Goal: Task Accomplishment & Management: Complete application form

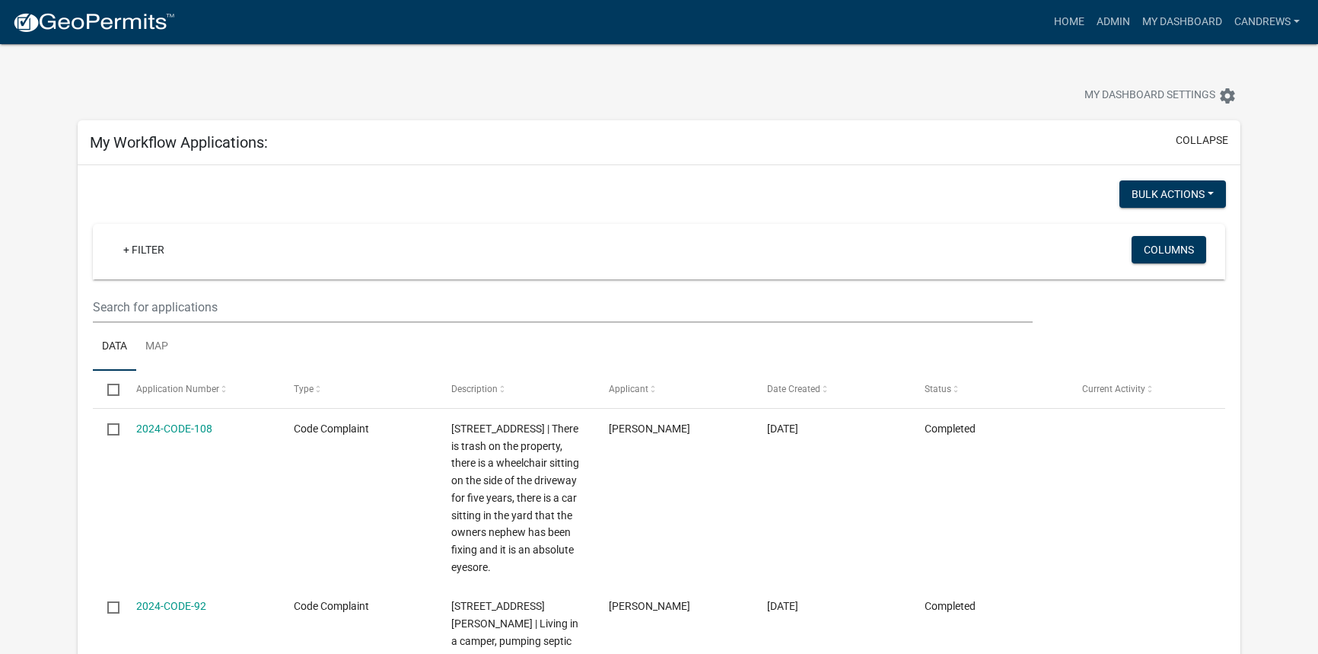
select select "2: 50"
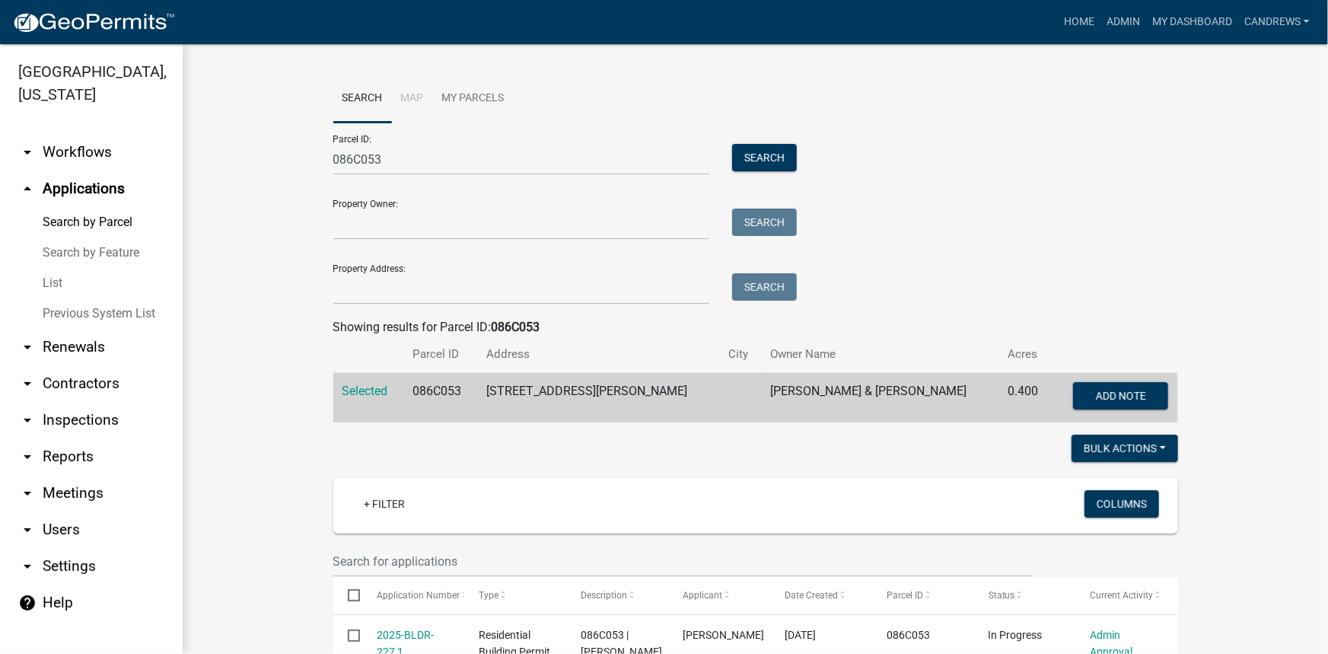
scroll to position [686, 0]
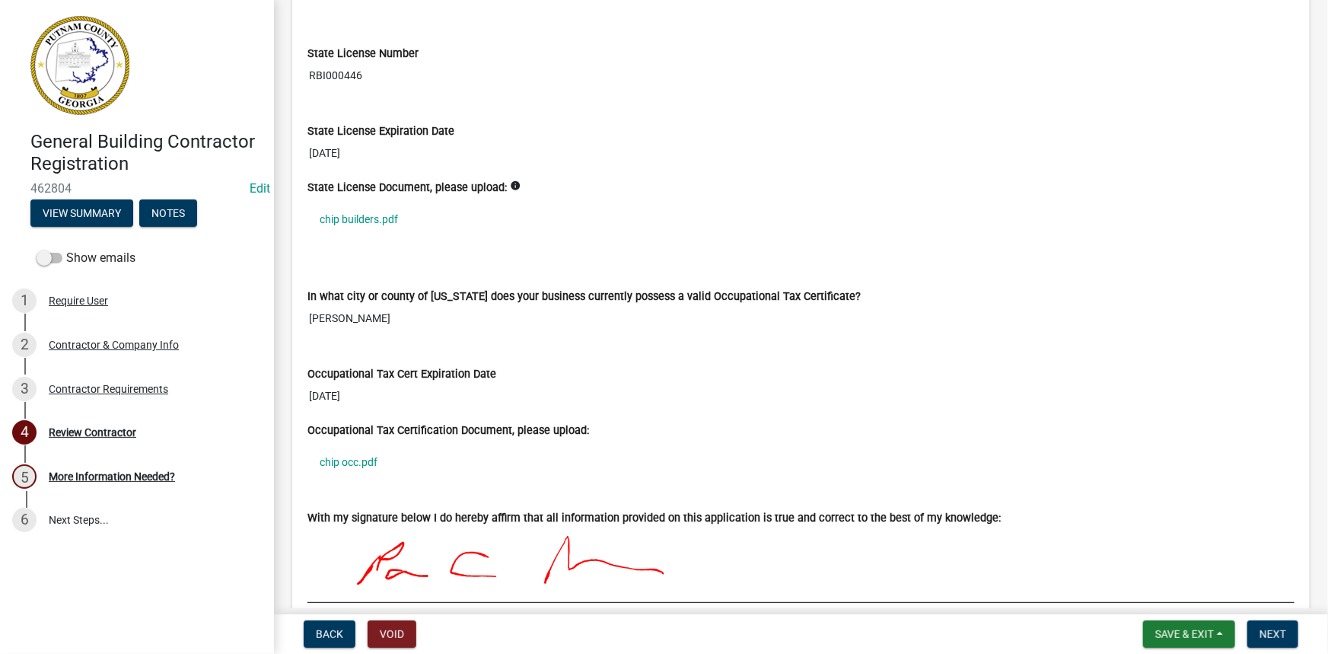
scroll to position [1176, 0]
click at [377, 217] on link "chip builders.pdf" at bounding box center [800, 218] width 987 height 35
click at [367, 464] on link "chip occ.pdf" at bounding box center [800, 461] width 987 height 35
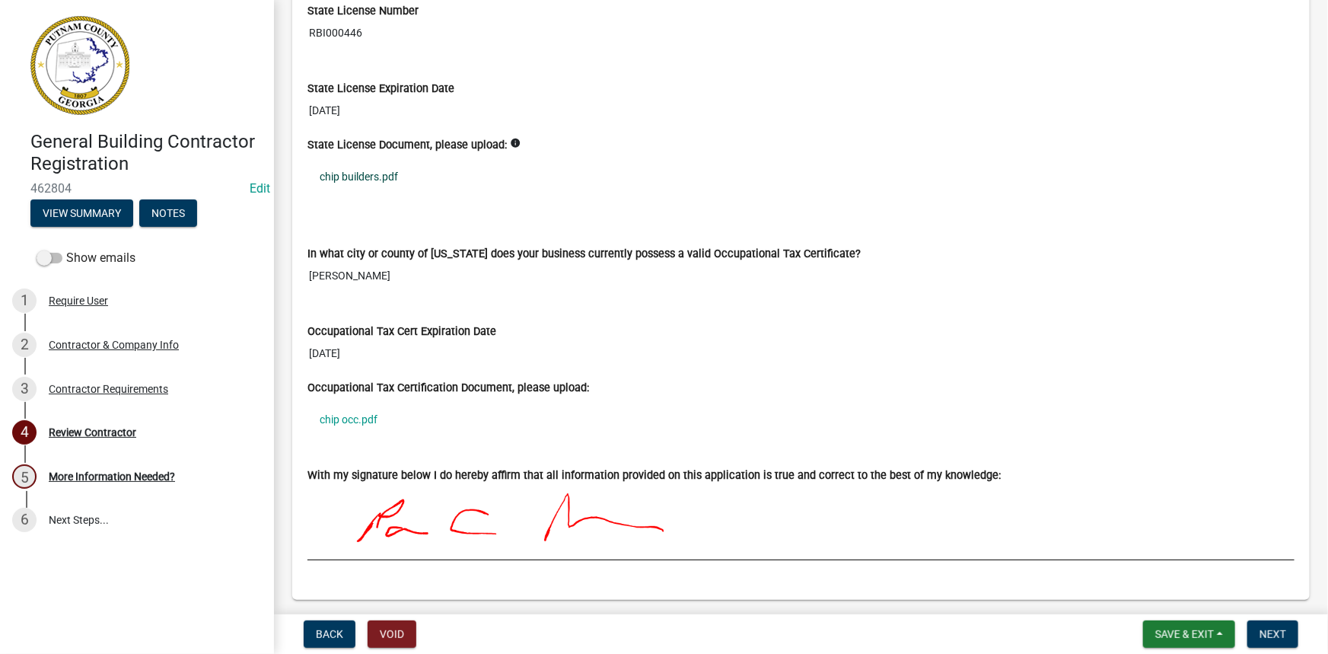
scroll to position [1265, 0]
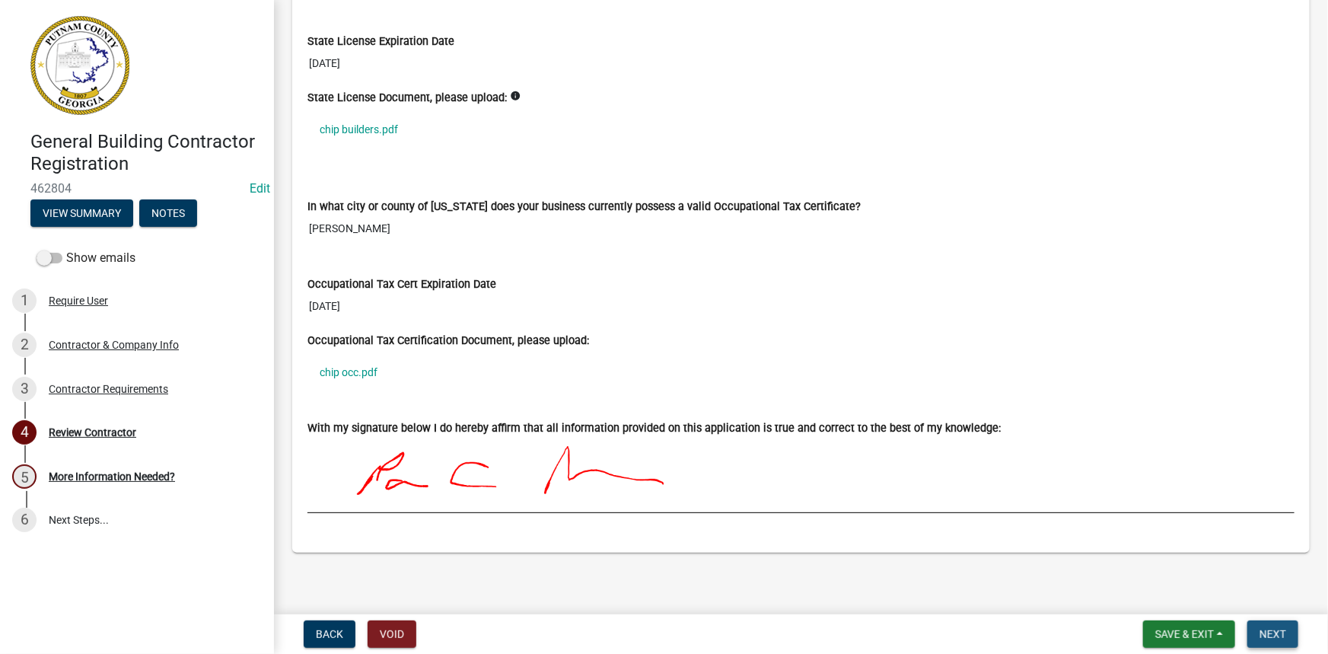
click at [1287, 639] on button "Next" at bounding box center [1272, 633] width 51 height 27
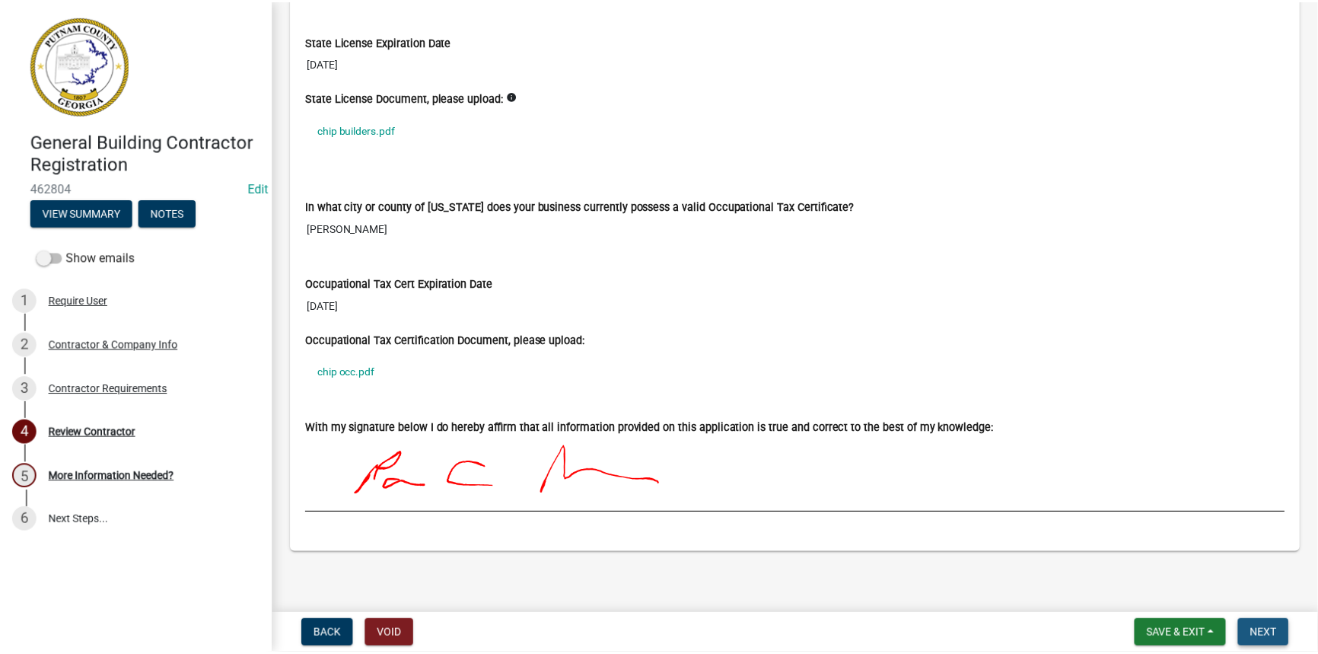
scroll to position [0, 0]
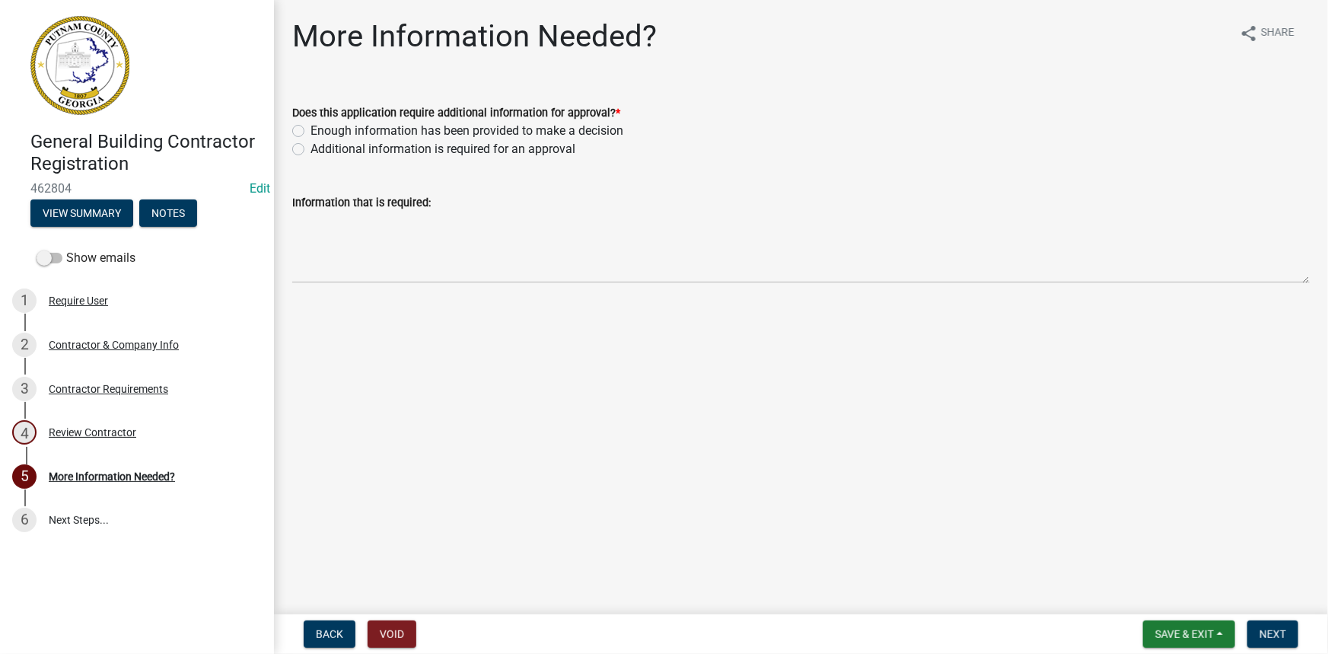
click at [418, 132] on label "Enough information has been provided to make a decision" at bounding box center [466, 131] width 313 height 18
click at [320, 132] on input "Enough information has been provided to make a decision" at bounding box center [315, 127] width 10 height 10
radio input "true"
click at [1264, 642] on button "Next" at bounding box center [1272, 633] width 51 height 27
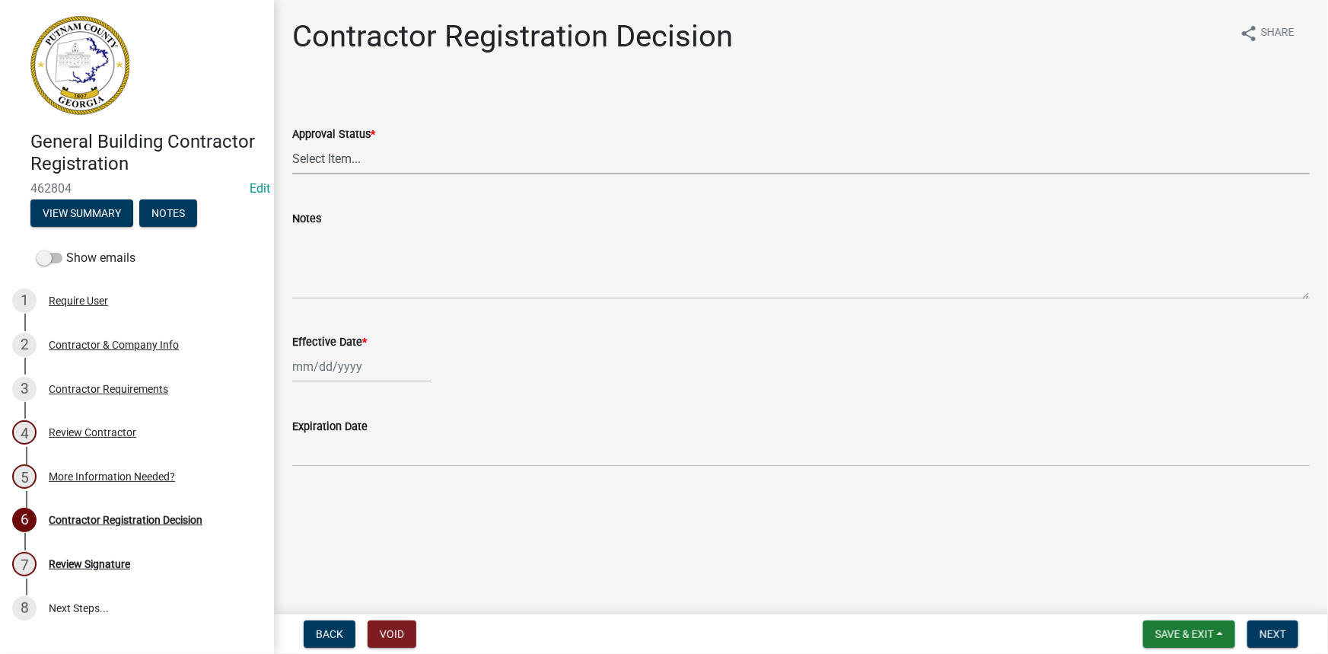
click at [365, 158] on select "Select Item... Approved Denied" at bounding box center [800, 158] width 1017 height 31
click at [292, 143] on select "Select Item... Approved Denied" at bounding box center [800, 158] width 1017 height 31
select select "4b86b809-39dd-4c68-9f3d-fdb3e7050482"
click at [341, 361] on div at bounding box center [361, 366] width 139 height 31
select select "8"
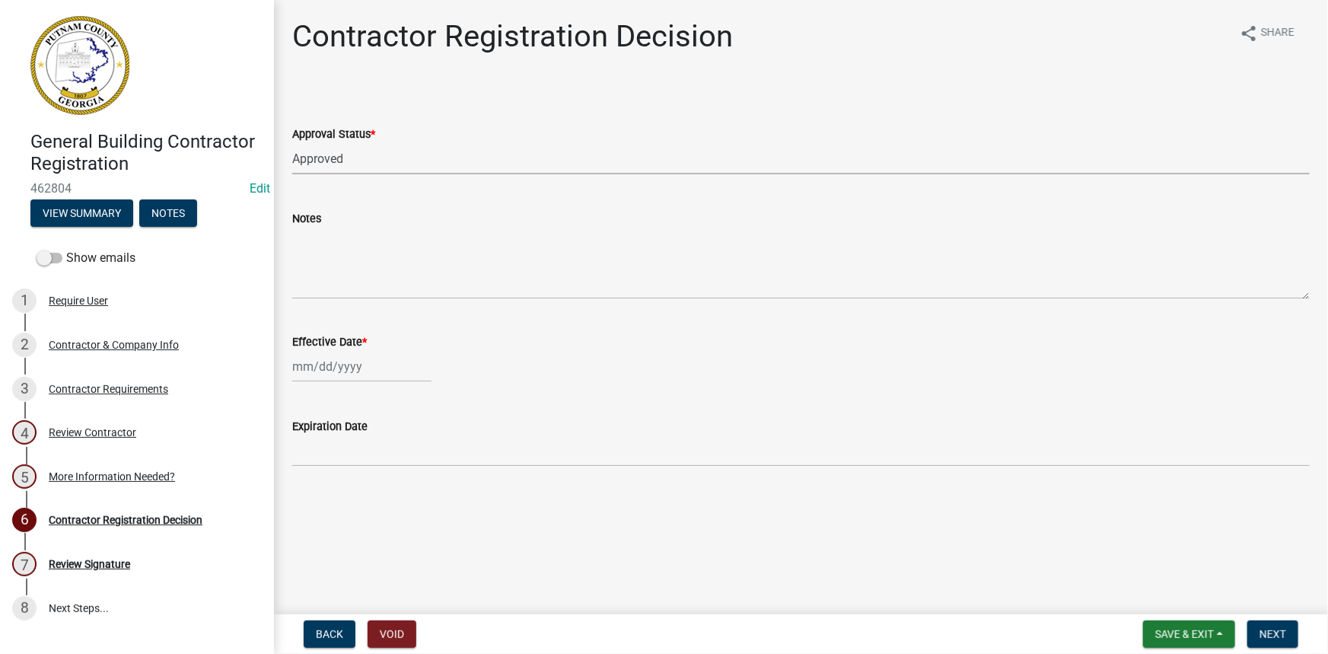
select select "2025"
click at [325, 499] on div "12" at bounding box center [332, 496] width 24 height 24
type input "[DATE]"
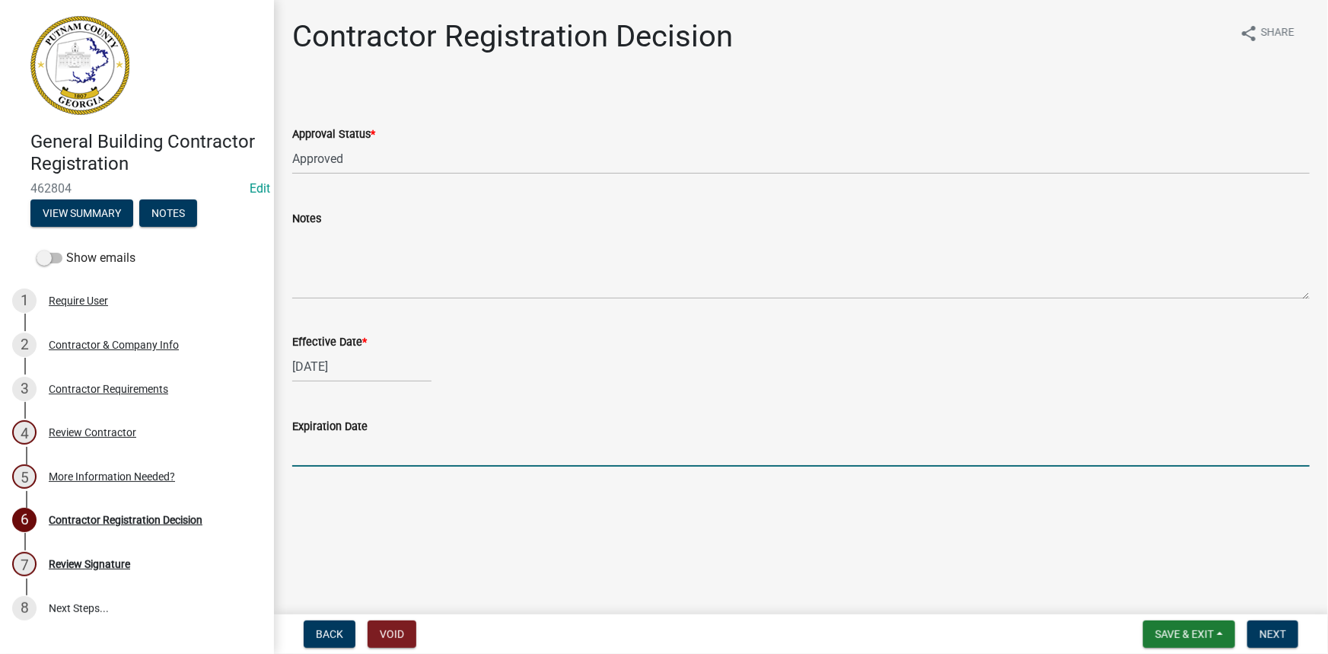
click at [395, 464] on input "Expiration Date" at bounding box center [800, 450] width 1017 height 31
click at [377, 447] on input "Expiration Date" at bounding box center [800, 450] width 1017 height 31
type input "12-31-25"
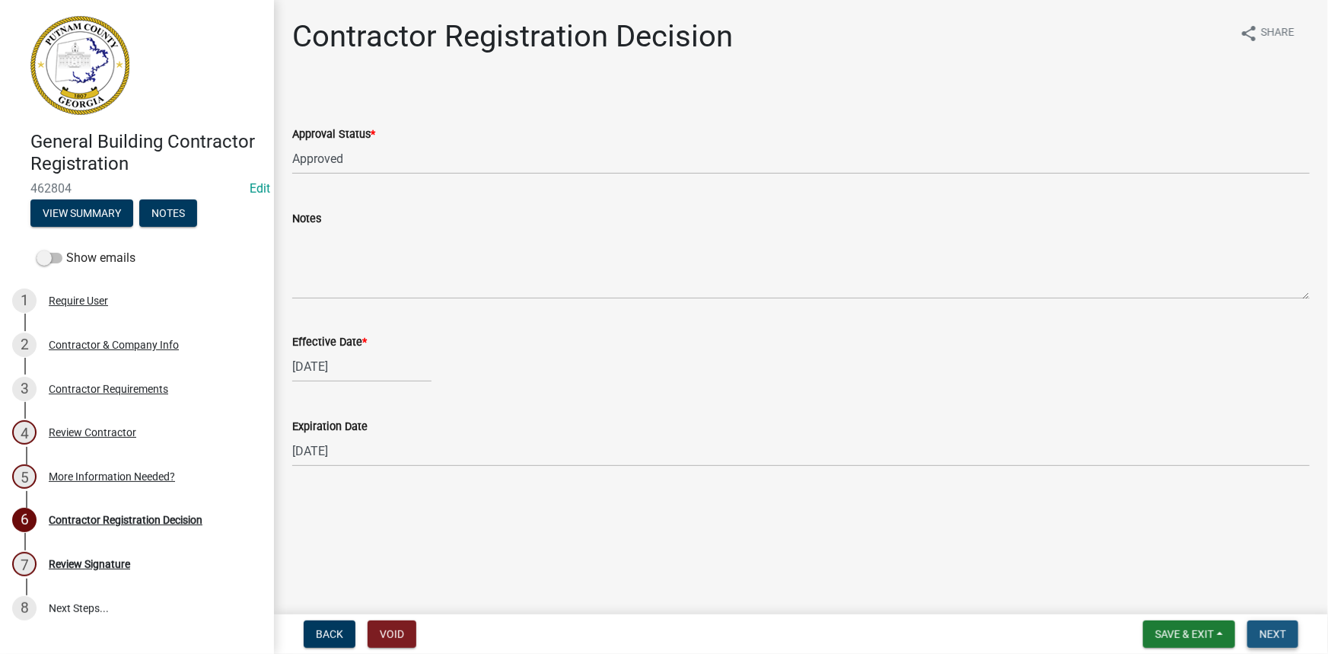
click at [1283, 632] on span "Next" at bounding box center [1272, 634] width 27 height 12
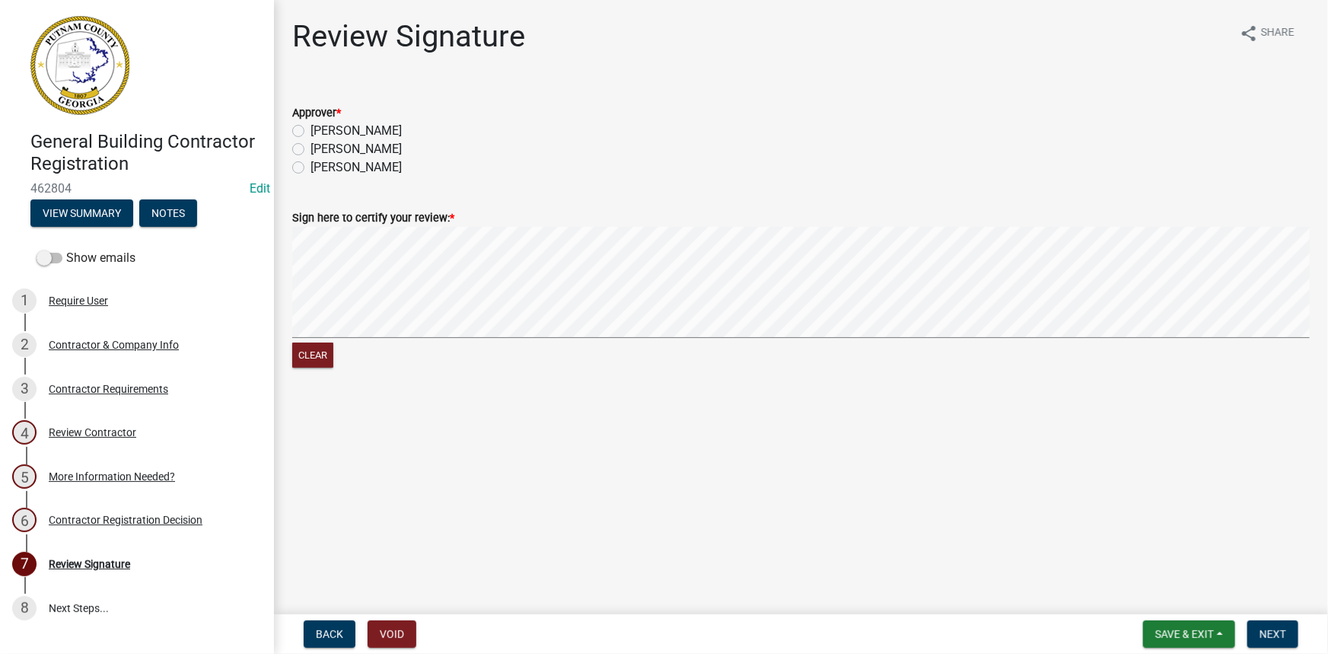
click at [350, 129] on label "Courtney" at bounding box center [355, 131] width 91 height 18
click at [320, 129] on input "Courtney" at bounding box center [315, 127] width 10 height 10
radio input "true"
click at [310, 362] on button "Clear" at bounding box center [312, 354] width 41 height 25
click at [1261, 622] on button "Next" at bounding box center [1272, 633] width 51 height 27
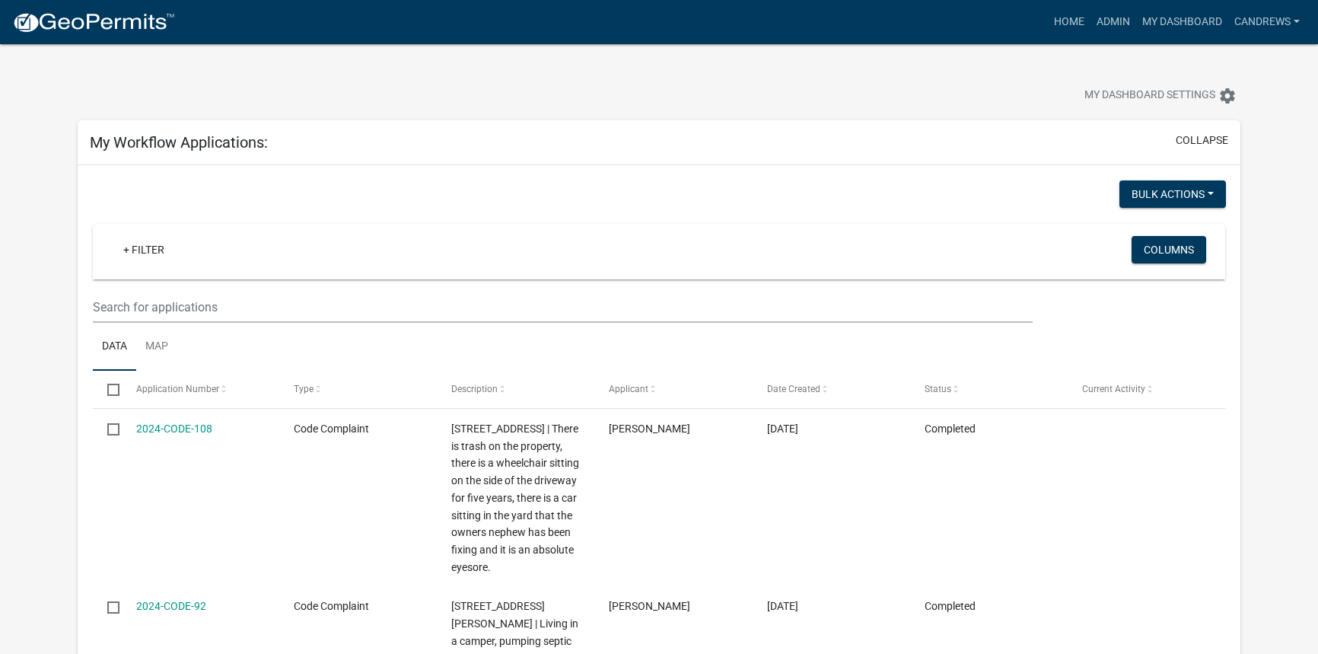
select select "2: 50"
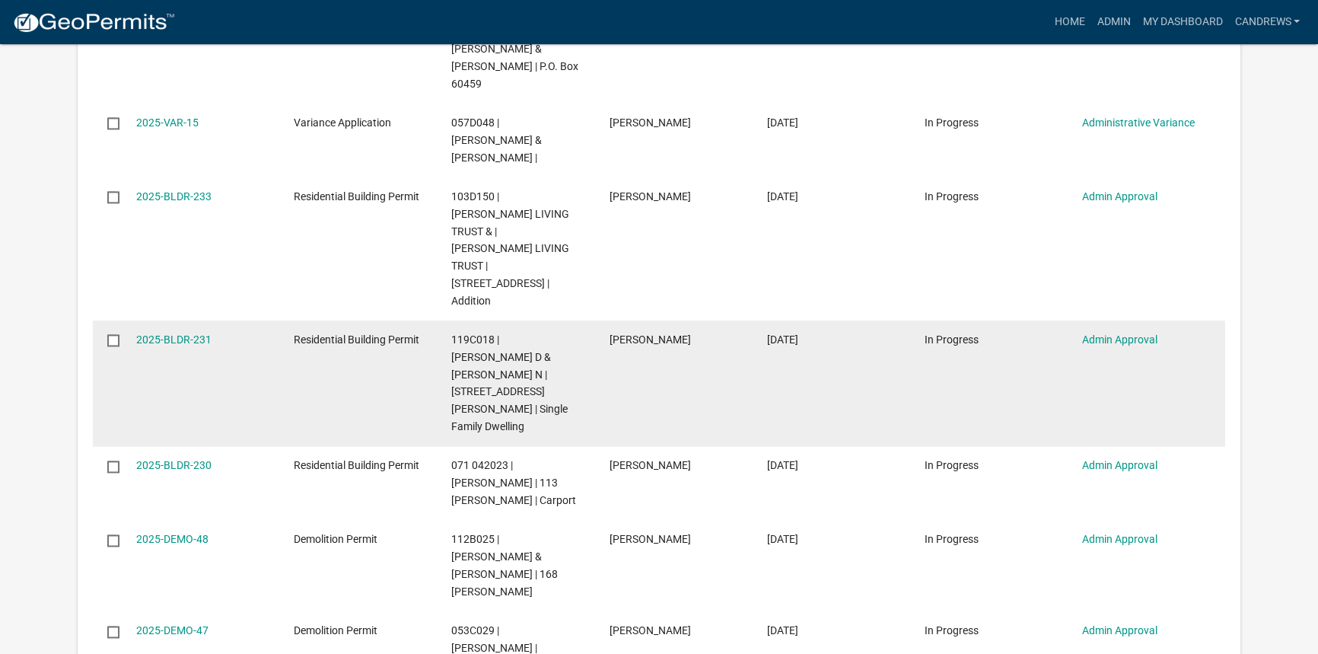
scroll to position [2716, 0]
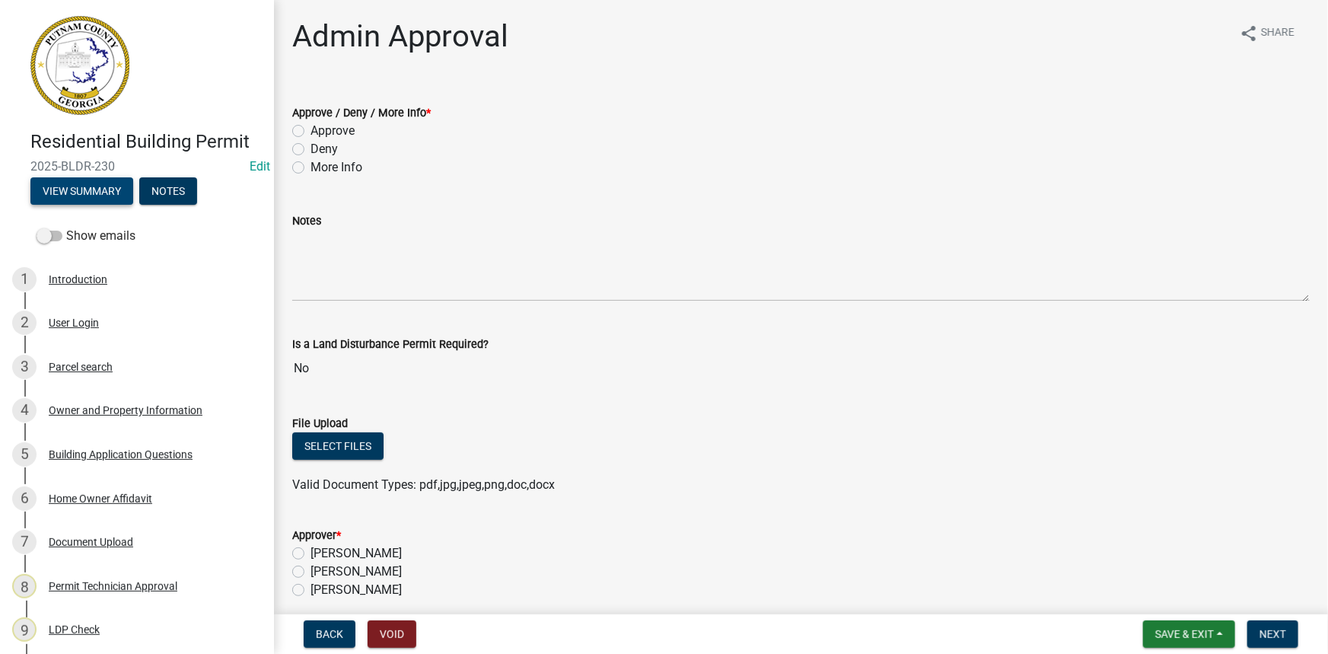
click at [100, 189] on button "View Summary" at bounding box center [81, 190] width 103 height 27
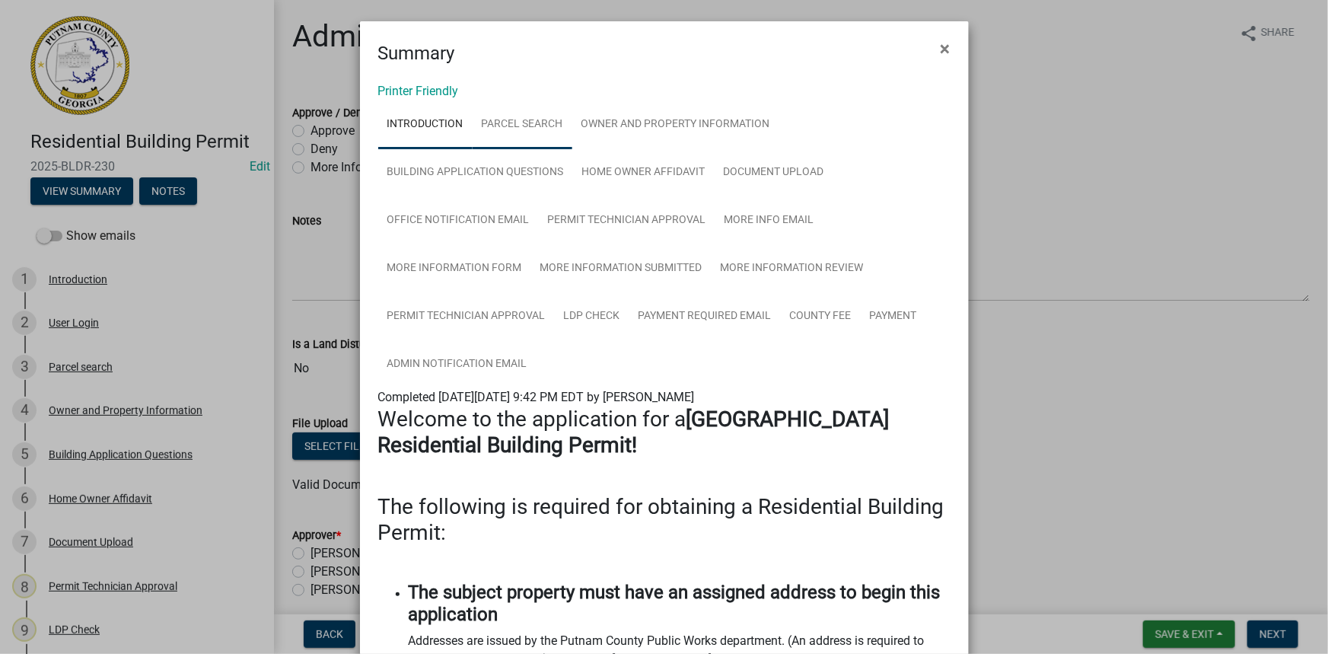
click at [517, 116] on link "Parcel search" at bounding box center [523, 124] width 100 height 49
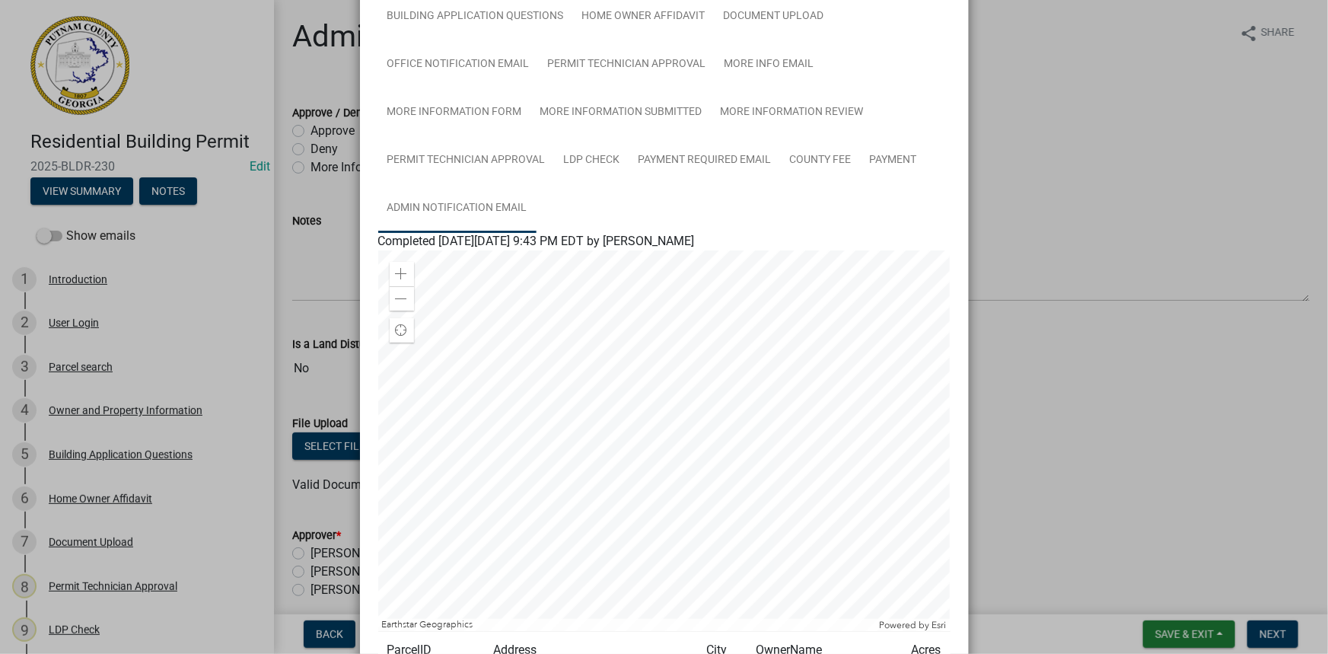
scroll to position [276, 0]
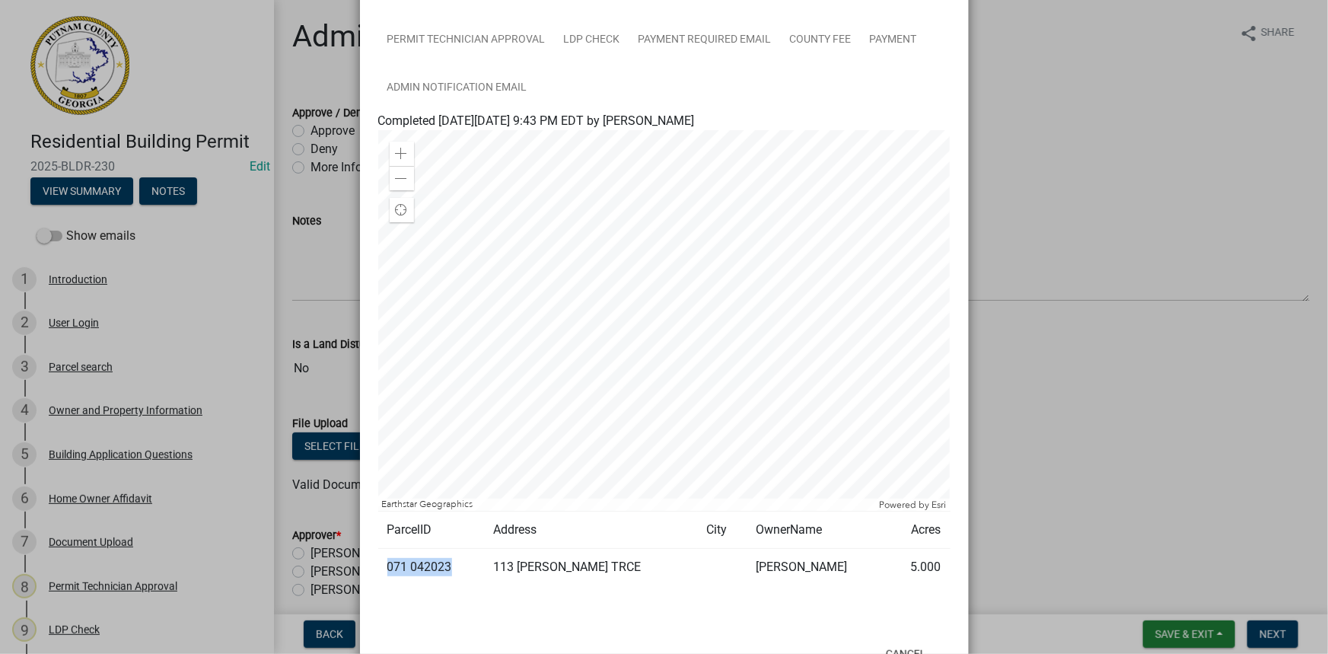
drag, startPoint x: 447, startPoint y: 563, endPoint x: 380, endPoint y: 567, distance: 67.1
click at [380, 567] on td "071 042023" at bounding box center [431, 567] width 107 height 37
copy td "071 042023"
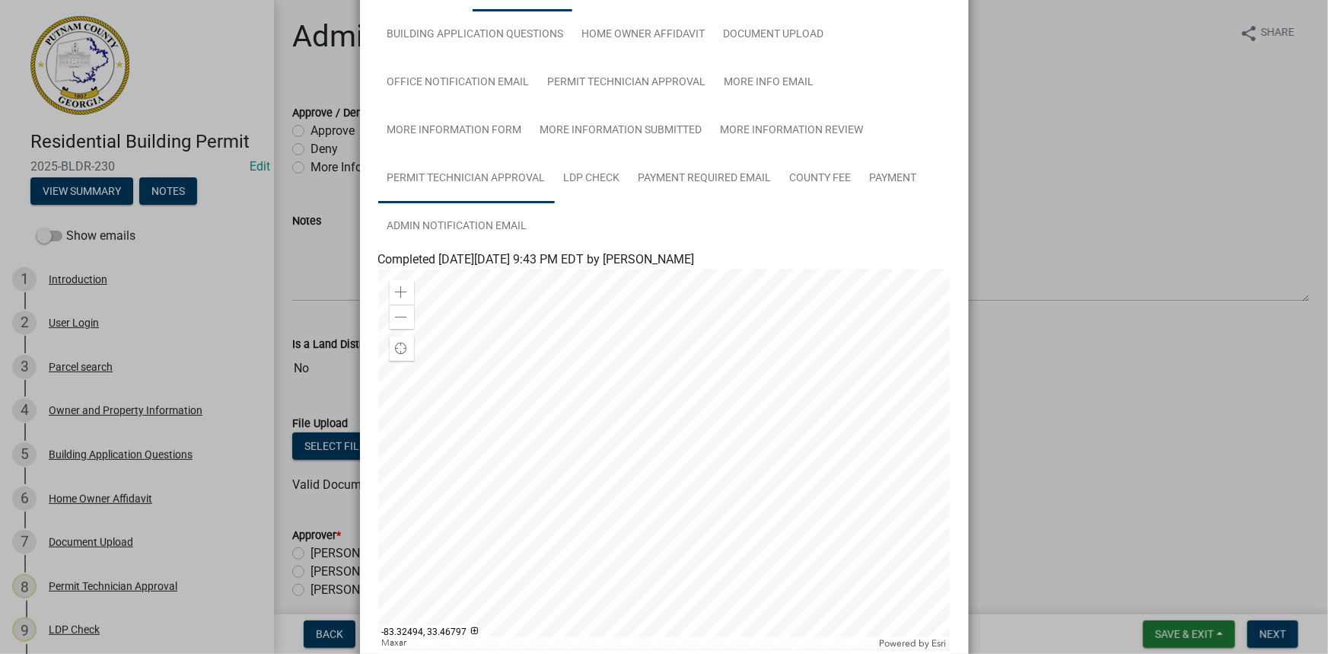
scroll to position [0, 0]
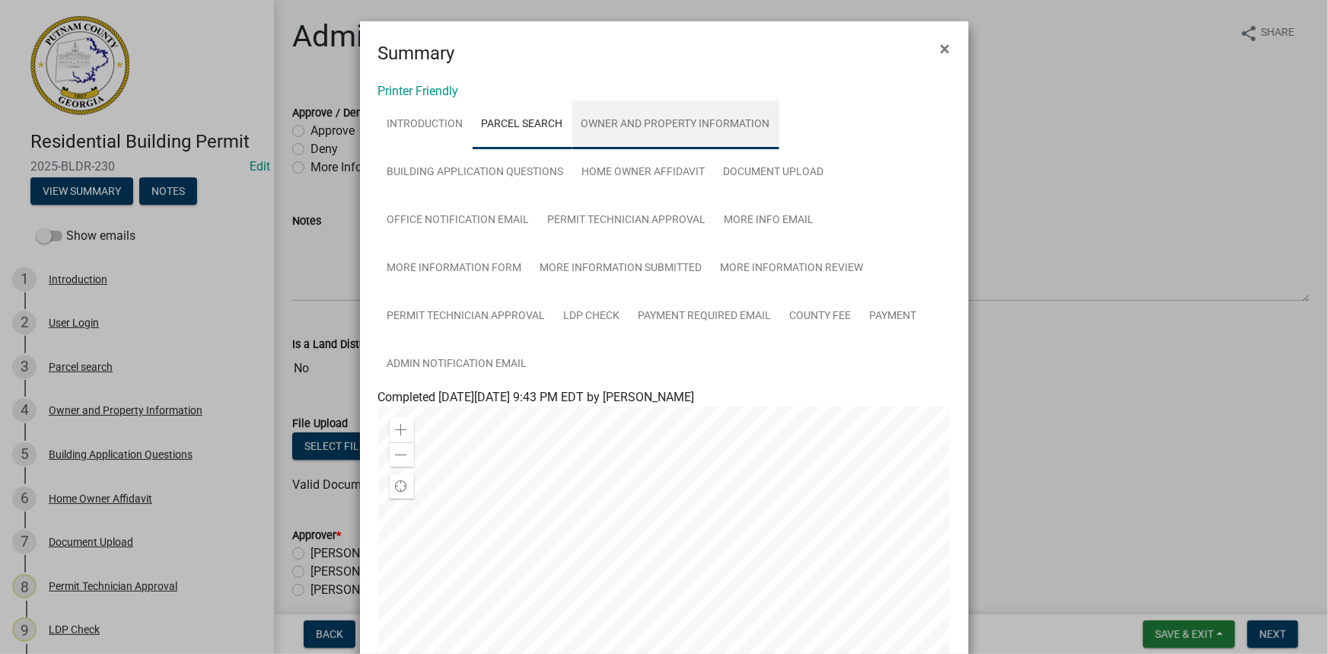
click at [635, 142] on link "Owner and Property Information" at bounding box center [675, 124] width 207 height 49
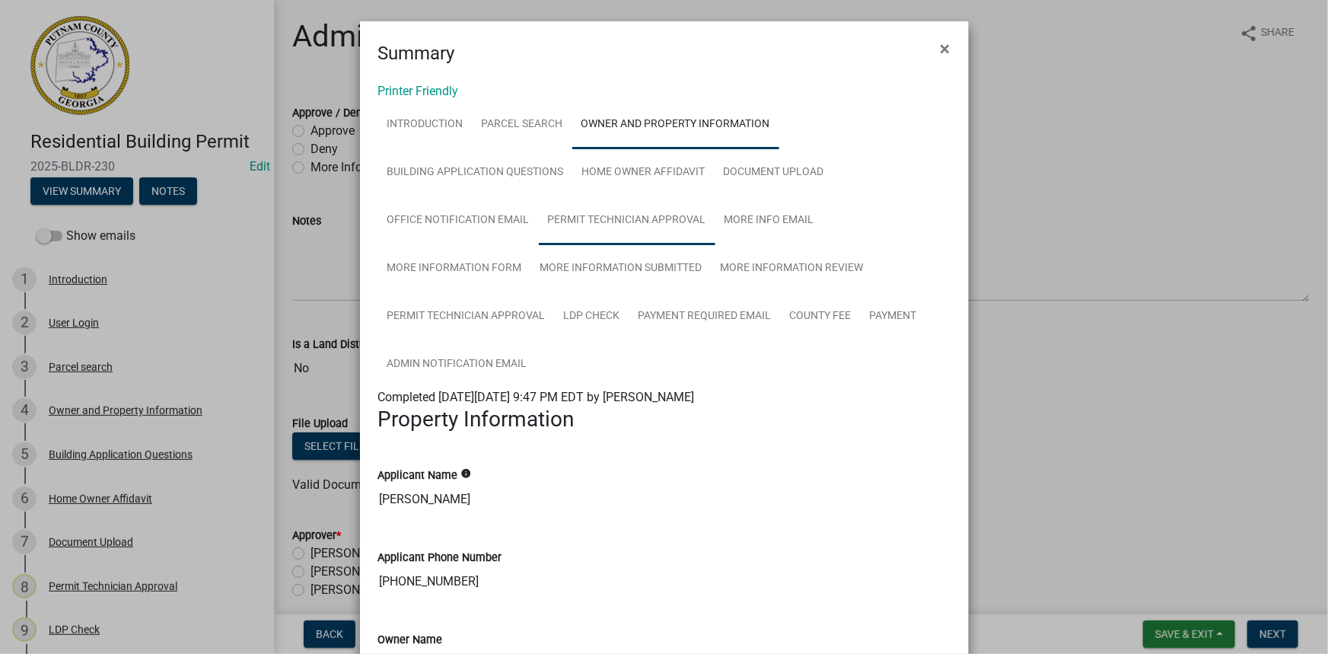
click at [668, 214] on link "Permit Technician Approval" at bounding box center [627, 220] width 177 height 49
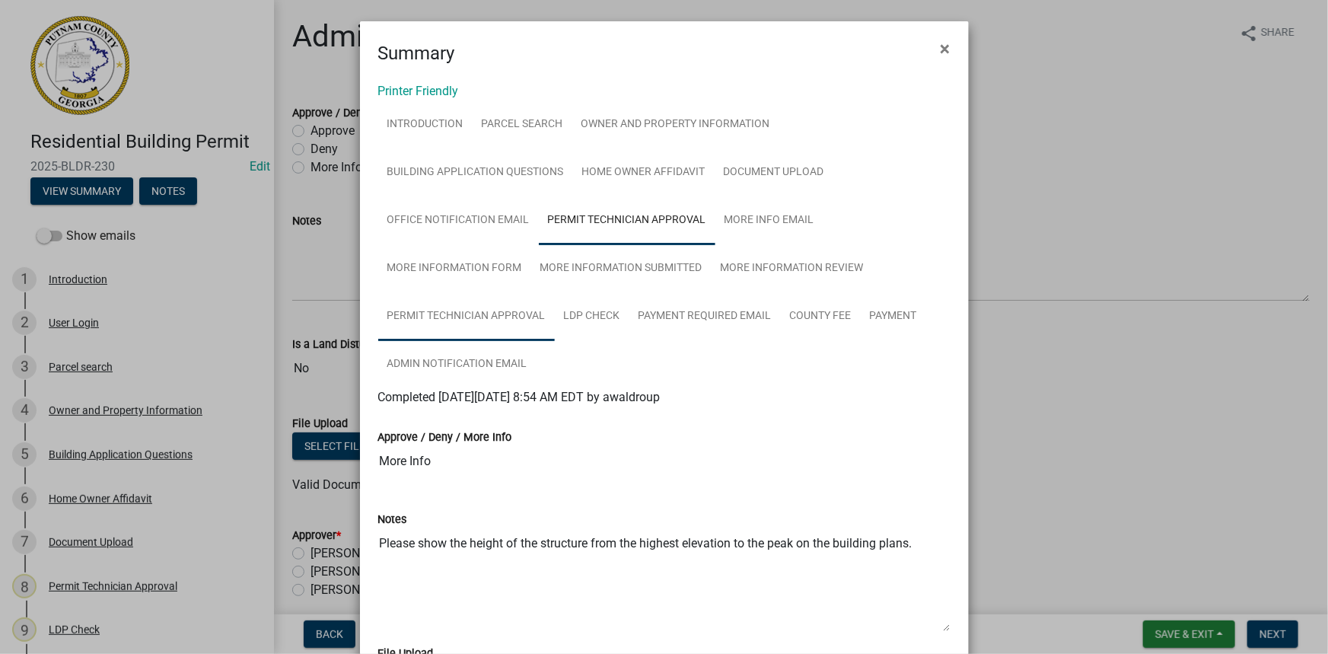
click at [487, 313] on link "Permit Technician Approval" at bounding box center [466, 316] width 177 height 49
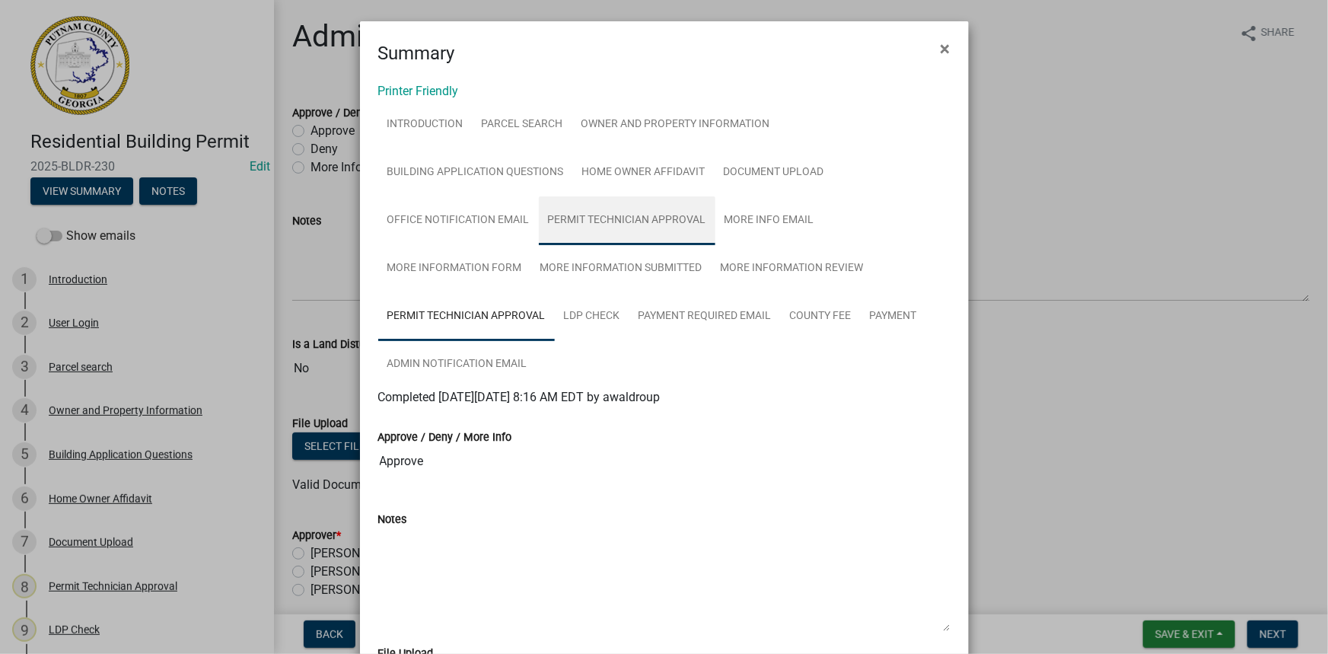
click at [632, 228] on link "Permit Technician Approval" at bounding box center [627, 220] width 177 height 49
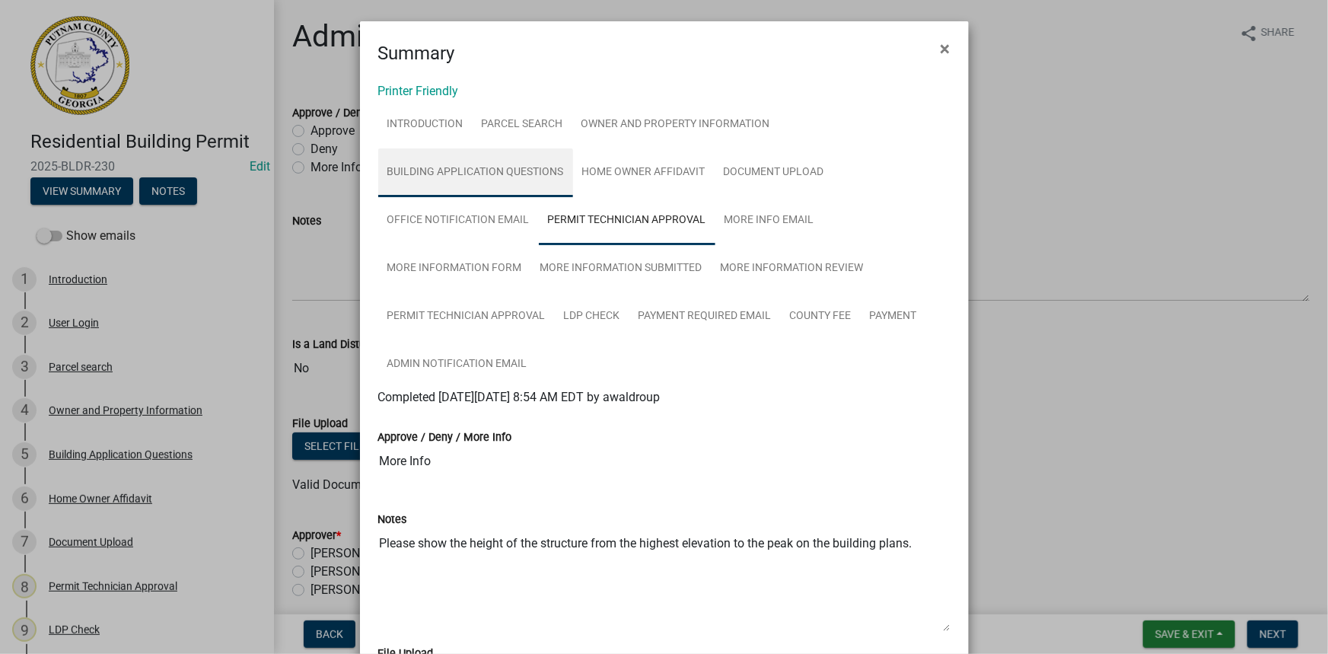
click at [522, 183] on link "Building Application Questions" at bounding box center [475, 172] width 195 height 49
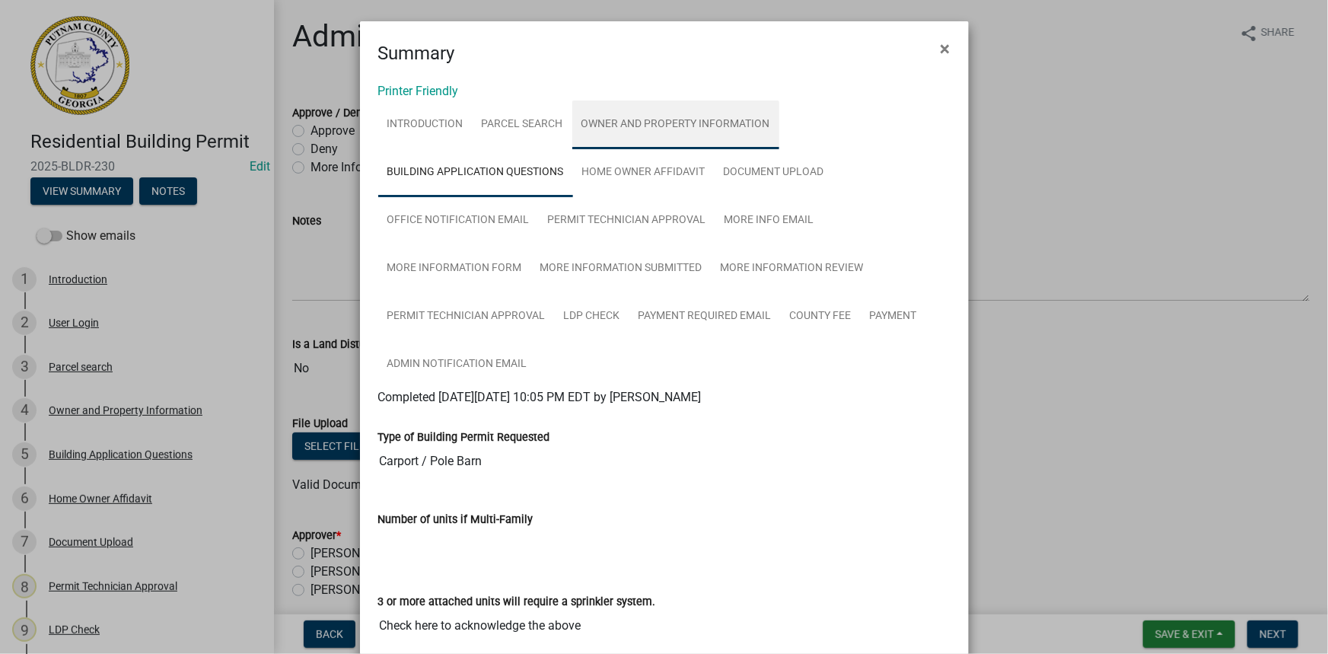
click at [628, 128] on link "Owner and Property Information" at bounding box center [675, 124] width 207 height 49
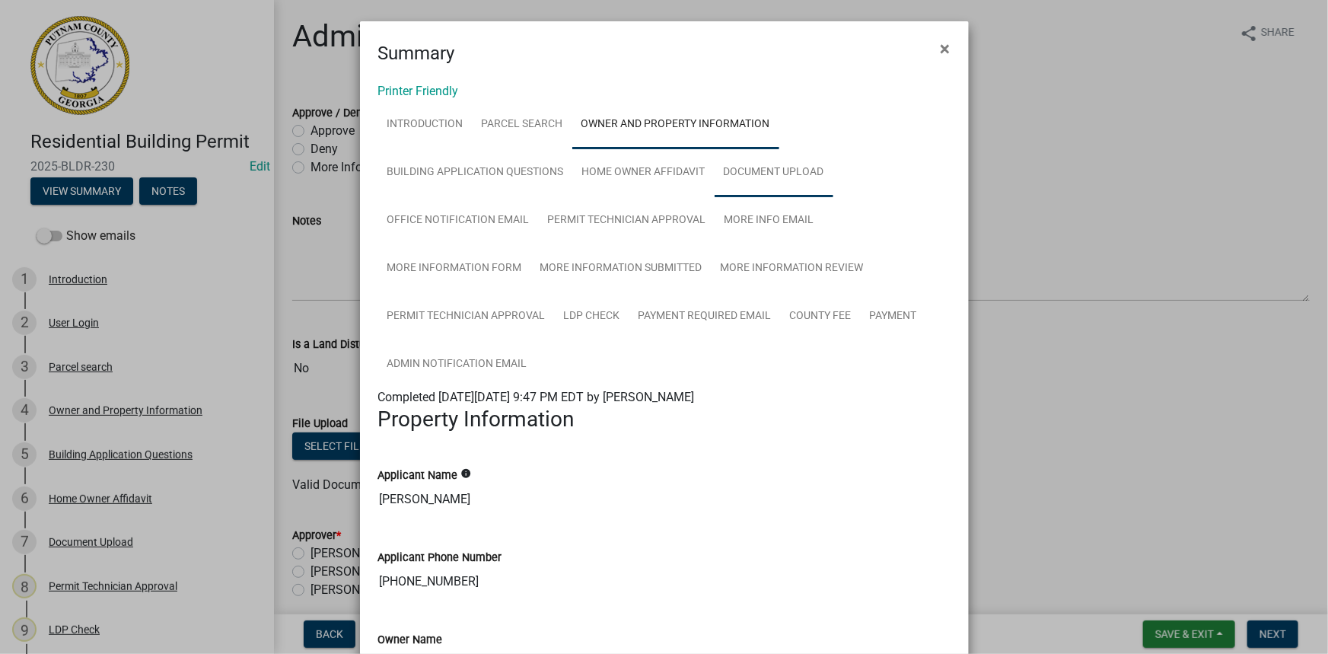
click at [758, 188] on link "Document Upload" at bounding box center [773, 172] width 119 height 49
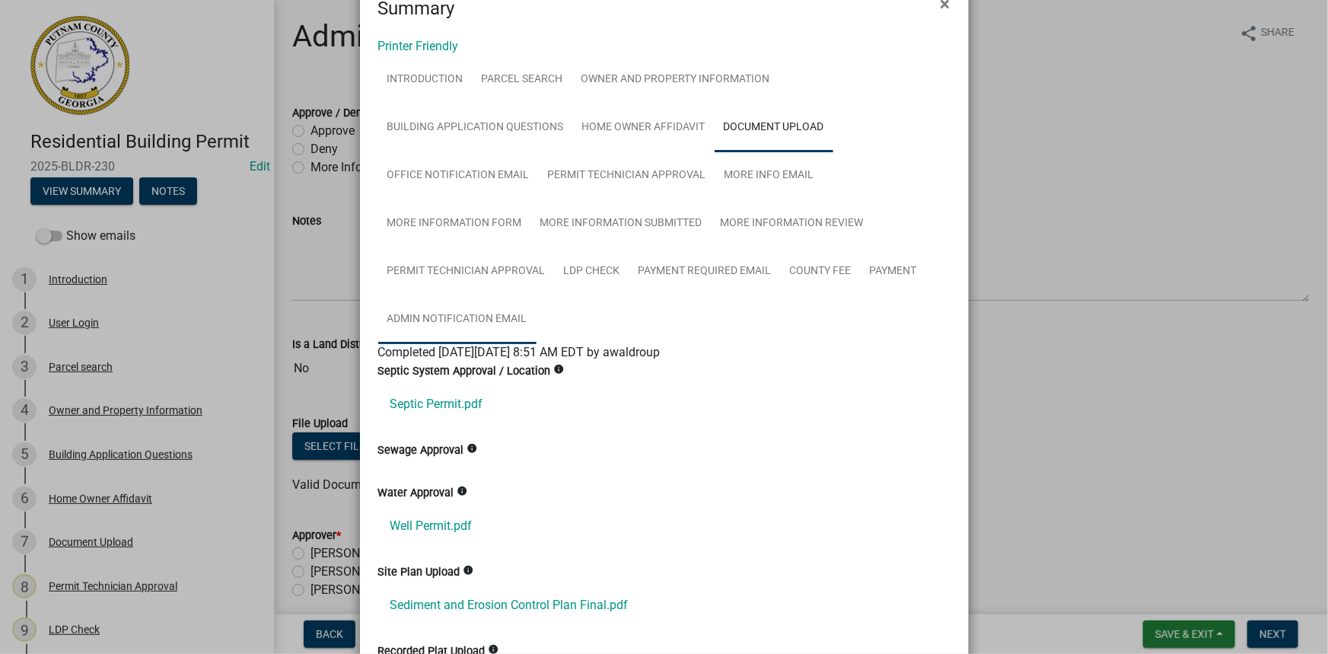
scroll to position [68, 0]
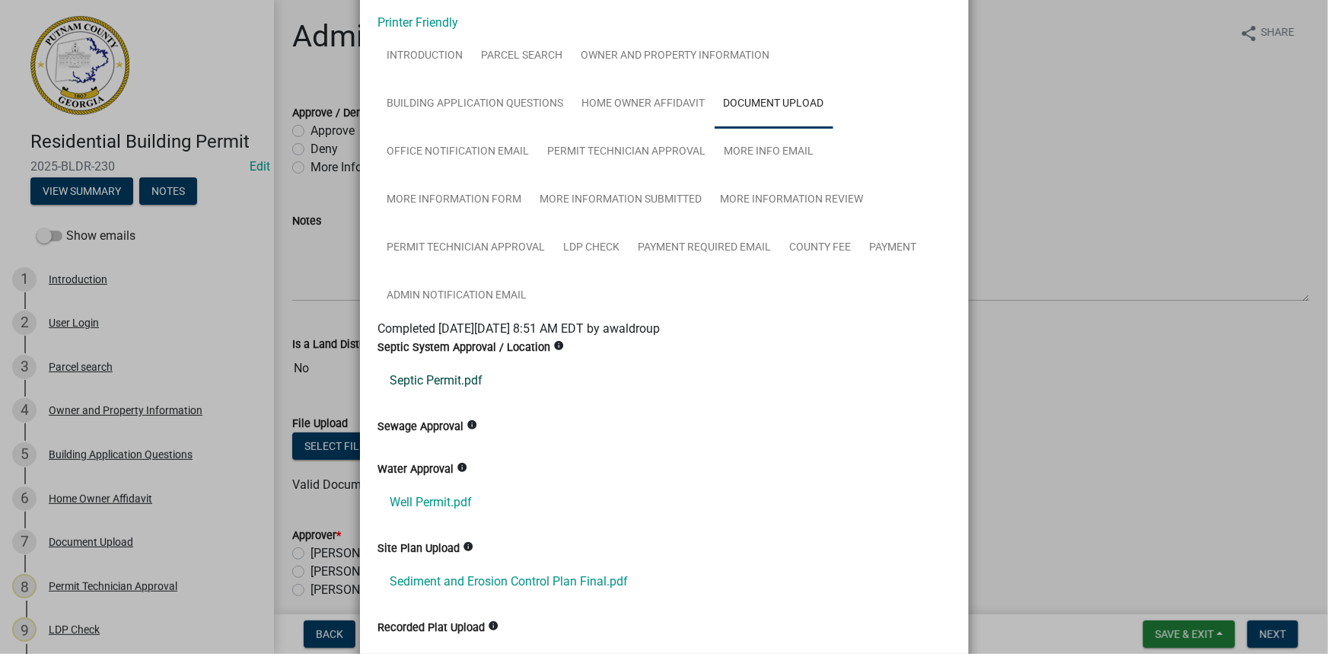
click at [458, 371] on link "Septic Permit.pdf" at bounding box center [664, 380] width 572 height 37
click at [453, 495] on link "Well Permit.pdf" at bounding box center [664, 502] width 572 height 37
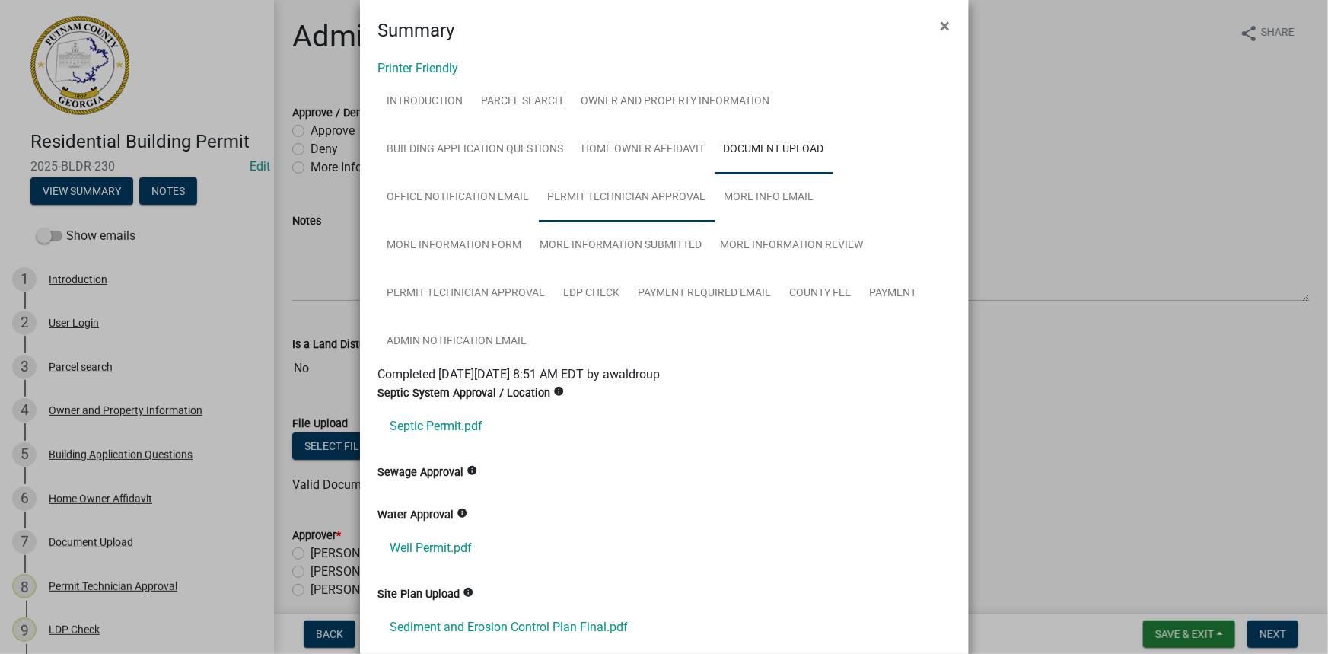
scroll to position [0, 0]
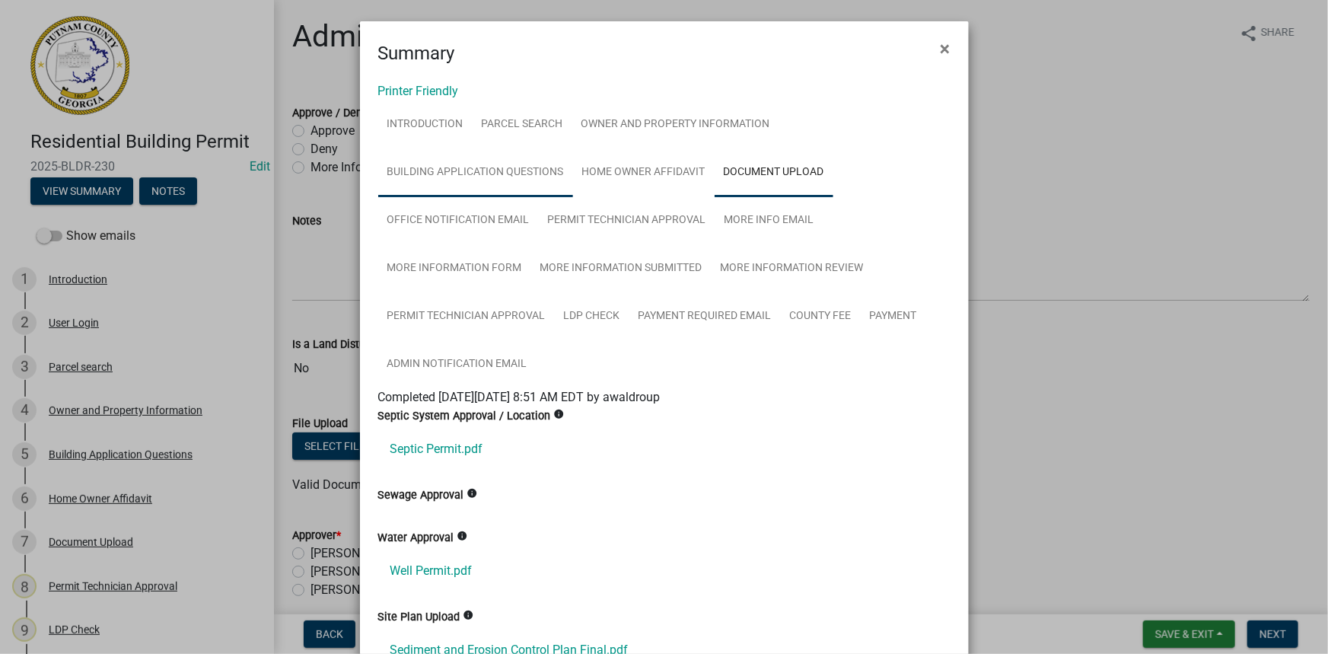
click at [474, 178] on link "Building Application Questions" at bounding box center [475, 172] width 195 height 49
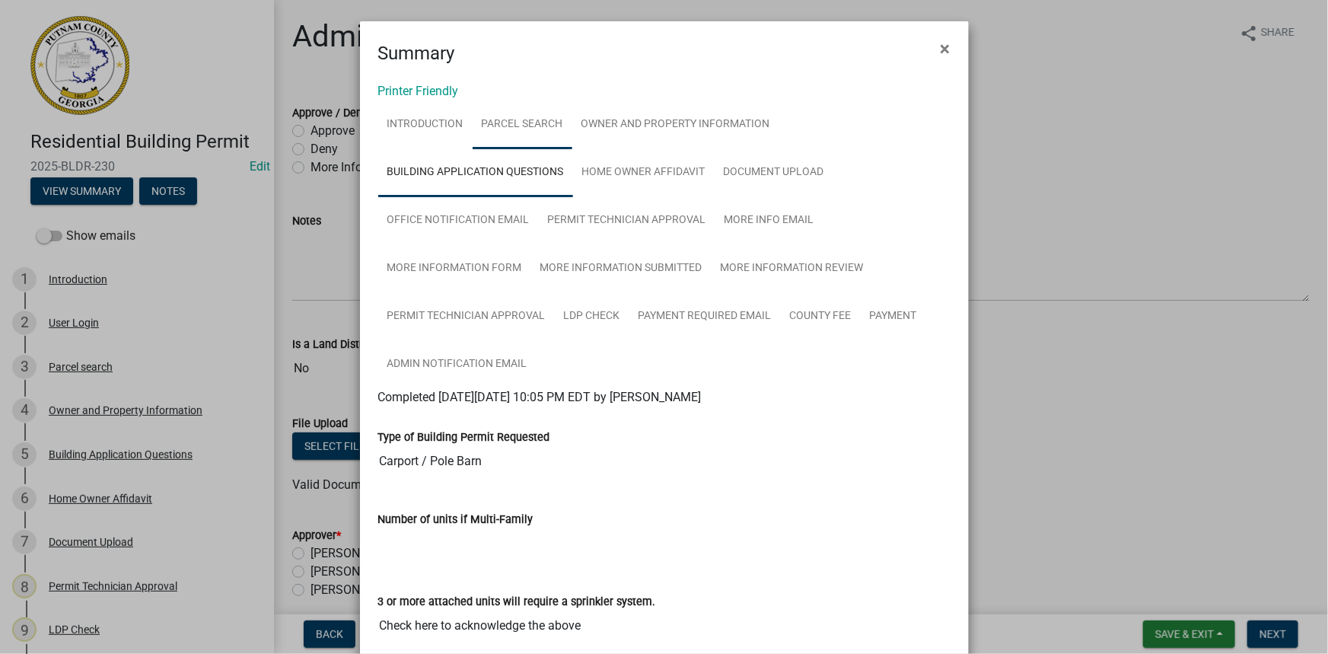
click at [546, 122] on link "Parcel search" at bounding box center [523, 124] width 100 height 49
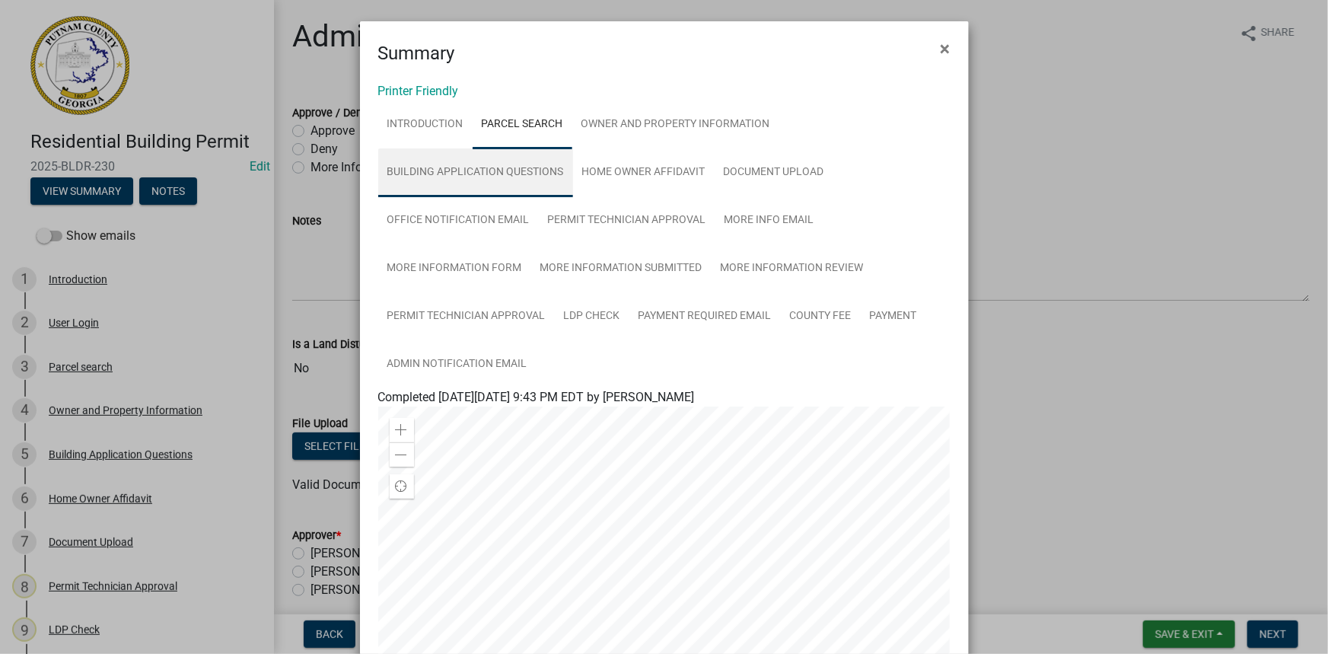
click at [527, 157] on link "Building Application Questions" at bounding box center [475, 172] width 195 height 49
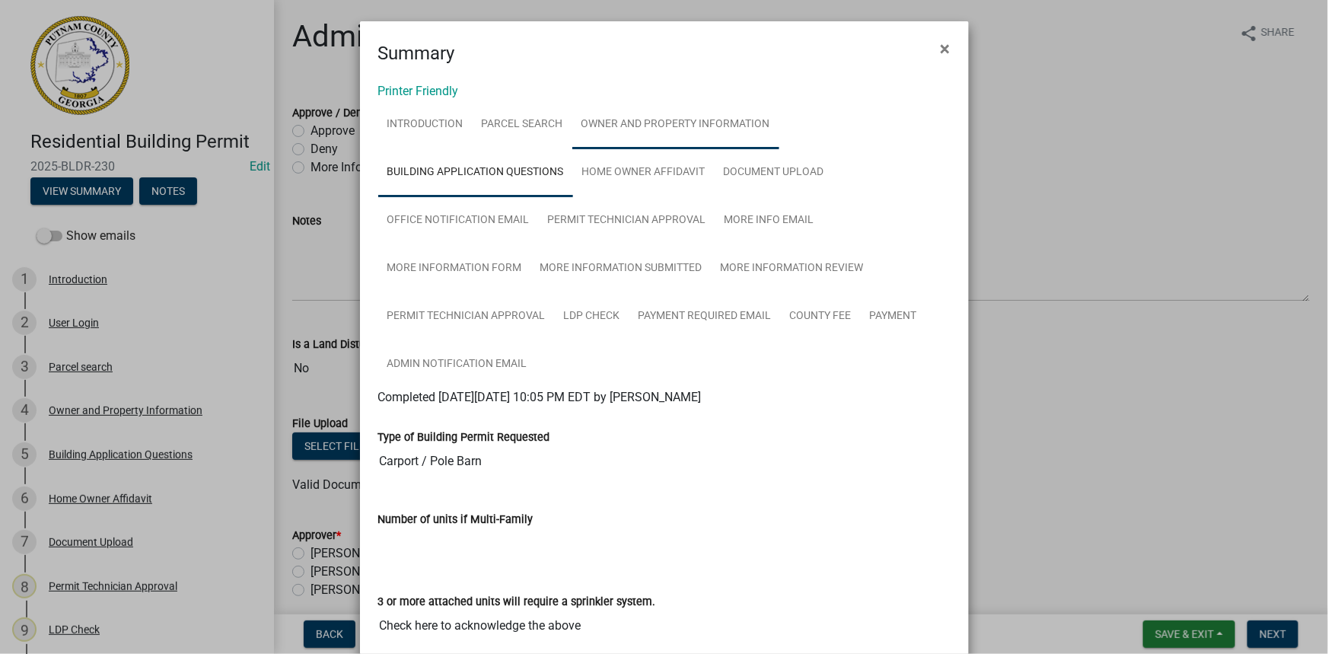
click at [653, 116] on link "Owner and Property Information" at bounding box center [675, 124] width 207 height 49
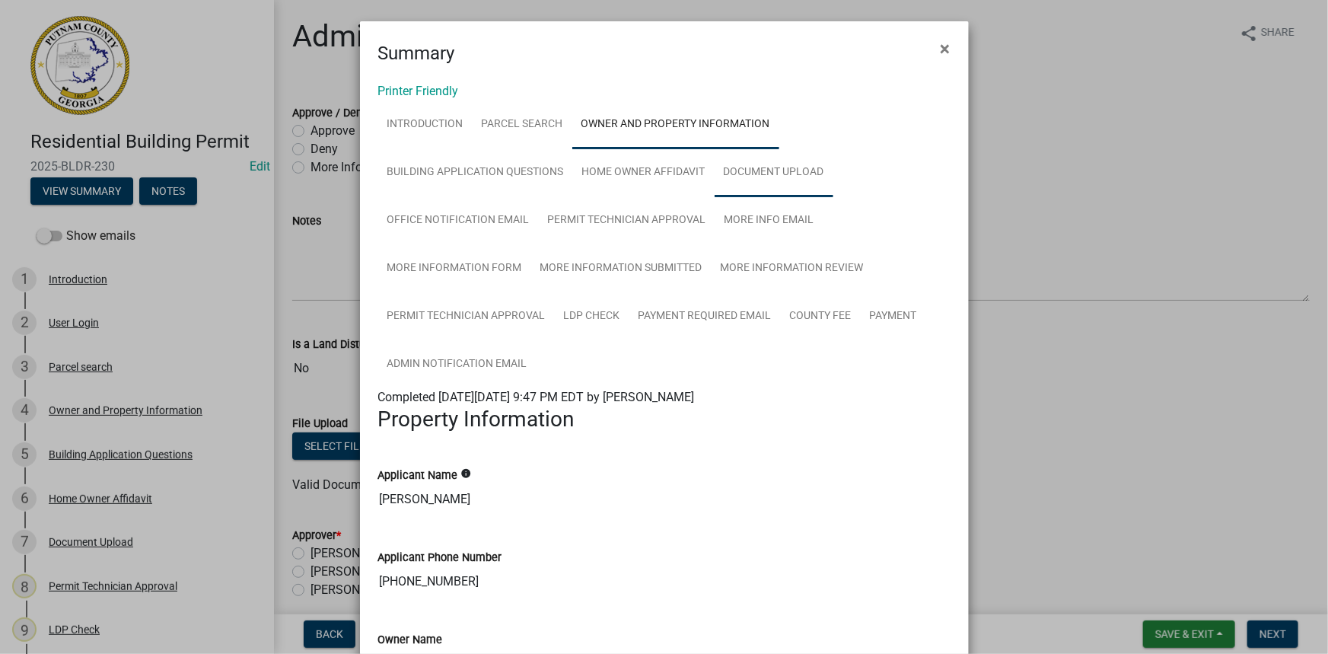
click at [759, 174] on link "Document Upload" at bounding box center [773, 172] width 119 height 49
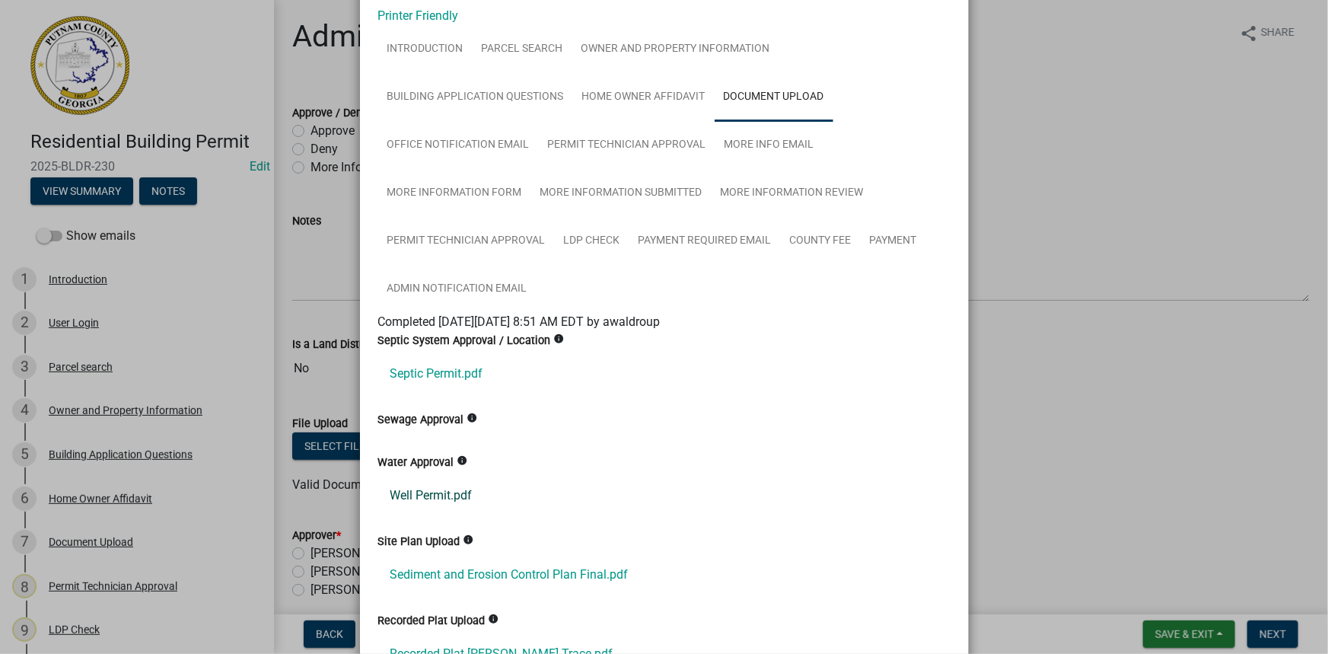
scroll to position [68, 0]
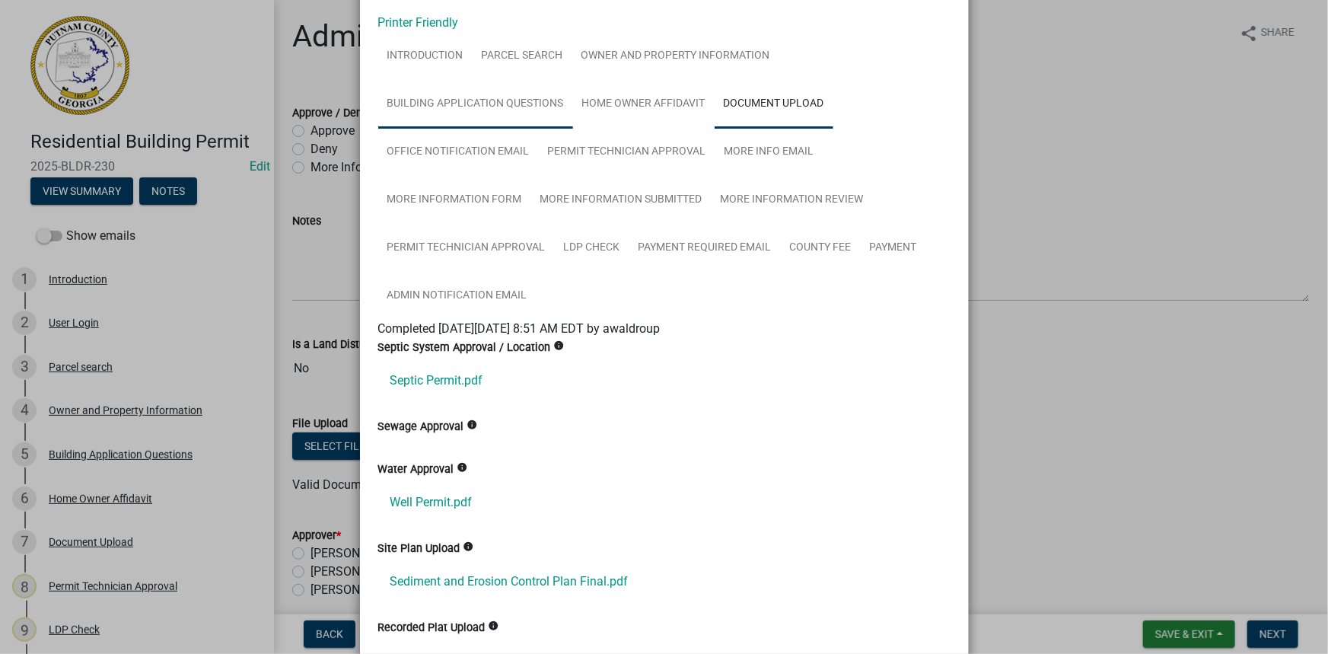
click at [520, 109] on link "Building Application Questions" at bounding box center [475, 104] width 195 height 49
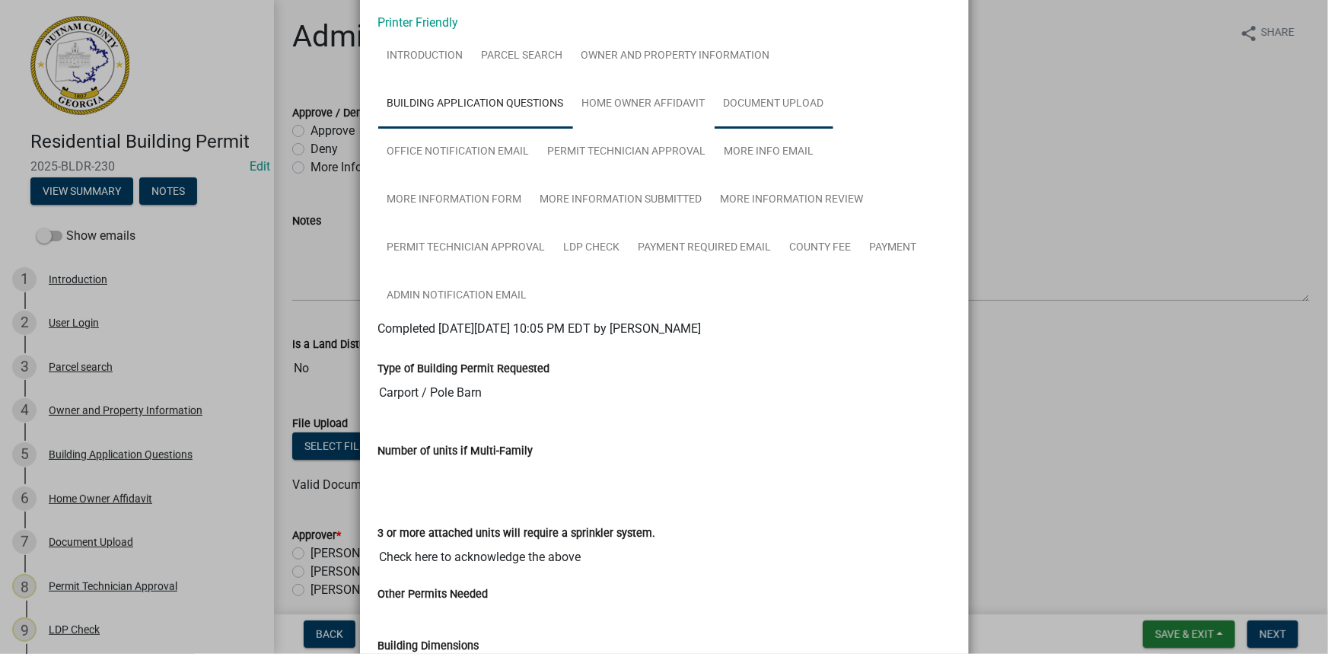
click at [744, 111] on link "Document Upload" at bounding box center [773, 104] width 119 height 49
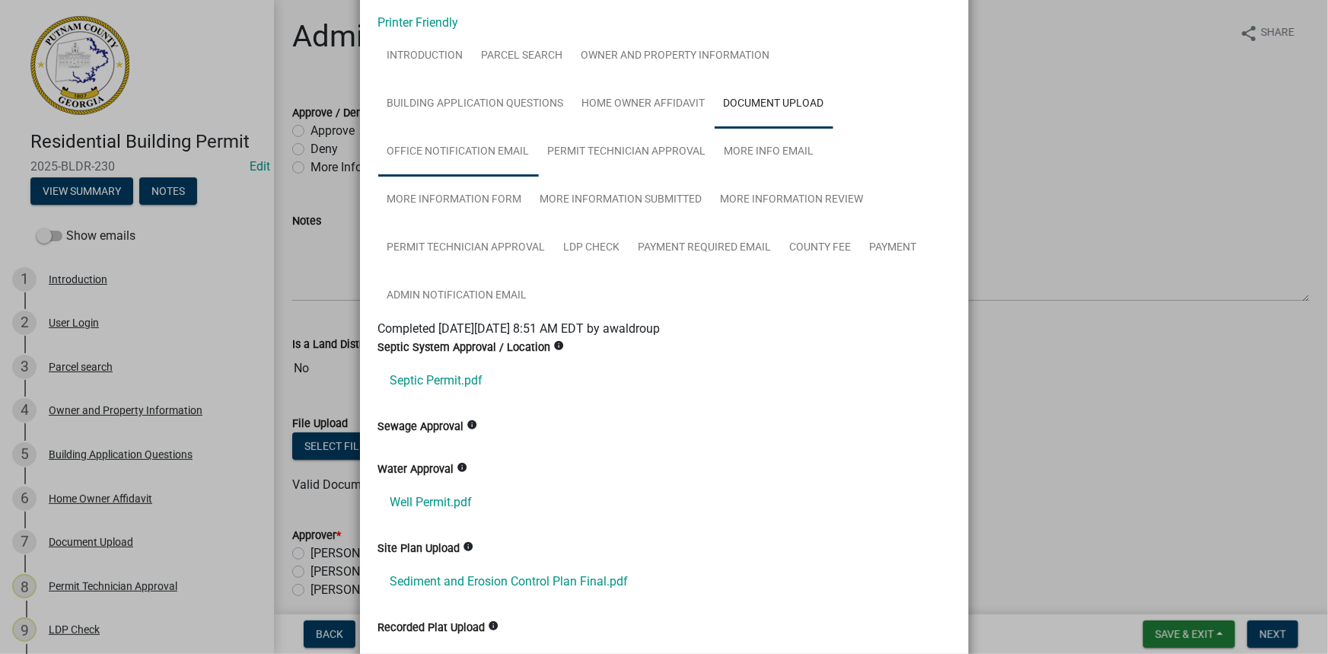
click at [487, 156] on link "Office Notification Email" at bounding box center [458, 152] width 161 height 49
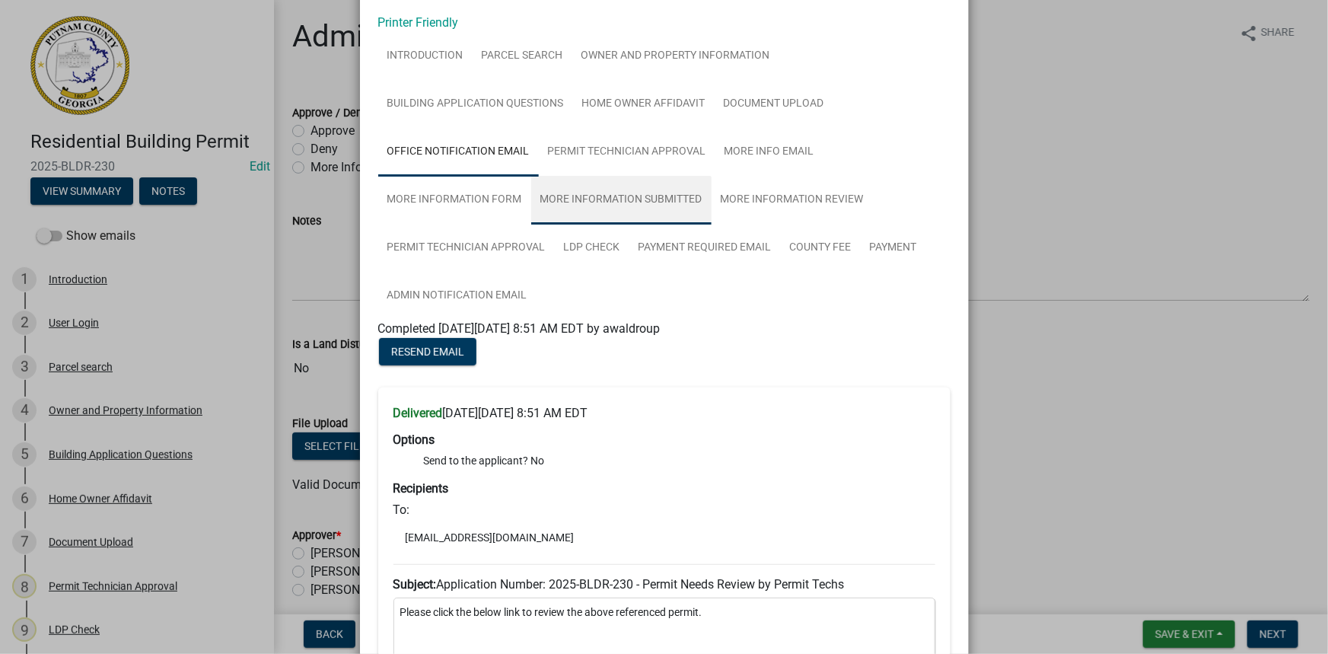
click at [586, 184] on link "More Information Submitted" at bounding box center [621, 200] width 180 height 49
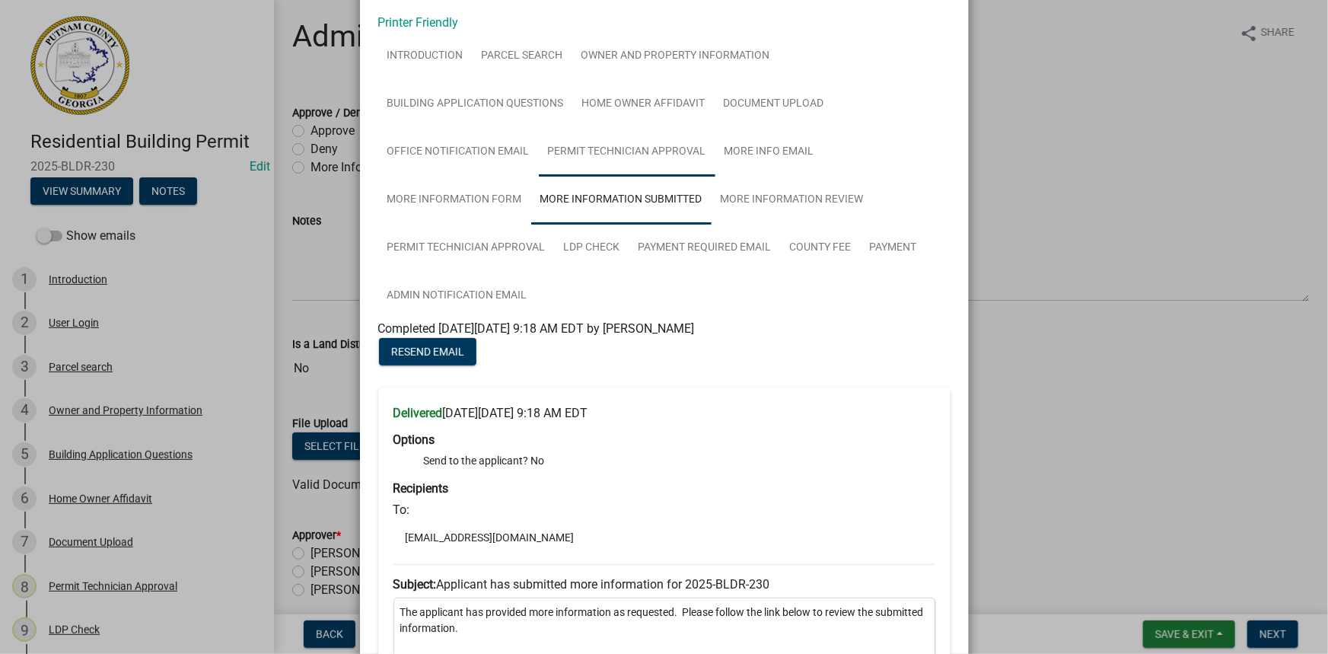
click at [685, 148] on link "Permit Technician Approval" at bounding box center [627, 152] width 177 height 49
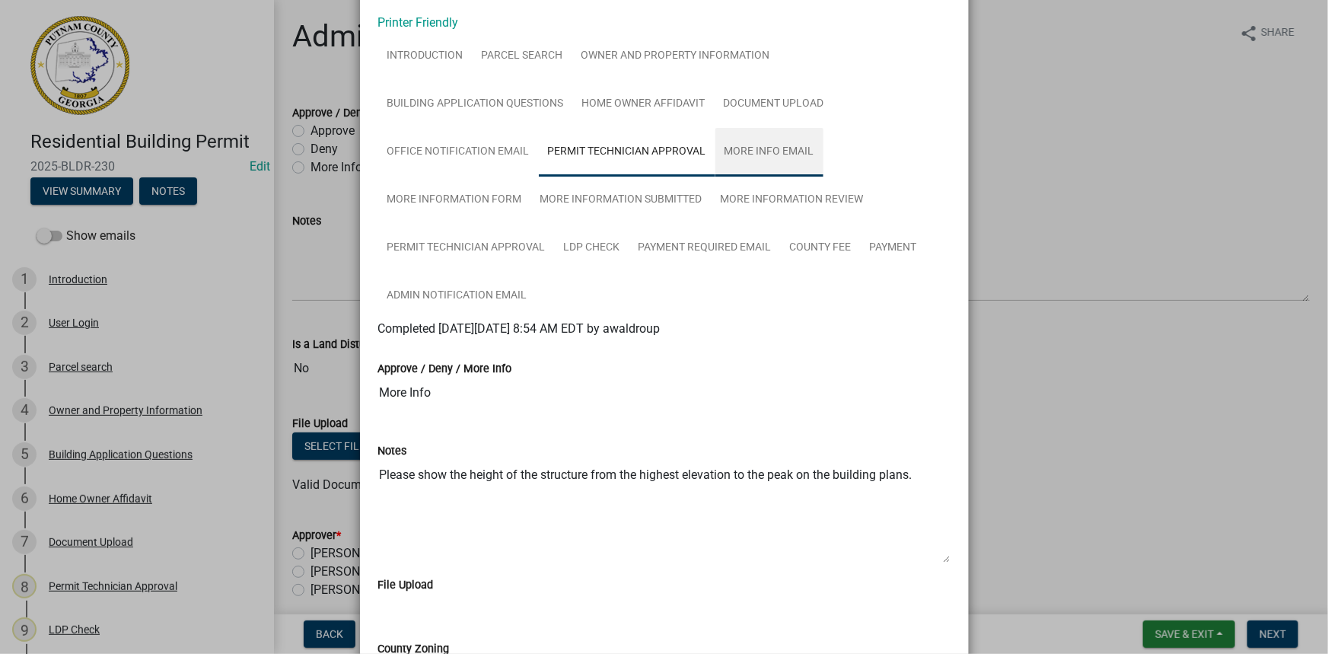
click at [736, 148] on link "More Info Email" at bounding box center [769, 152] width 108 height 49
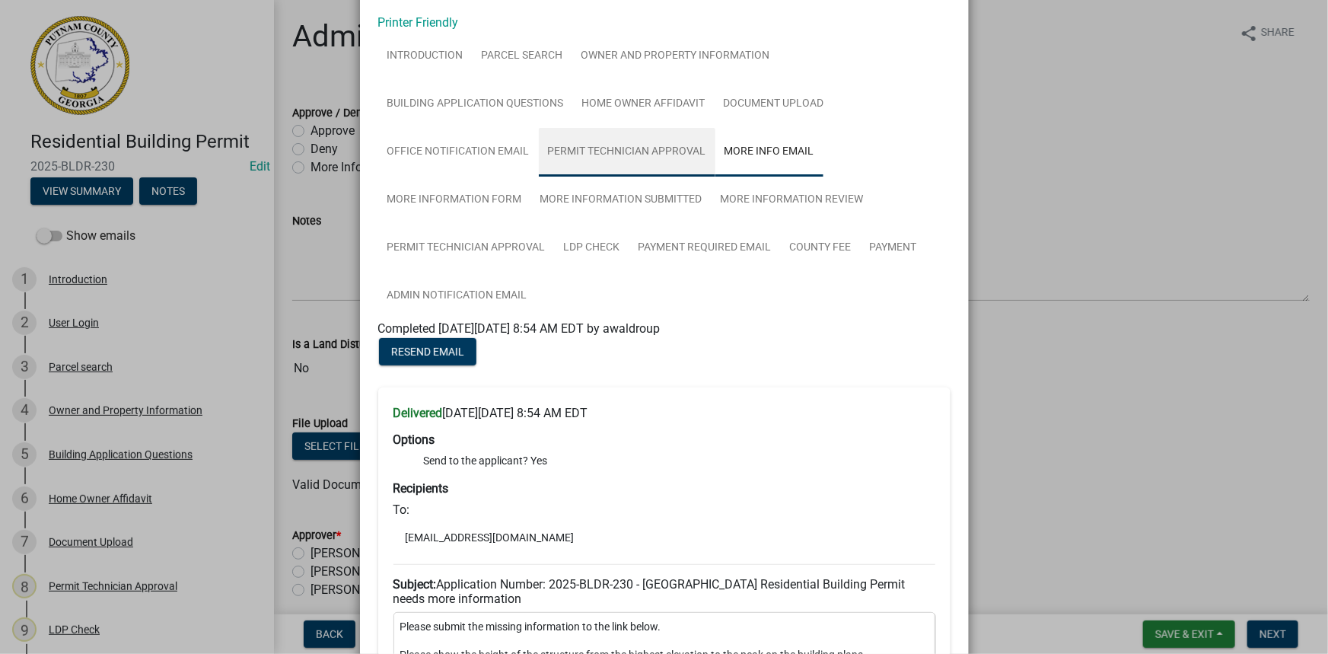
click at [647, 145] on link "Permit Technician Approval" at bounding box center [627, 152] width 177 height 49
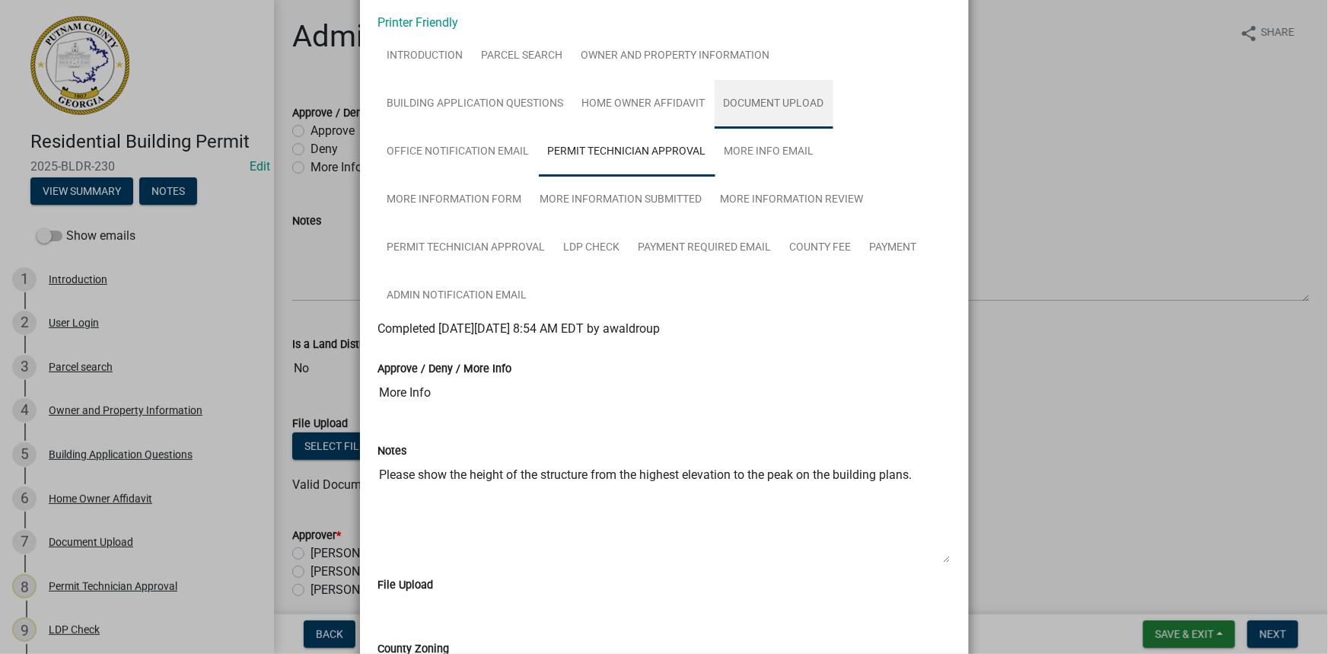
click at [773, 119] on link "Document Upload" at bounding box center [773, 104] width 119 height 49
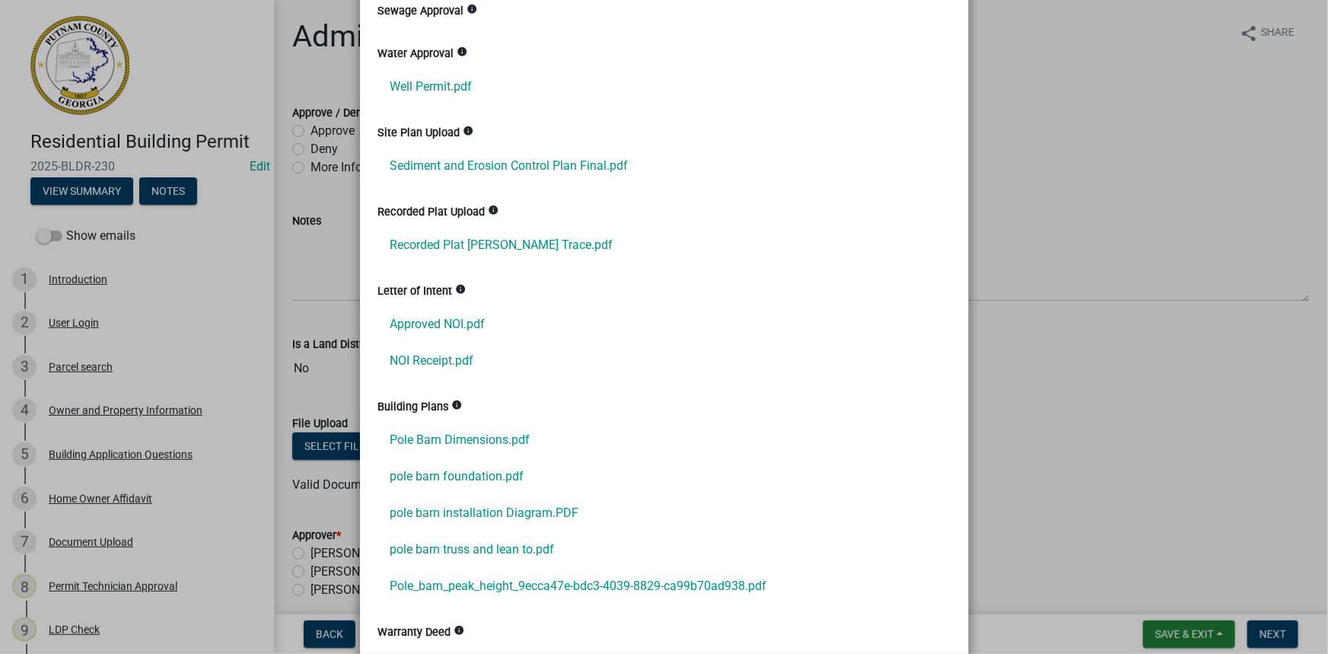
scroll to position [553, 0]
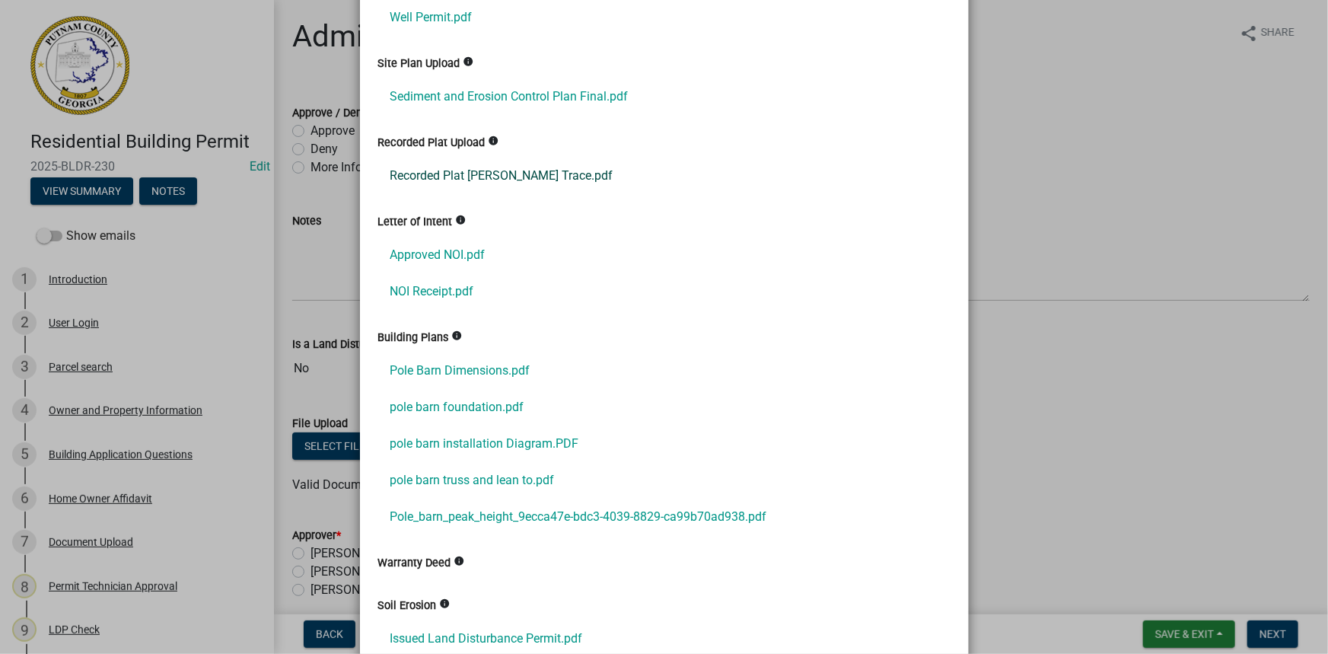
click at [527, 170] on link "Recorded Plat Tanner Trace.pdf" at bounding box center [664, 176] width 572 height 37
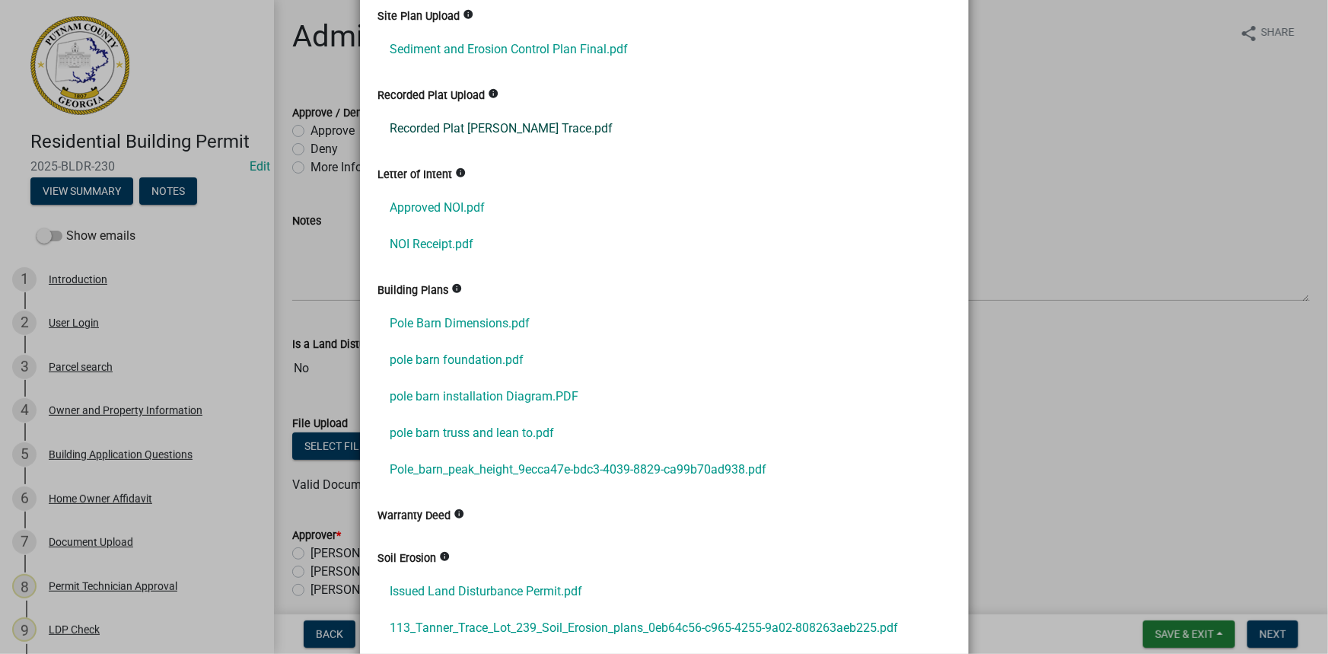
scroll to position [622, 0]
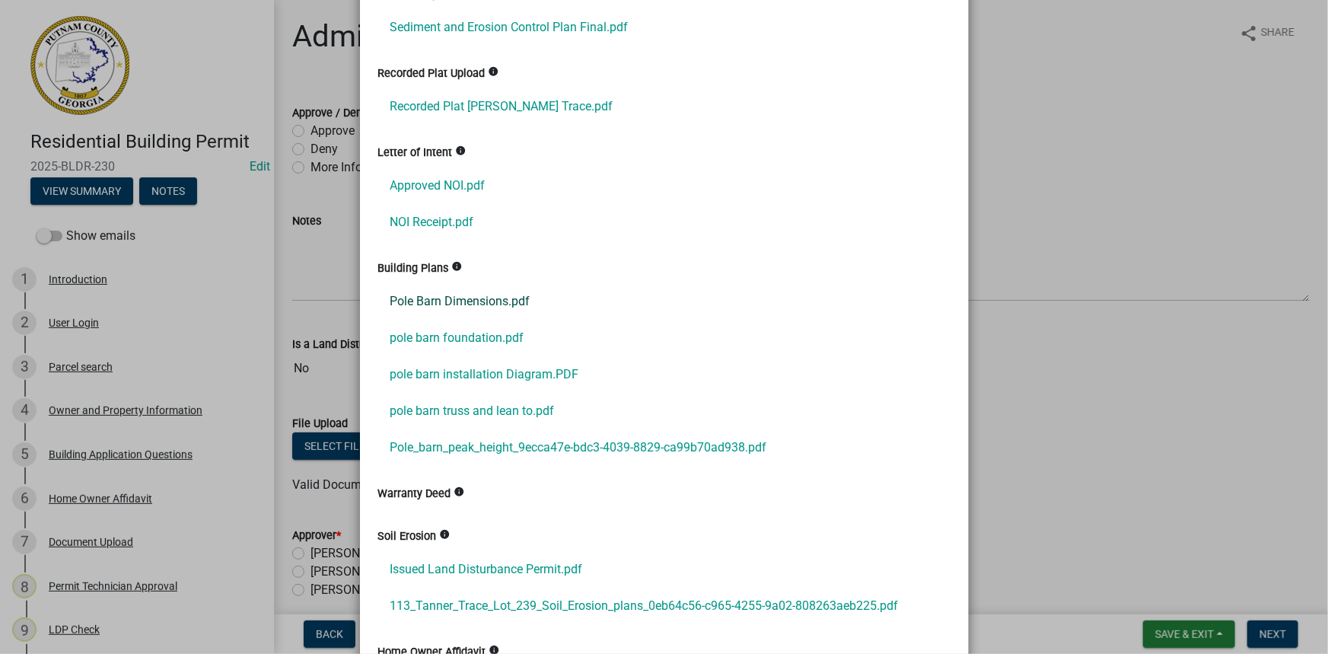
click at [468, 289] on link "Pole Barn Dimensions.pdf" at bounding box center [664, 301] width 572 height 37
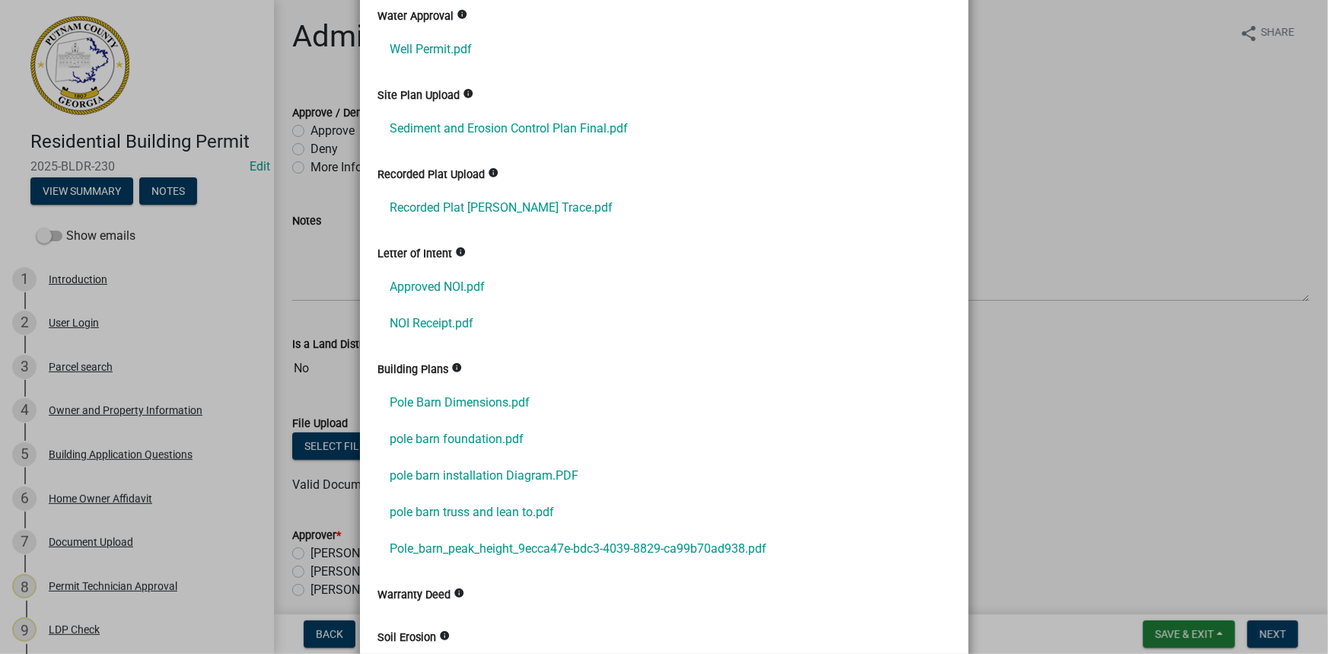
scroll to position [553, 0]
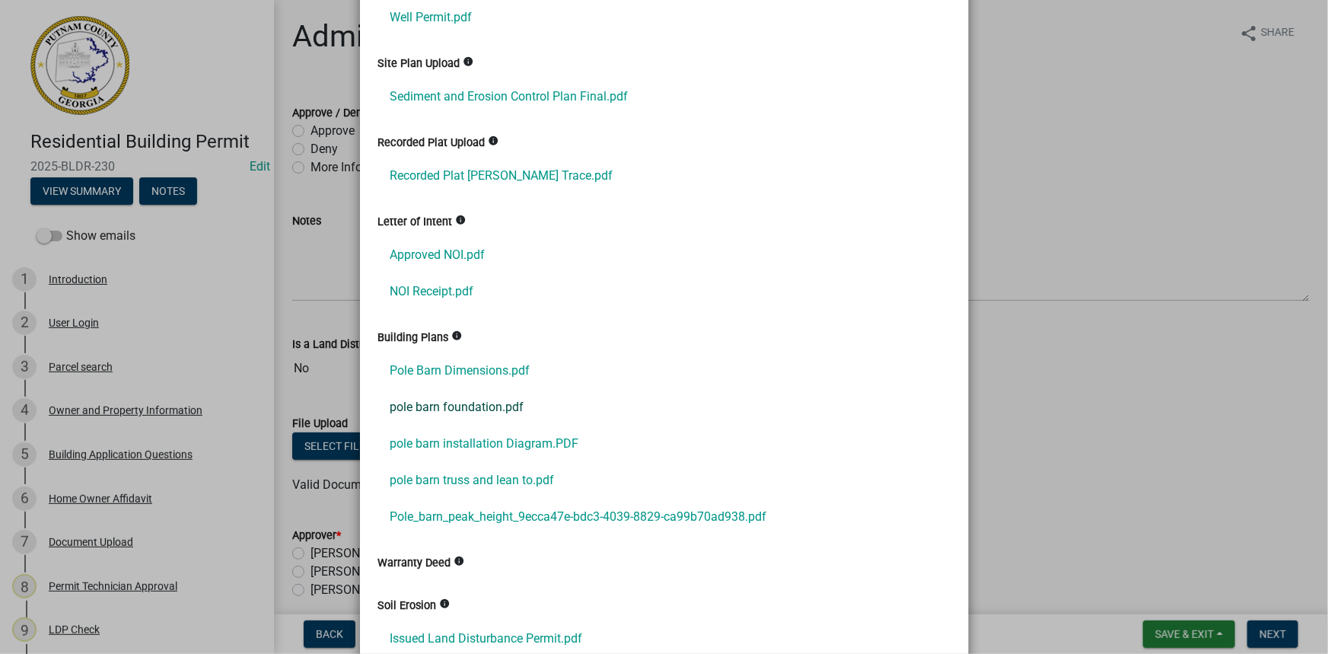
click at [434, 399] on link "pole barn foundation.pdf" at bounding box center [664, 407] width 572 height 37
click at [473, 445] on link "pole barn installation Diagram.PDF" at bounding box center [664, 443] width 572 height 37
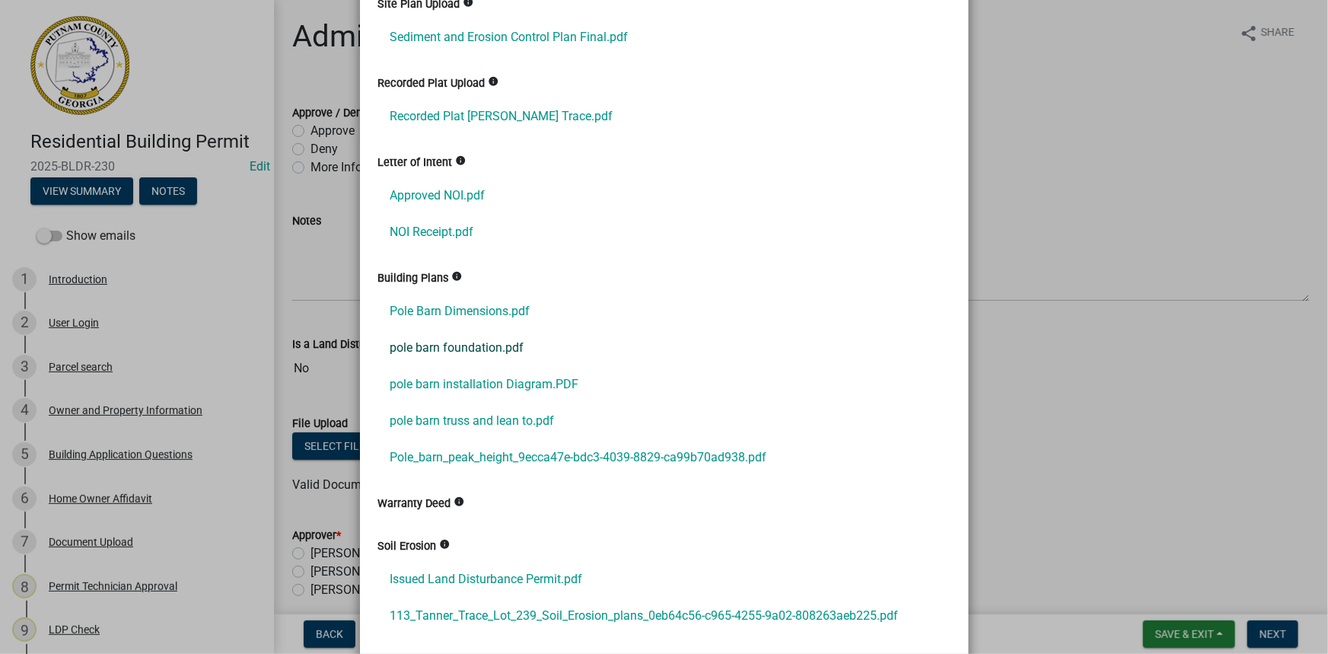
scroll to position [692, 0]
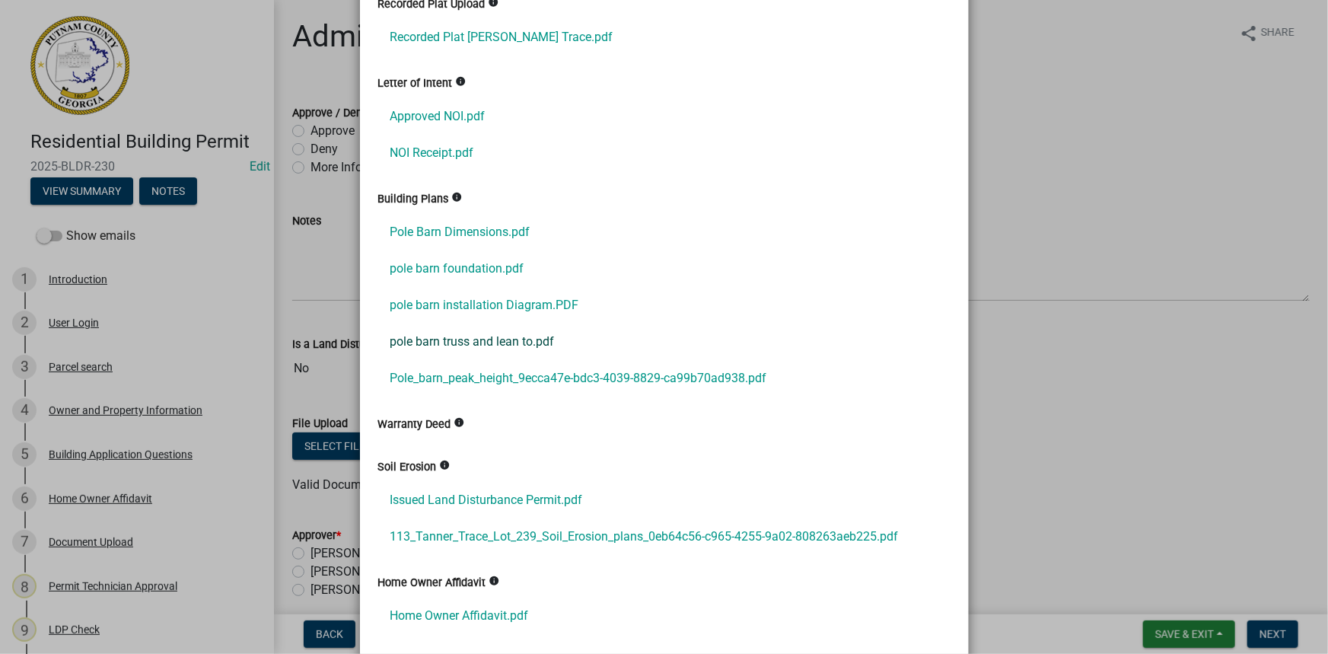
click at [454, 348] on link "pole barn truss and lean to.pdf" at bounding box center [664, 341] width 572 height 37
click at [522, 367] on link "Pole_barn_peak_height_9ecca47e-bdc3-4039-8829-ca99b70ad938.pdf" at bounding box center [664, 378] width 572 height 37
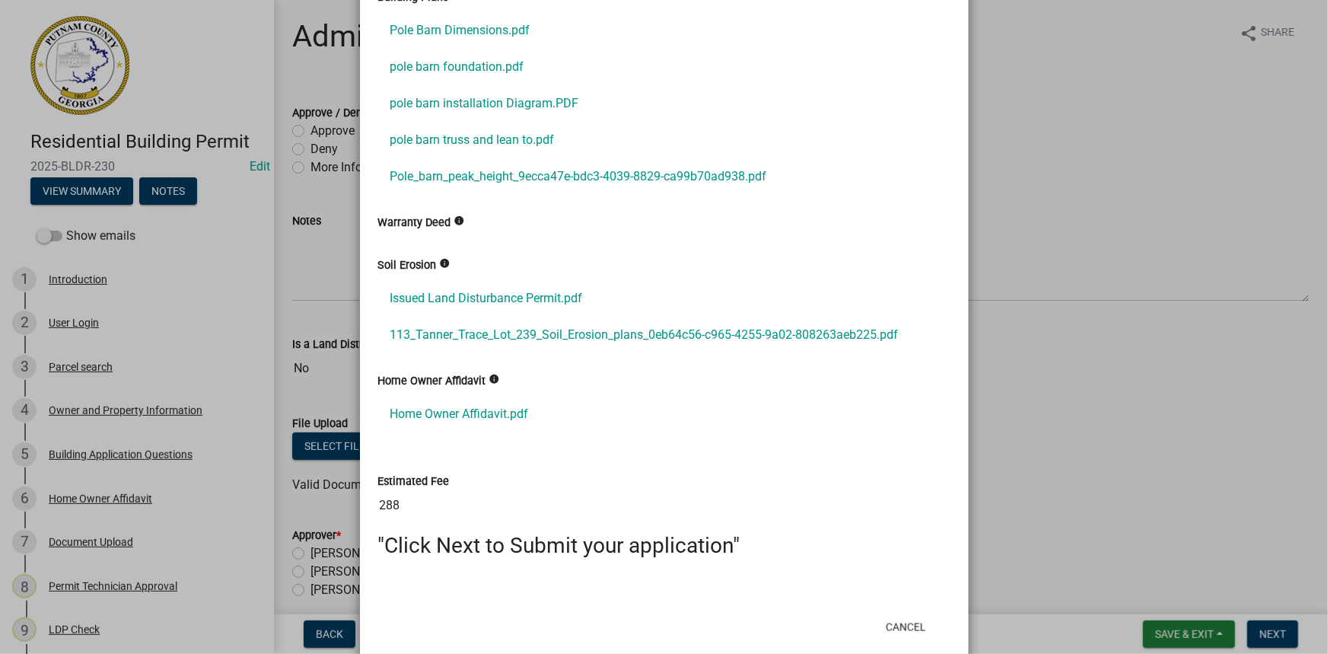
scroll to position [921, 0]
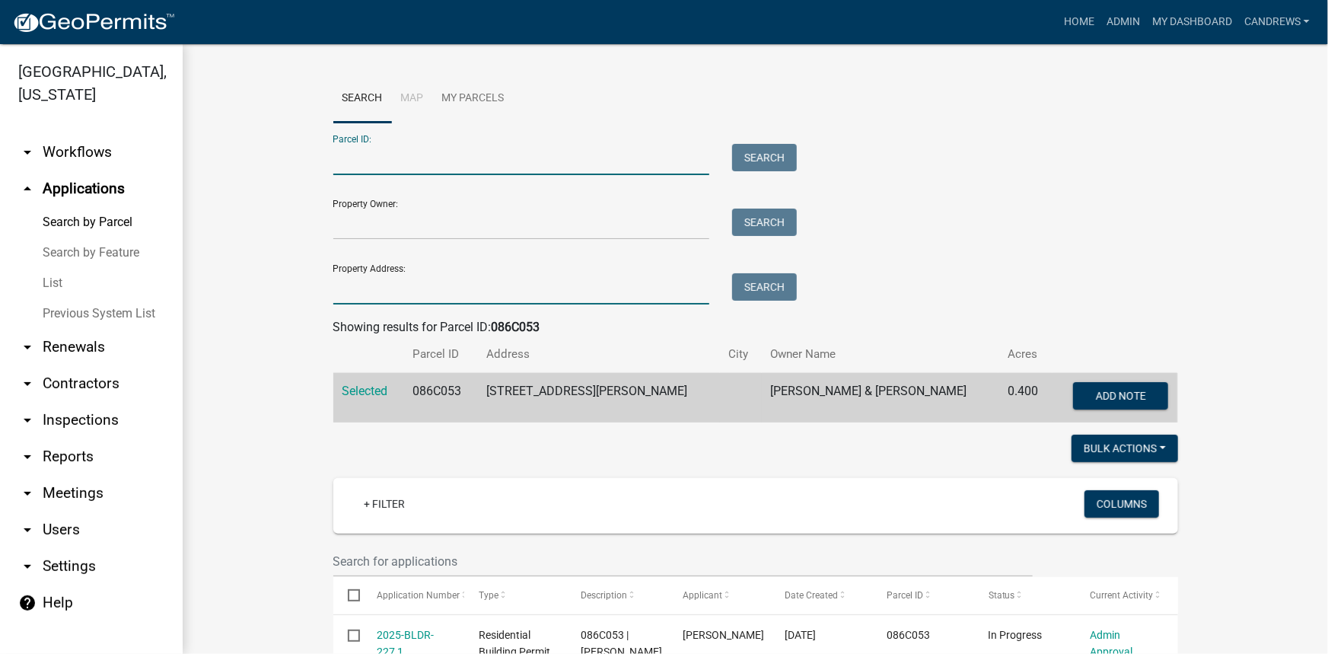
click at [357, 290] on input "Property Address:" at bounding box center [521, 288] width 377 height 31
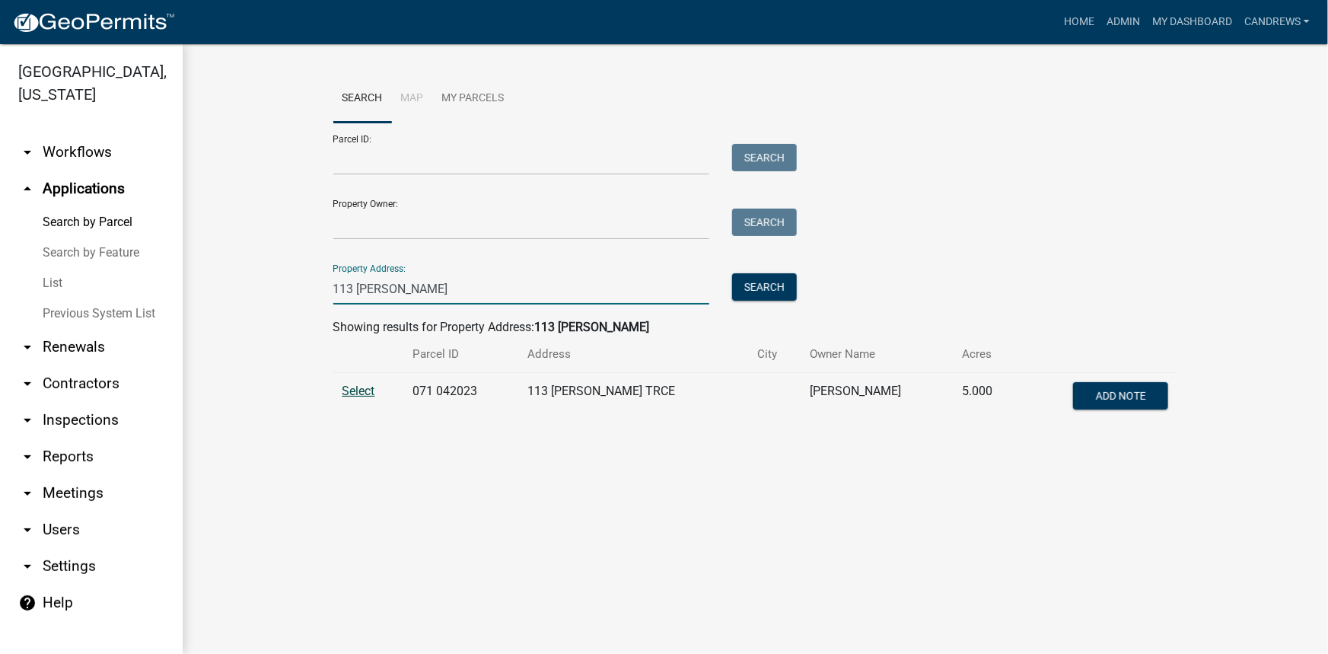
type input "113 tanner"
click at [350, 390] on span "Select" at bounding box center [358, 390] width 33 height 14
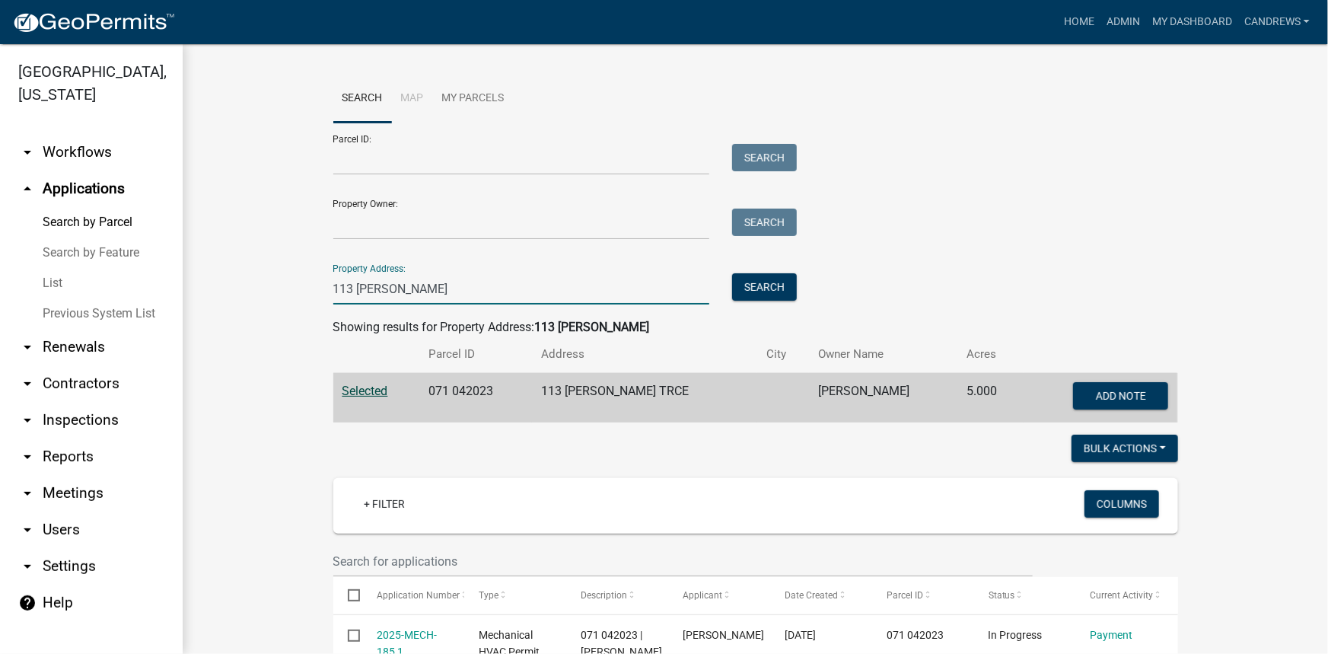
drag, startPoint x: 420, startPoint y: 294, endPoint x: 227, endPoint y: 305, distance: 193.6
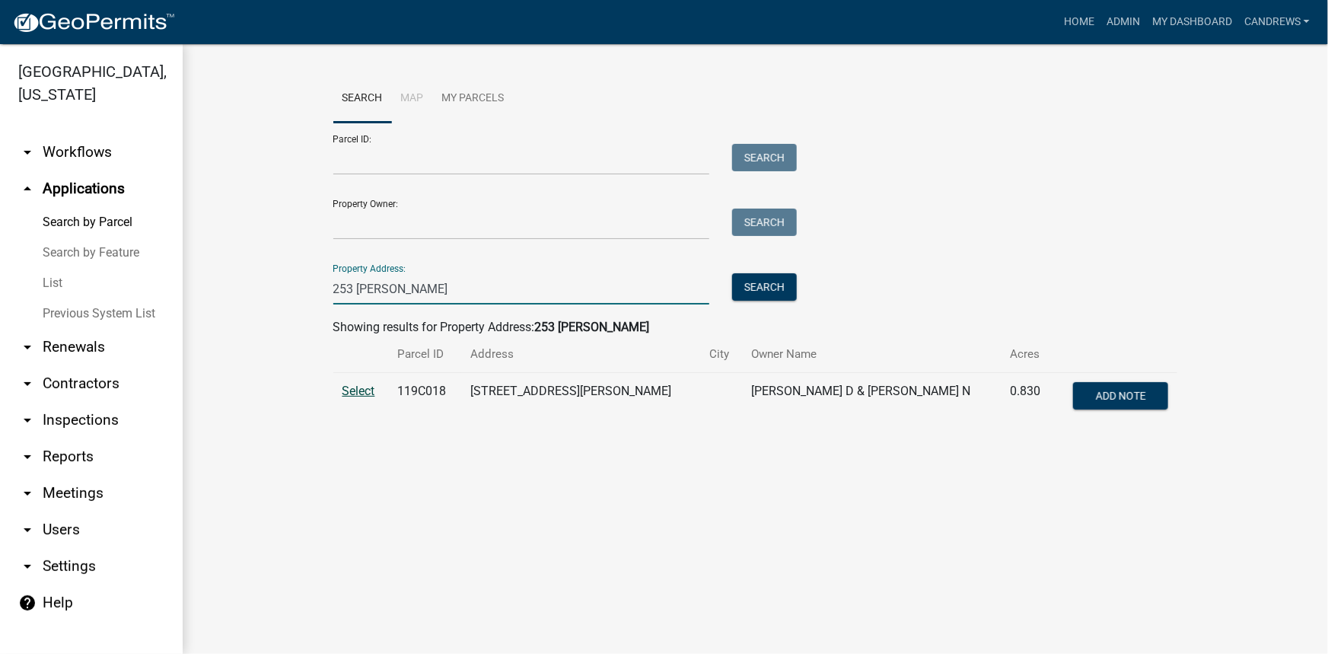
type input "253 spivey"
click at [354, 394] on span "Select" at bounding box center [358, 390] width 33 height 14
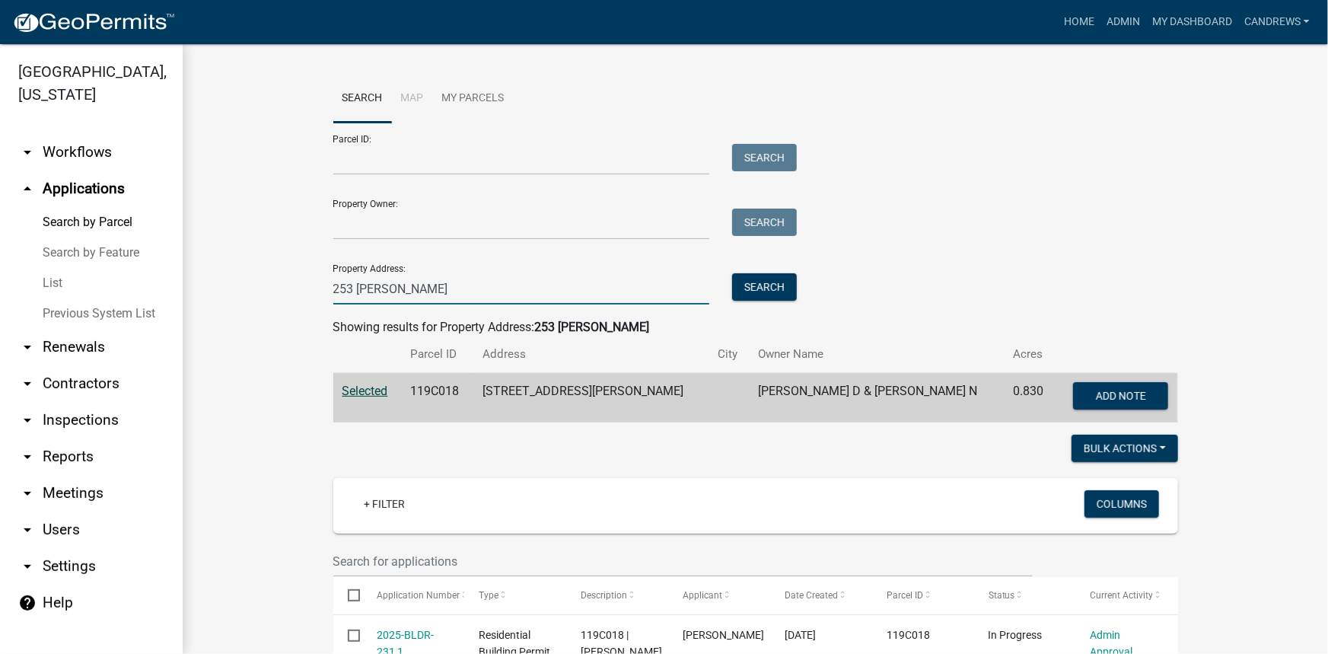
drag, startPoint x: 326, startPoint y: 288, endPoint x: 262, endPoint y: 282, distance: 64.1
click at [262, 282] on wm-workflow-application-search-view "Search Map My Parcels Parcel ID: Search Property Owner: Search Property Address…" at bounding box center [755, 595] width 1084 height 1041
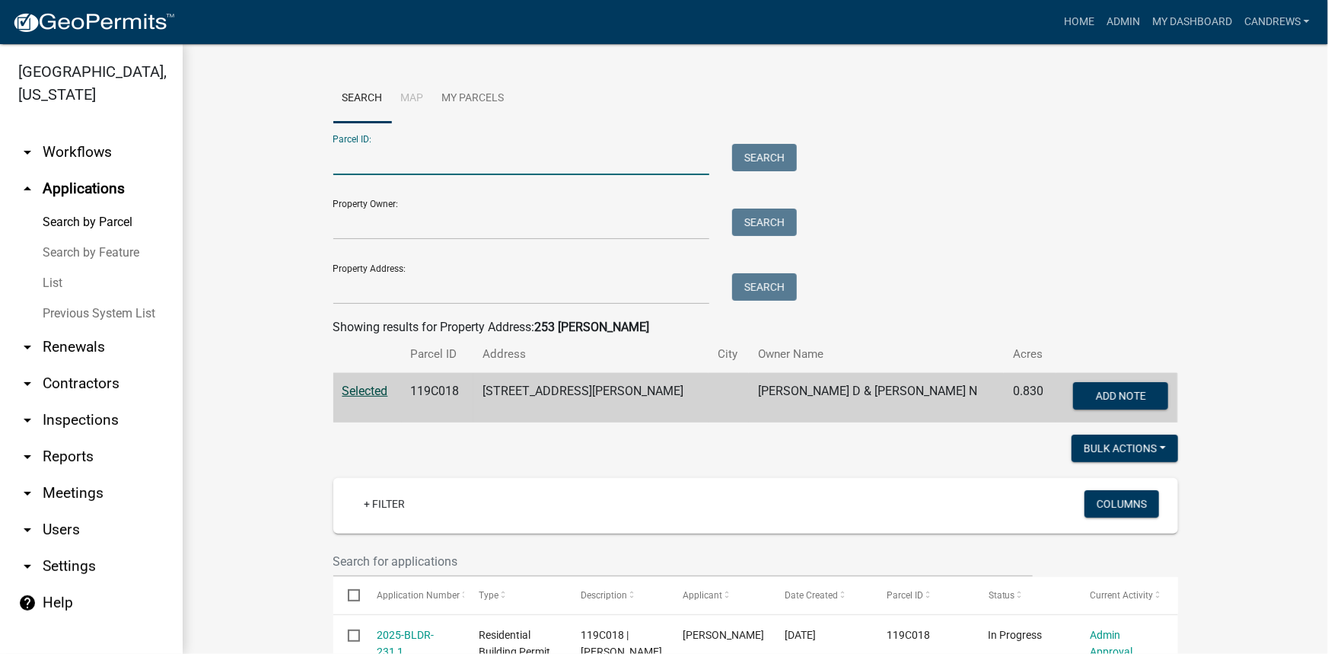
paste input "103D150"
type input "103D150"
click at [748, 160] on button "Search" at bounding box center [764, 157] width 65 height 27
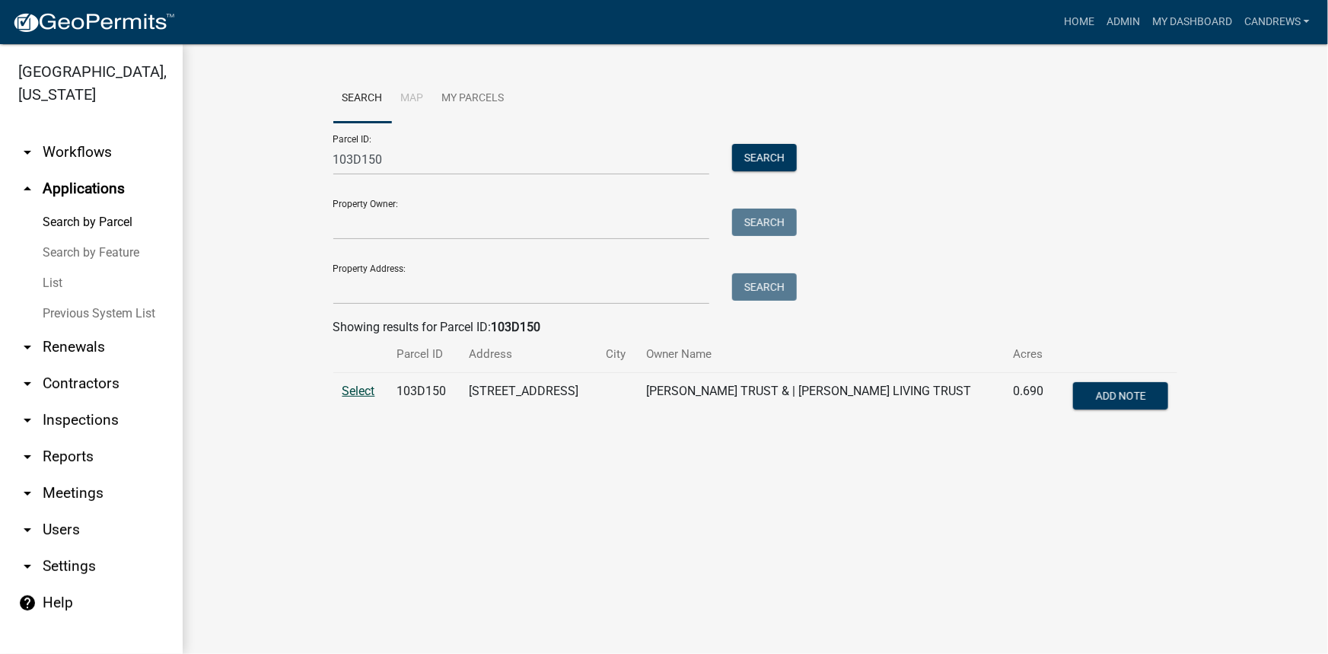
click at [359, 394] on span "Select" at bounding box center [358, 390] width 33 height 14
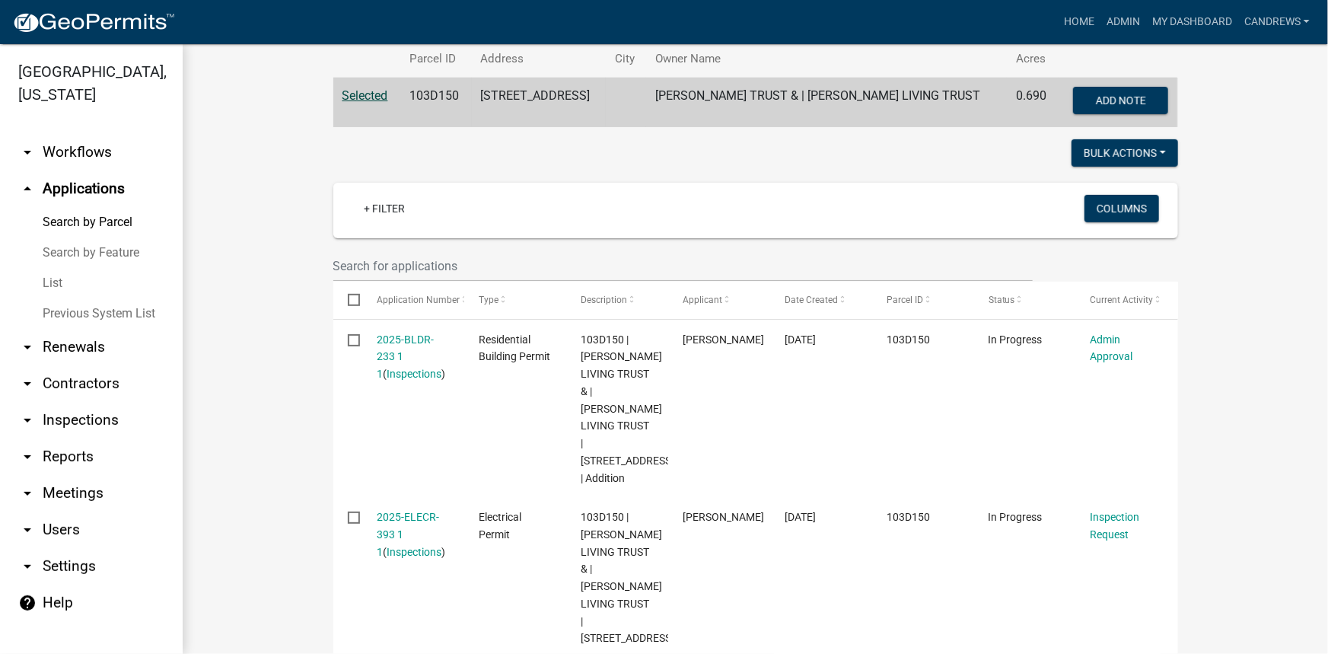
scroll to position [275, 0]
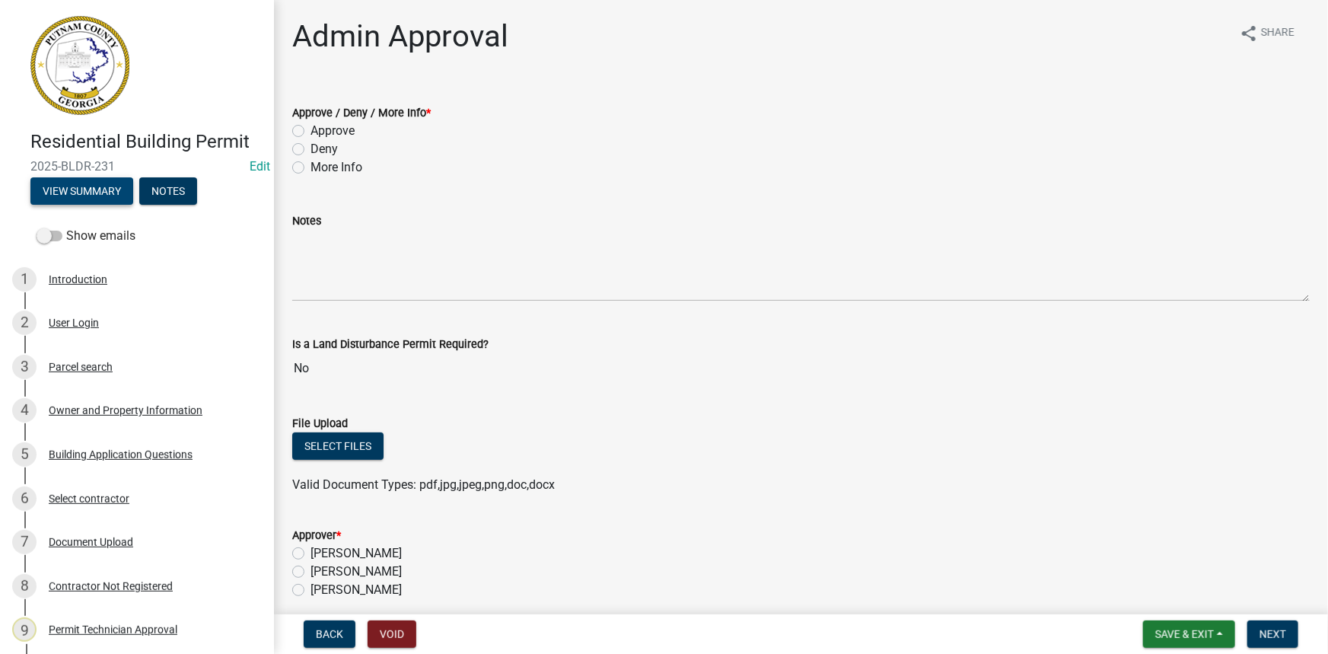
click at [104, 184] on button "View Summary" at bounding box center [81, 190] width 103 height 27
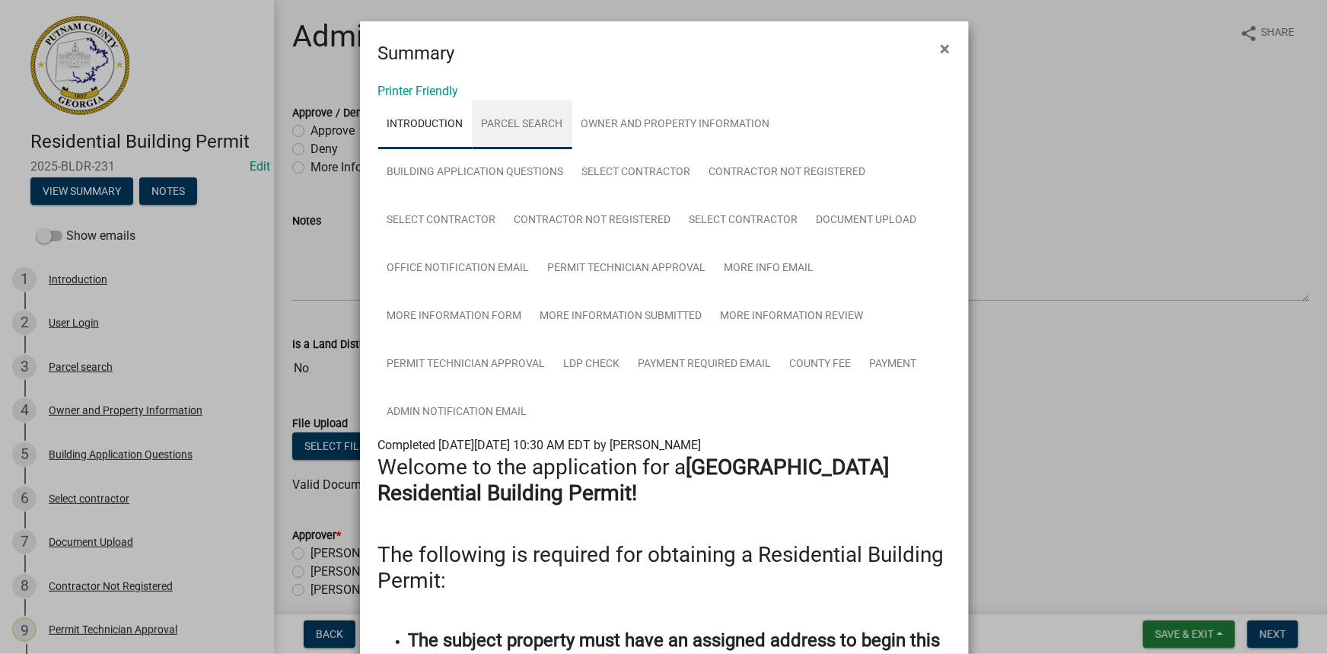
click at [487, 118] on link "Parcel search" at bounding box center [523, 124] width 100 height 49
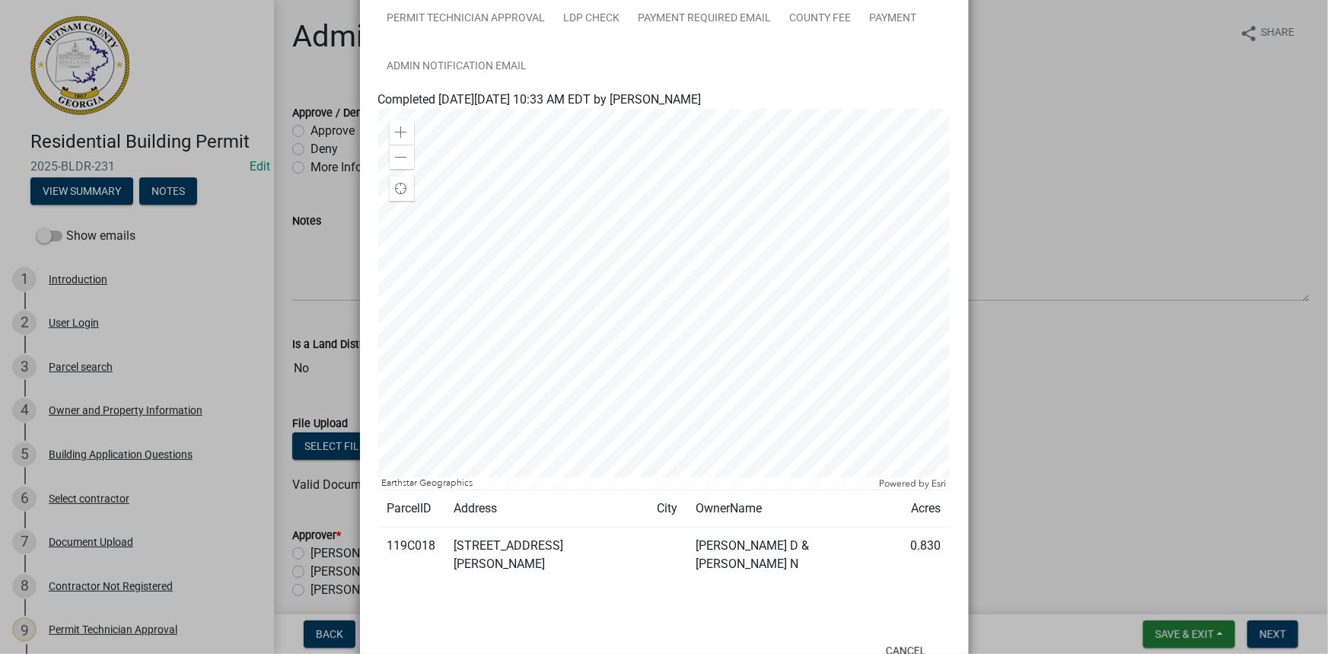
scroll to position [380, 0]
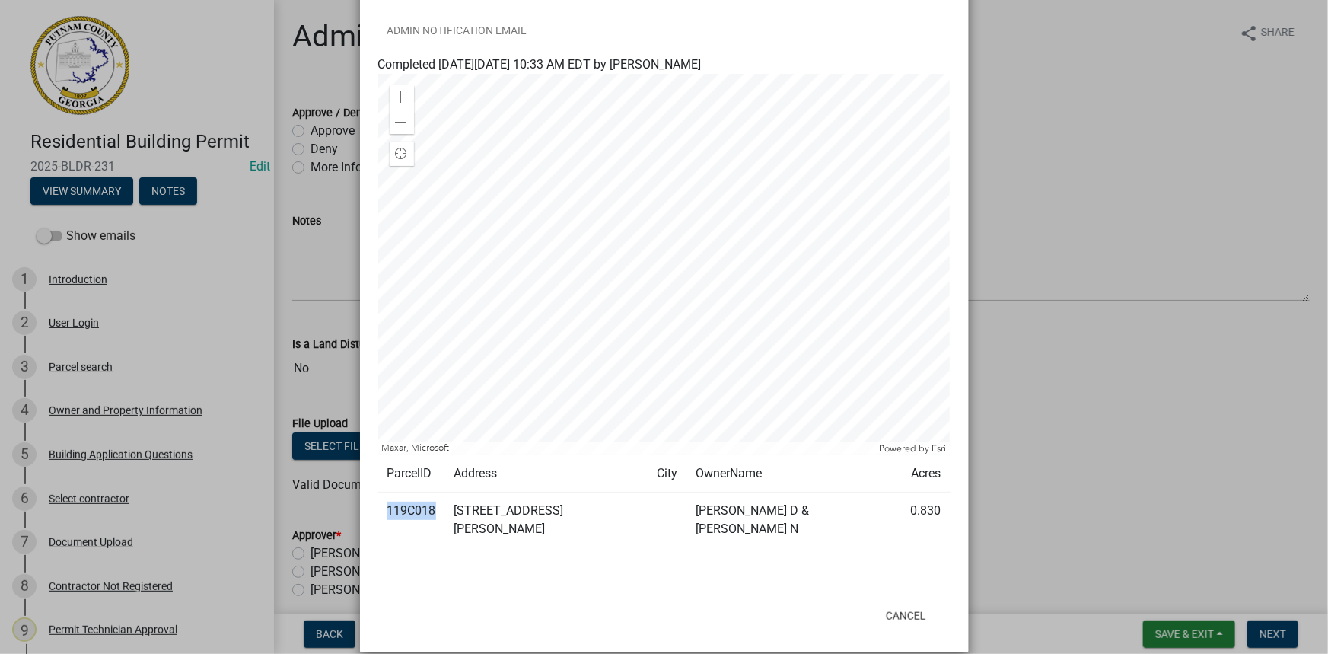
drag, startPoint x: 433, startPoint y: 510, endPoint x: 379, endPoint y: 515, distance: 54.3
click at [379, 515] on td "119C018" at bounding box center [411, 520] width 67 height 56
copy td "119C018"
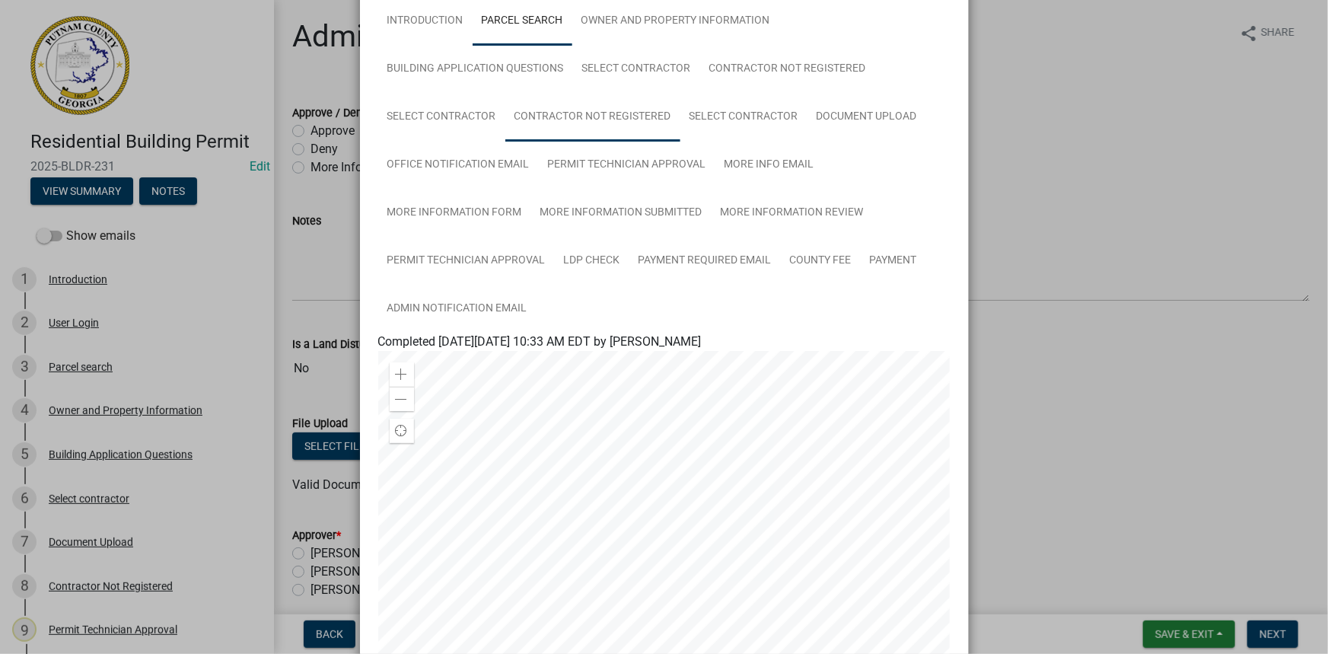
scroll to position [34, 0]
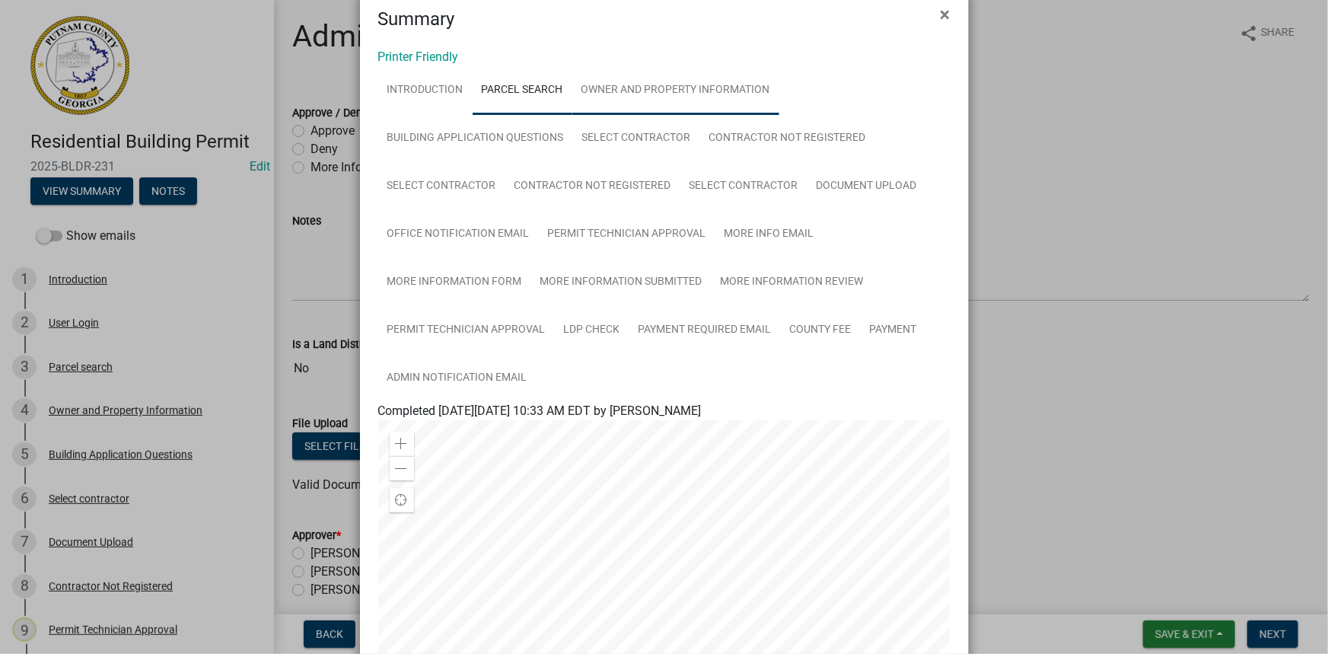
click at [639, 99] on link "Owner and Property Information" at bounding box center [675, 90] width 207 height 49
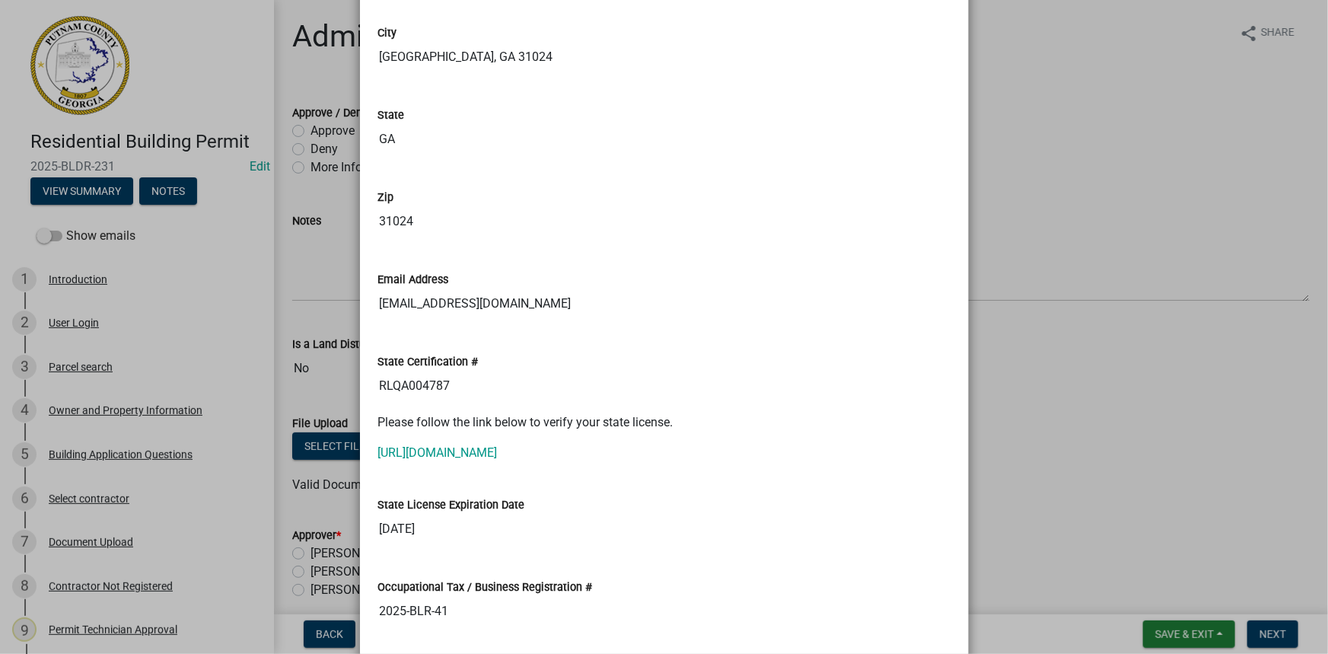
scroll to position [2040, 0]
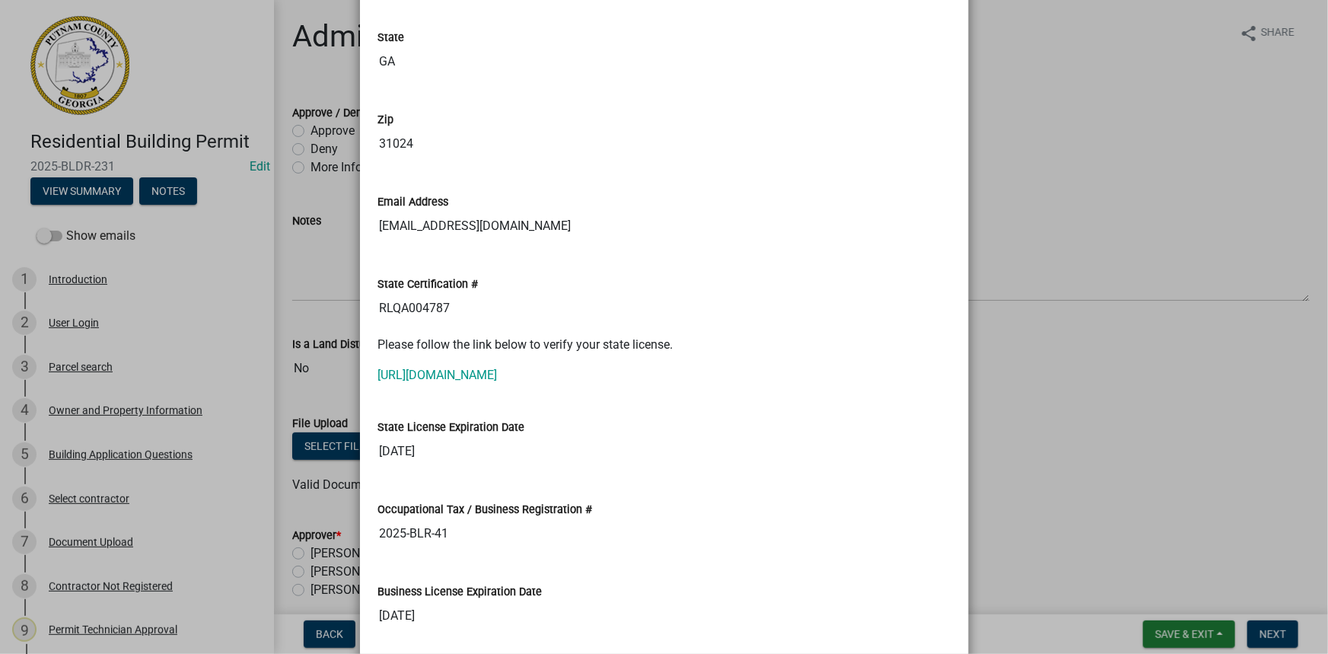
drag, startPoint x: 399, startPoint y: 316, endPoint x: 353, endPoint y: 323, distance: 46.2
click at [353, 323] on ngb-modal-window "Summary × Printer Friendly Introduction Parcel search Owner and Property Inform…" at bounding box center [664, 327] width 1328 height 654
click at [462, 368] on link "https://verify.sos.ga.gov/verification/" at bounding box center [437, 375] width 119 height 14
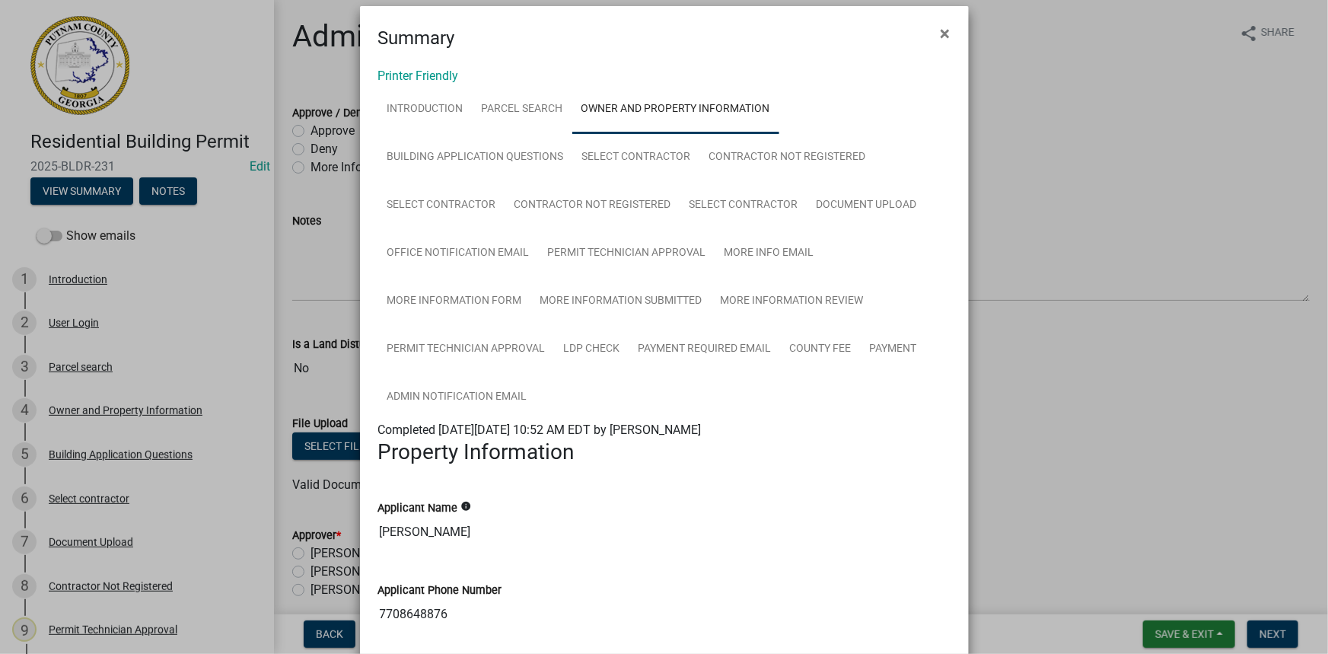
scroll to position [0, 0]
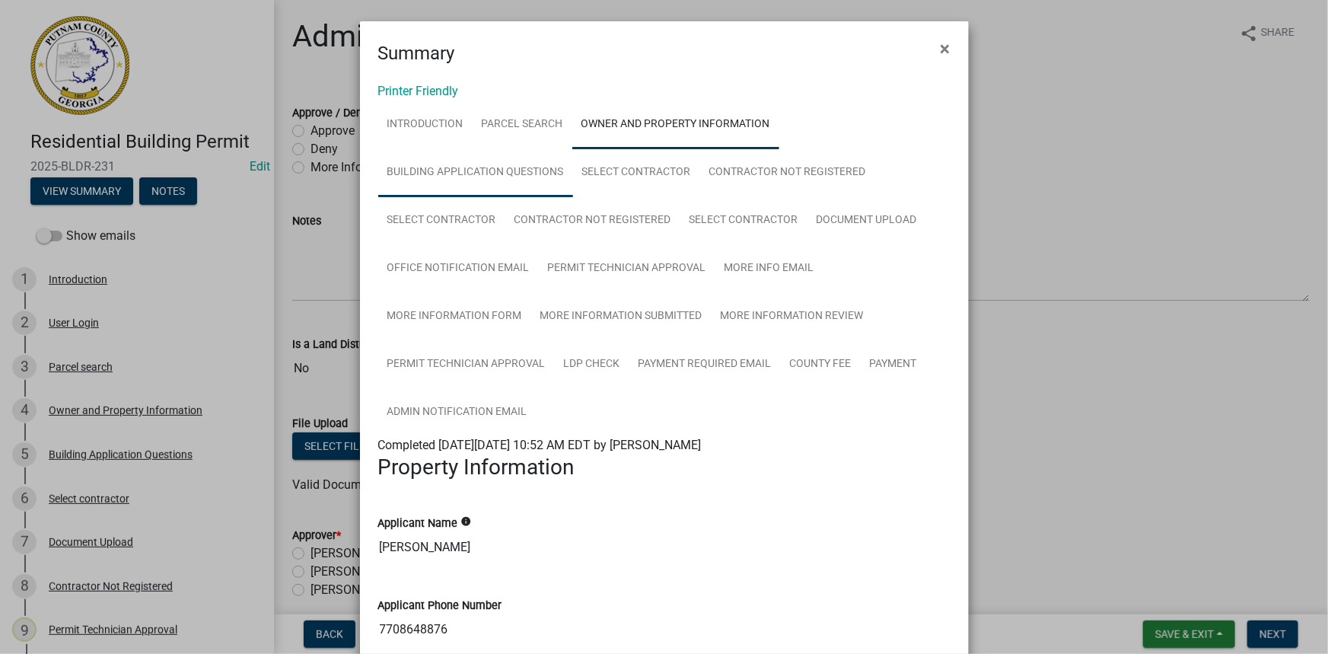
click at [502, 181] on link "Building Application Questions" at bounding box center [475, 172] width 195 height 49
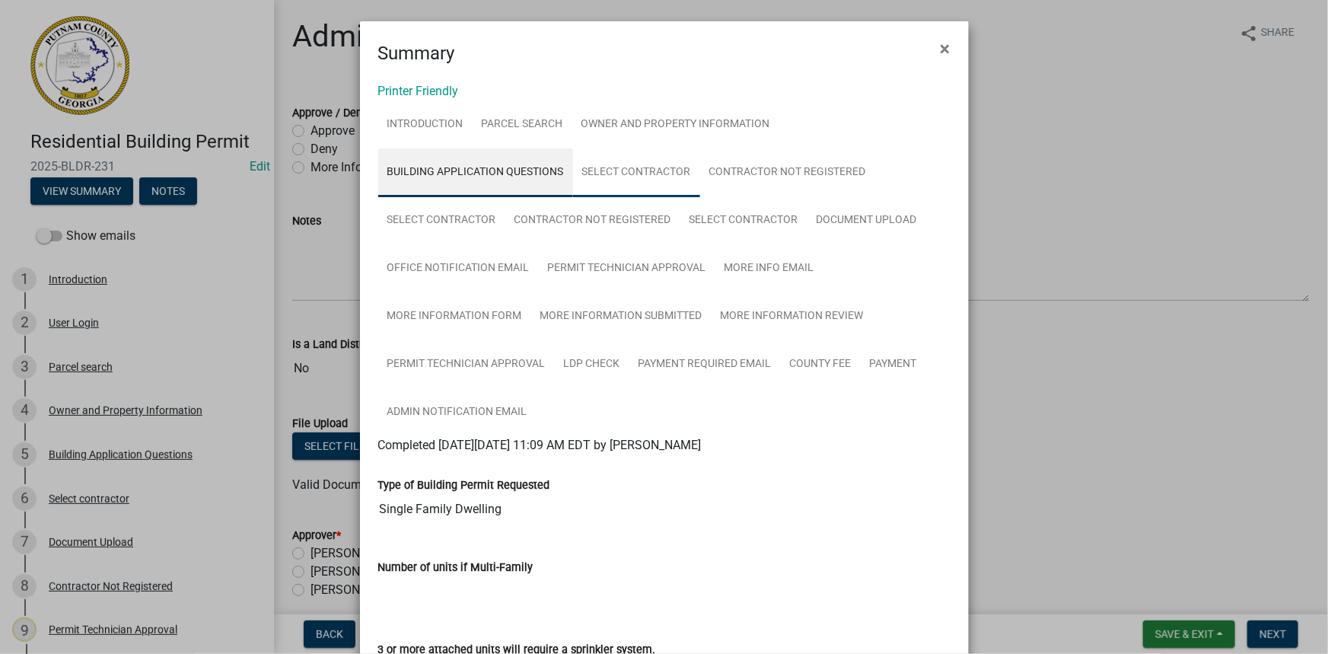
click at [635, 179] on link "Select contractor" at bounding box center [636, 172] width 127 height 49
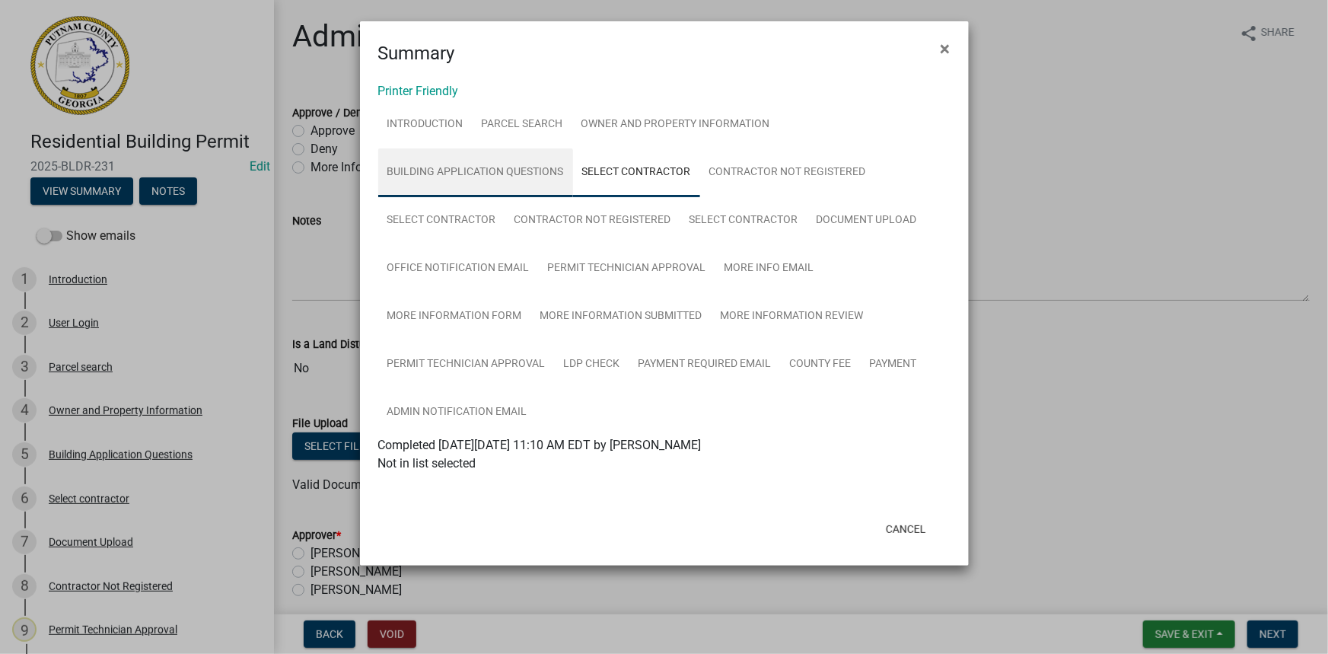
click at [472, 174] on link "Building Application Questions" at bounding box center [475, 172] width 195 height 49
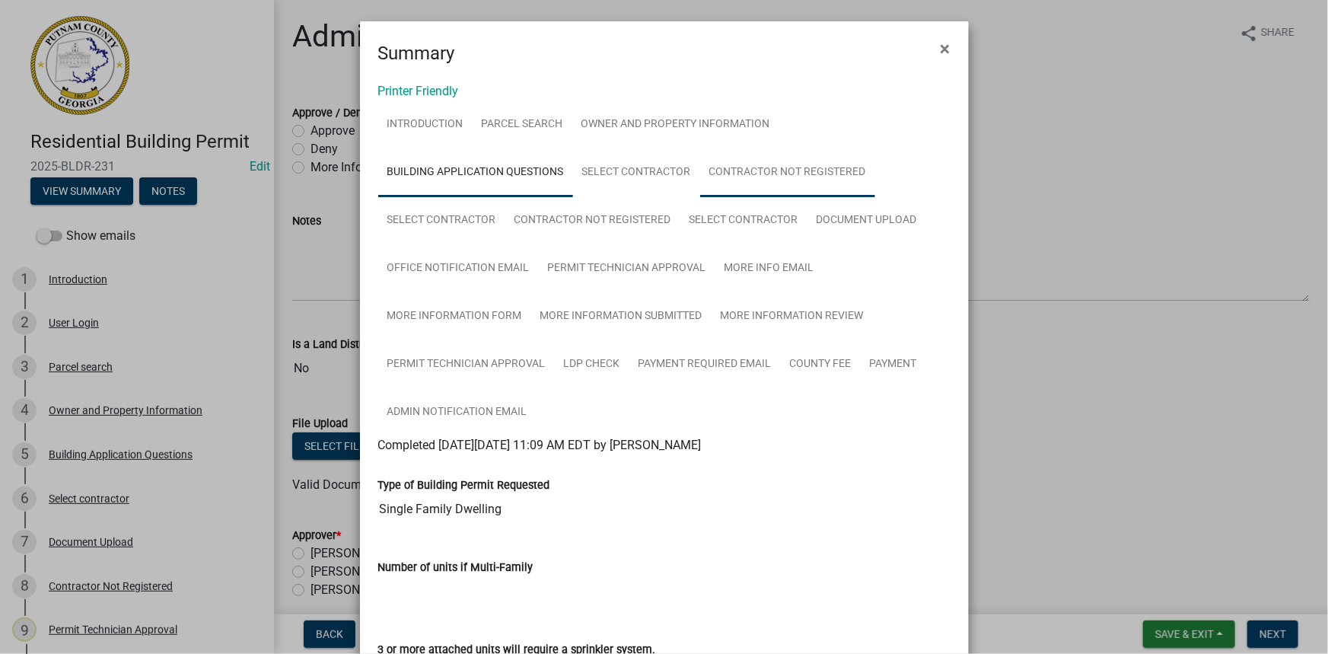
click at [733, 177] on link "Contractor Not Registered" at bounding box center [787, 172] width 175 height 49
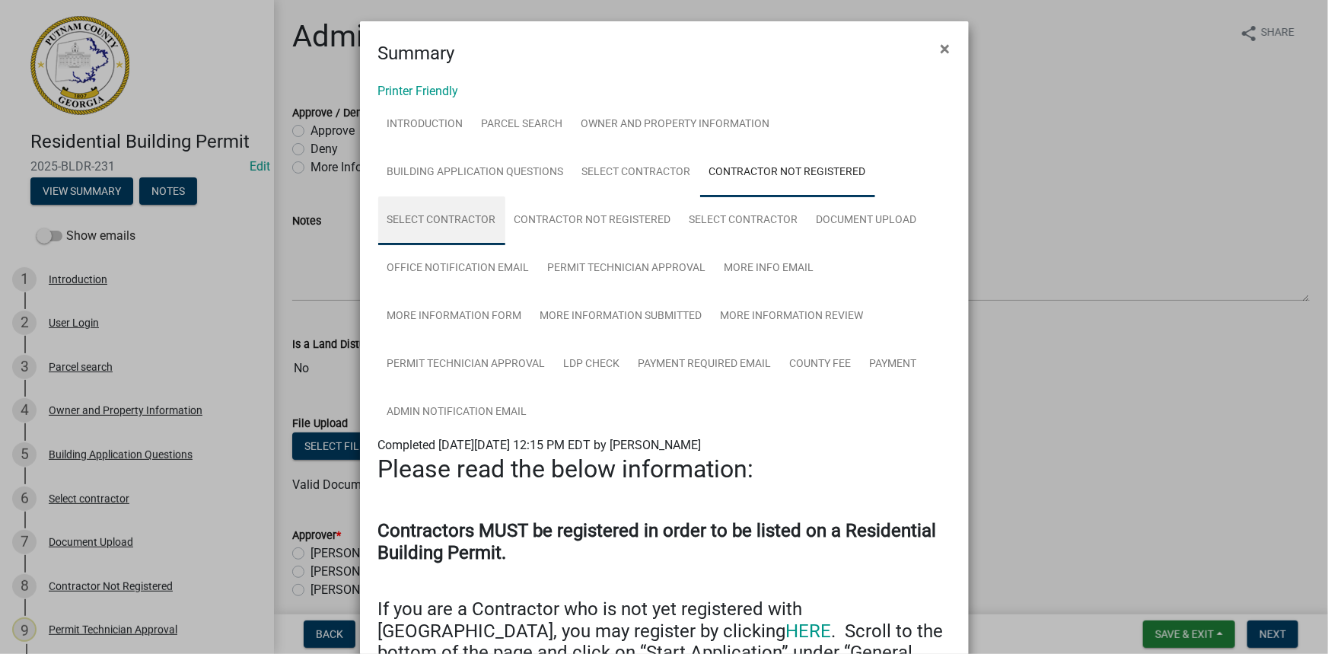
click at [471, 213] on link "Select contractor" at bounding box center [441, 220] width 127 height 49
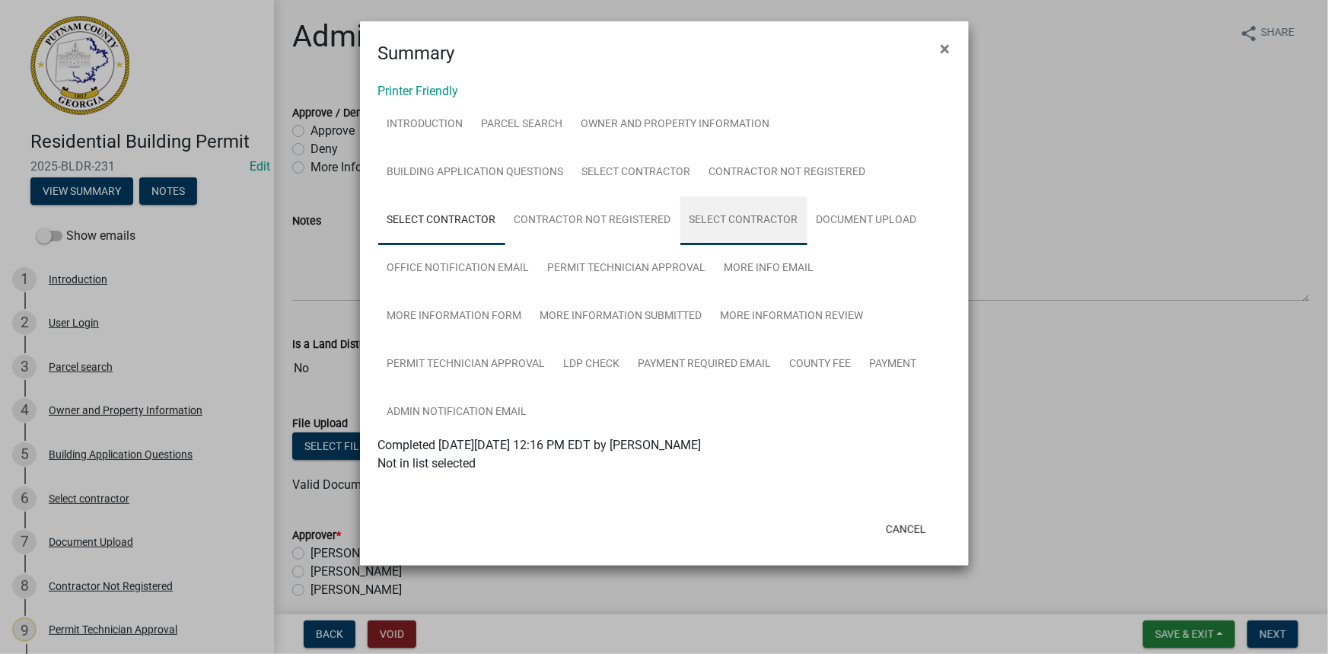
click at [722, 221] on link "Select contractor" at bounding box center [743, 220] width 127 height 49
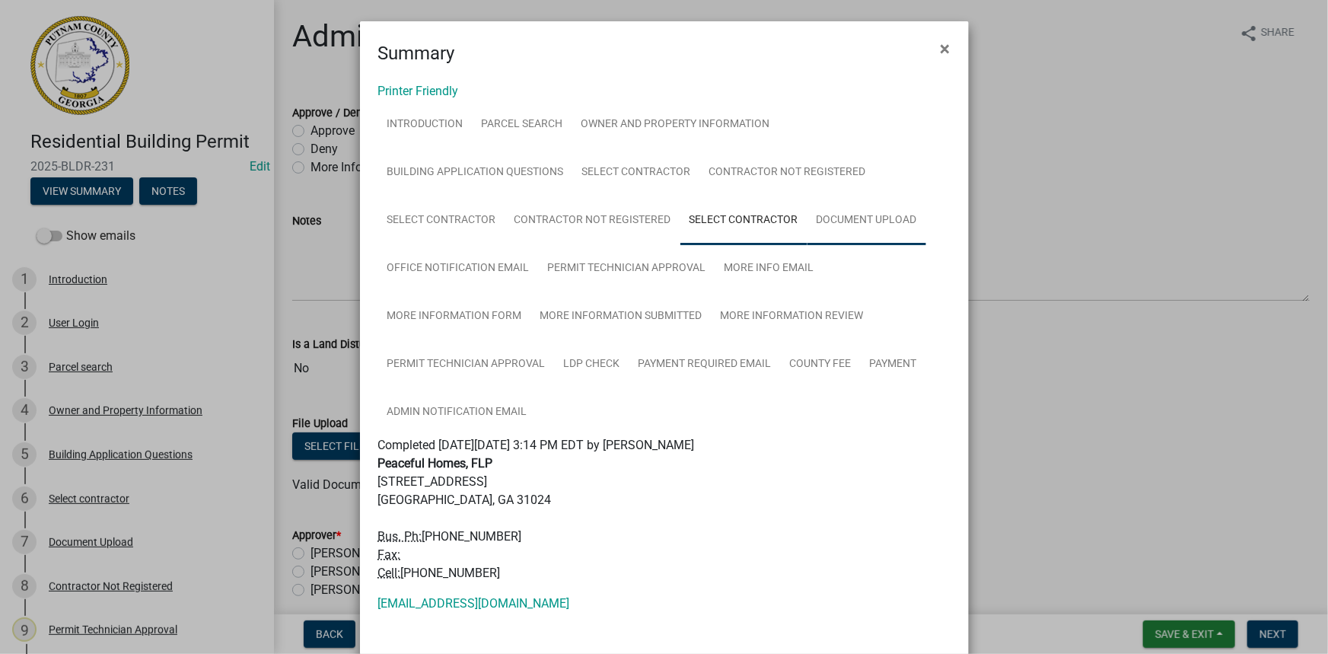
click at [855, 226] on link "Document Upload" at bounding box center [866, 220] width 119 height 49
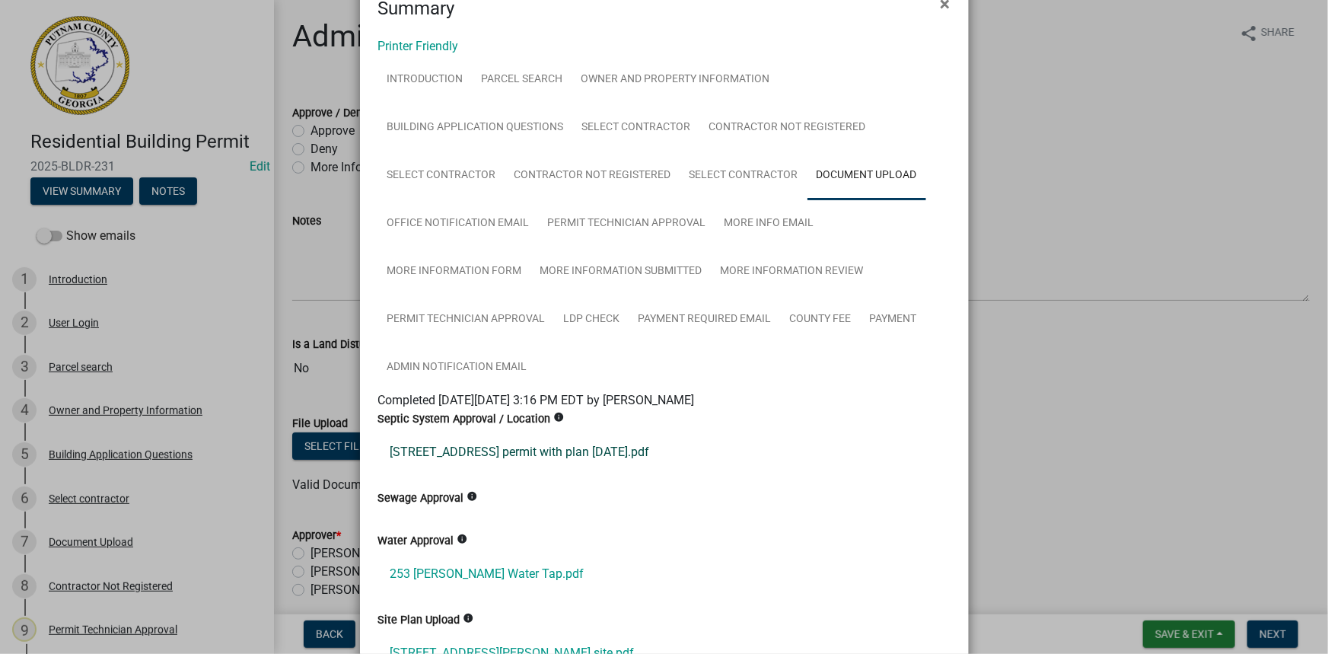
scroll to position [68, 0]
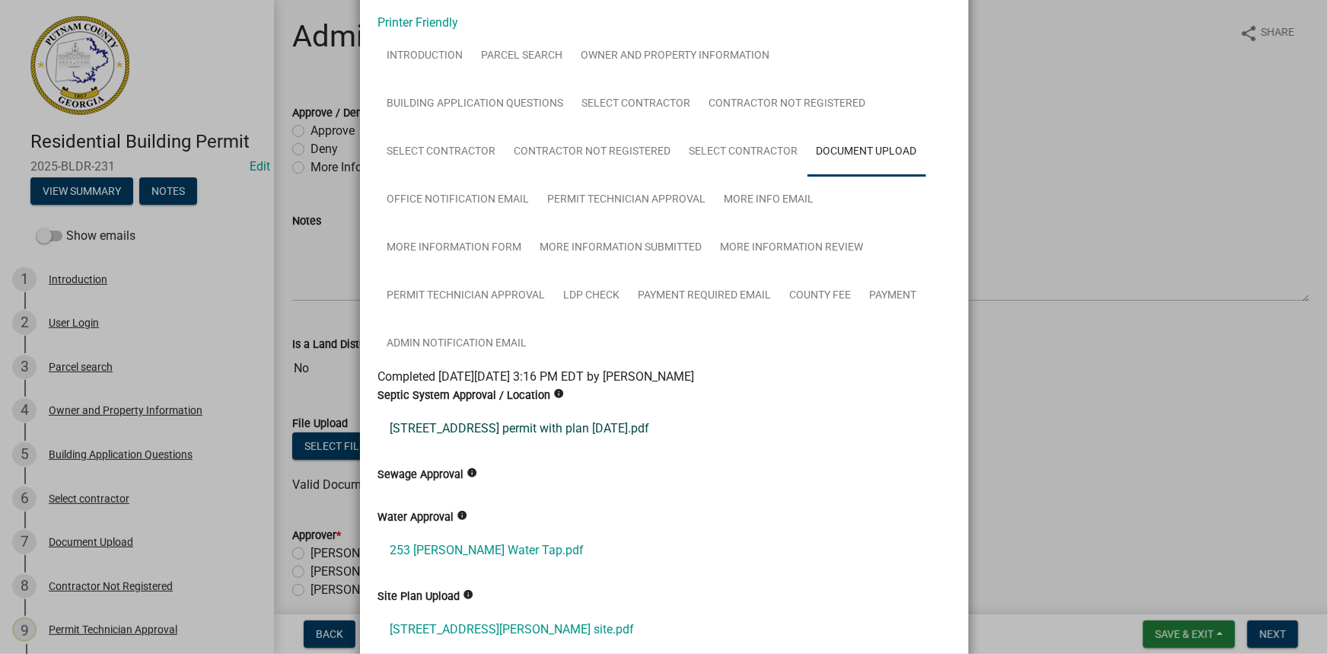
click at [498, 422] on link "253 spivet rd permit with plan 7-28-2025.pdf" at bounding box center [664, 428] width 572 height 37
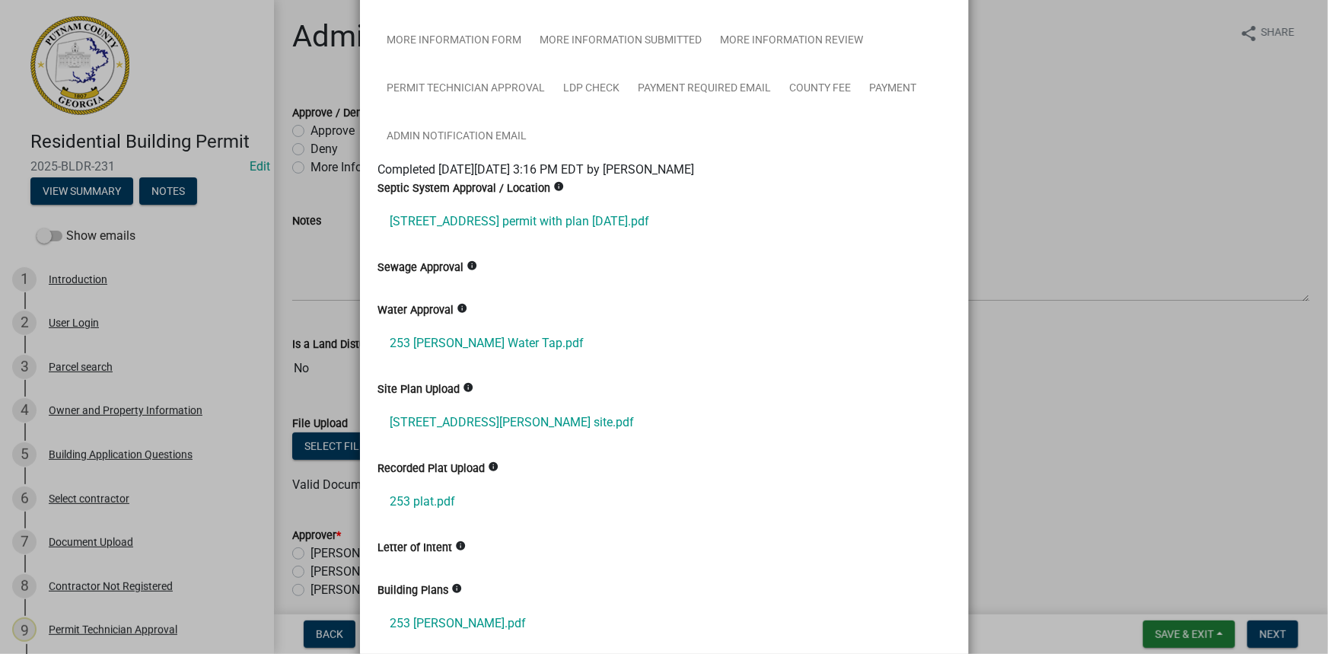
scroll to position [276, 0]
click at [479, 325] on link "253 Spivey Water Tap.pdf" at bounding box center [664, 342] width 572 height 37
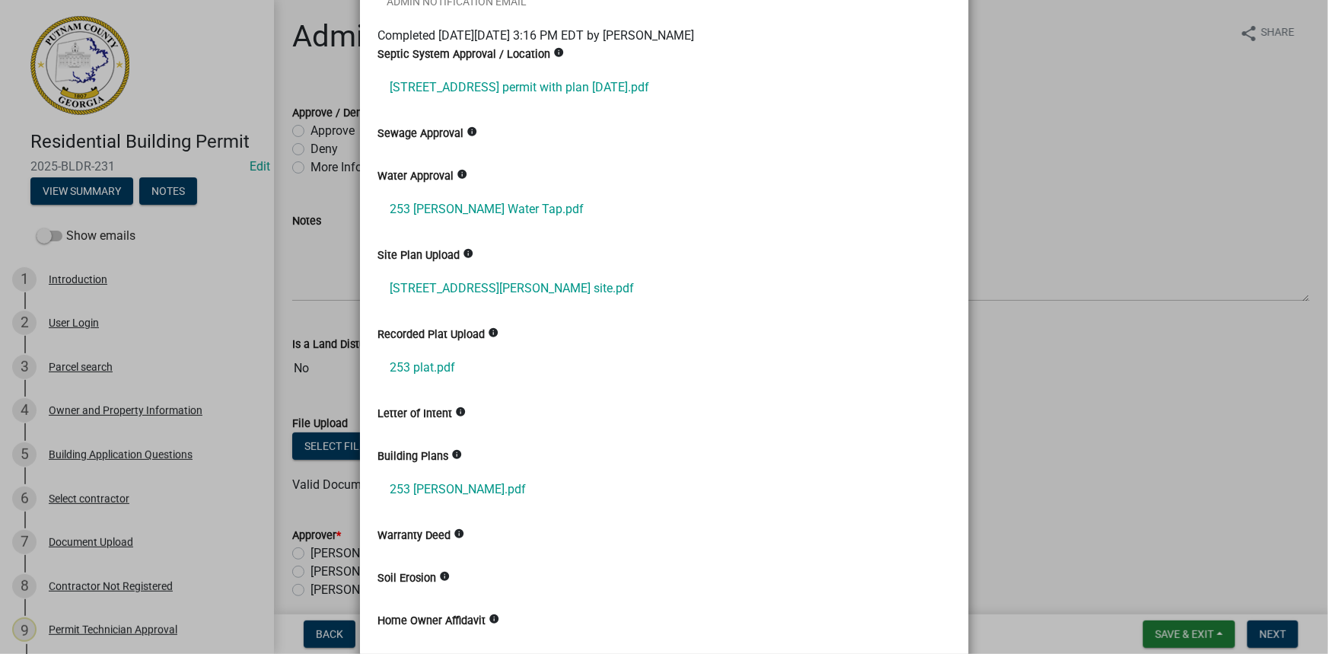
scroll to position [415, 0]
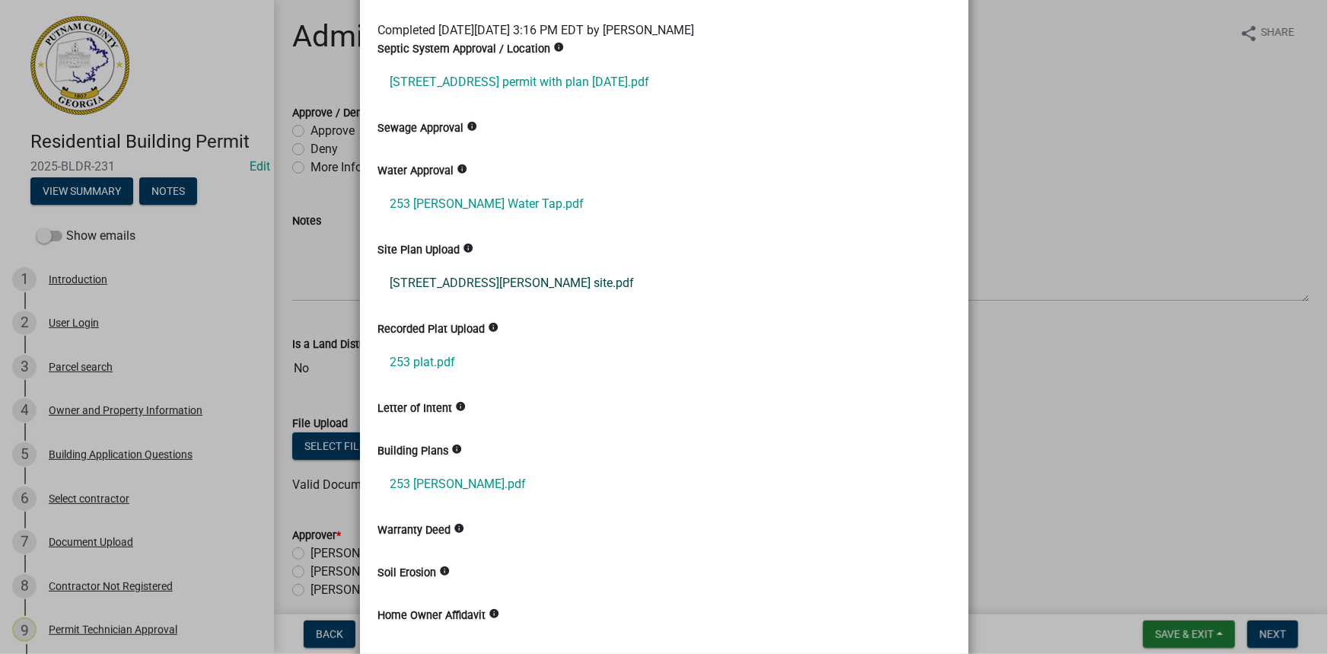
click at [473, 282] on link "253 spivey rd site.pdf" at bounding box center [664, 283] width 572 height 37
click at [114, 458] on ngb-modal-window "Summary × Printer Friendly Introduction Parcel search Owner and Property Inform…" at bounding box center [664, 327] width 1328 height 654
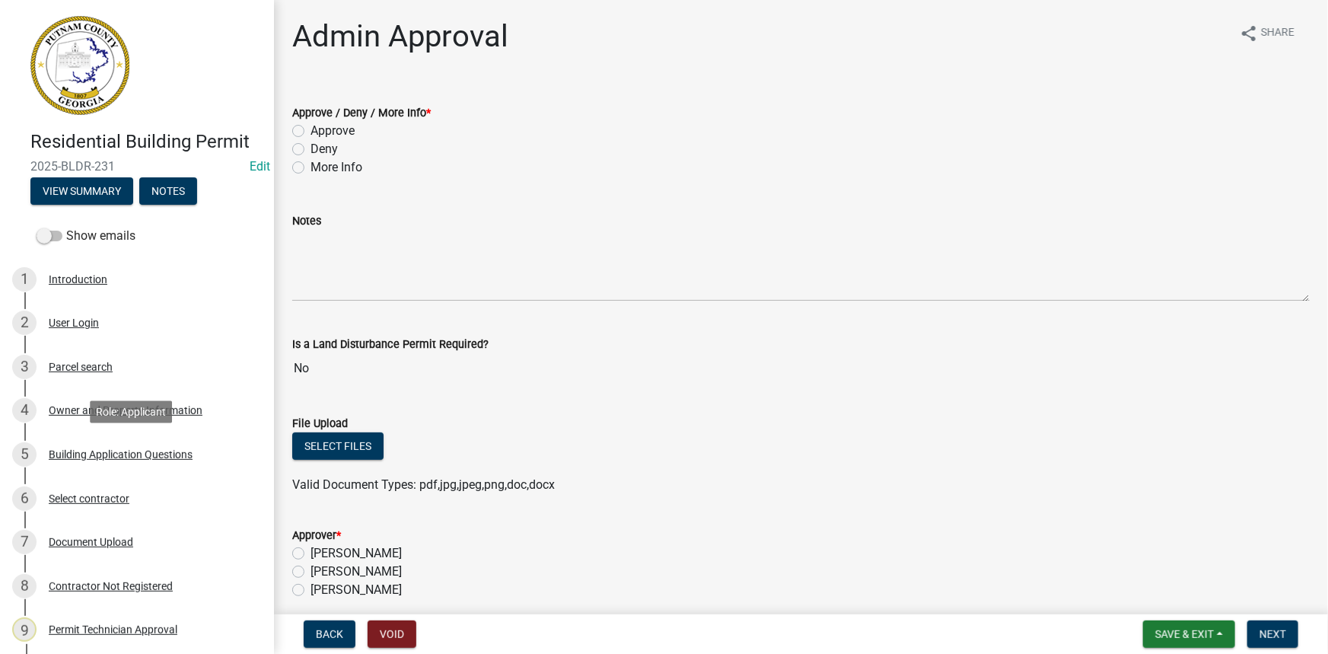
click at [114, 458] on div "Building Application Questions" at bounding box center [121, 454] width 144 height 11
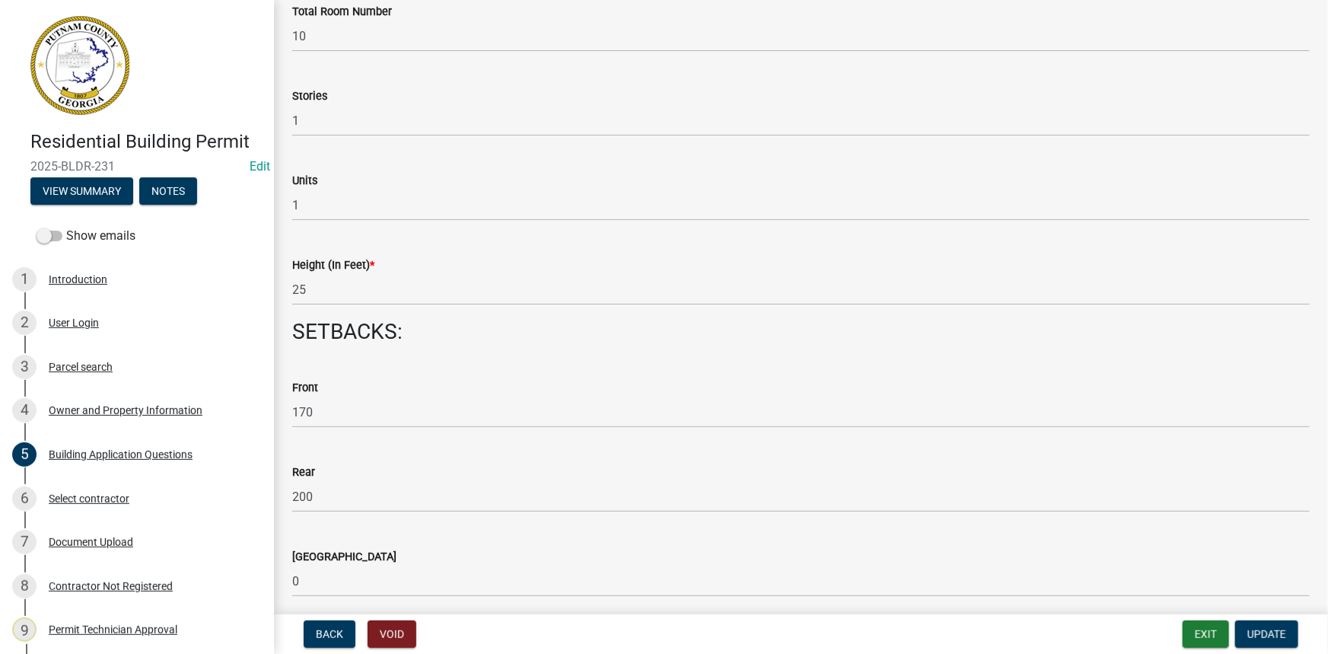
scroll to position [1522, 0]
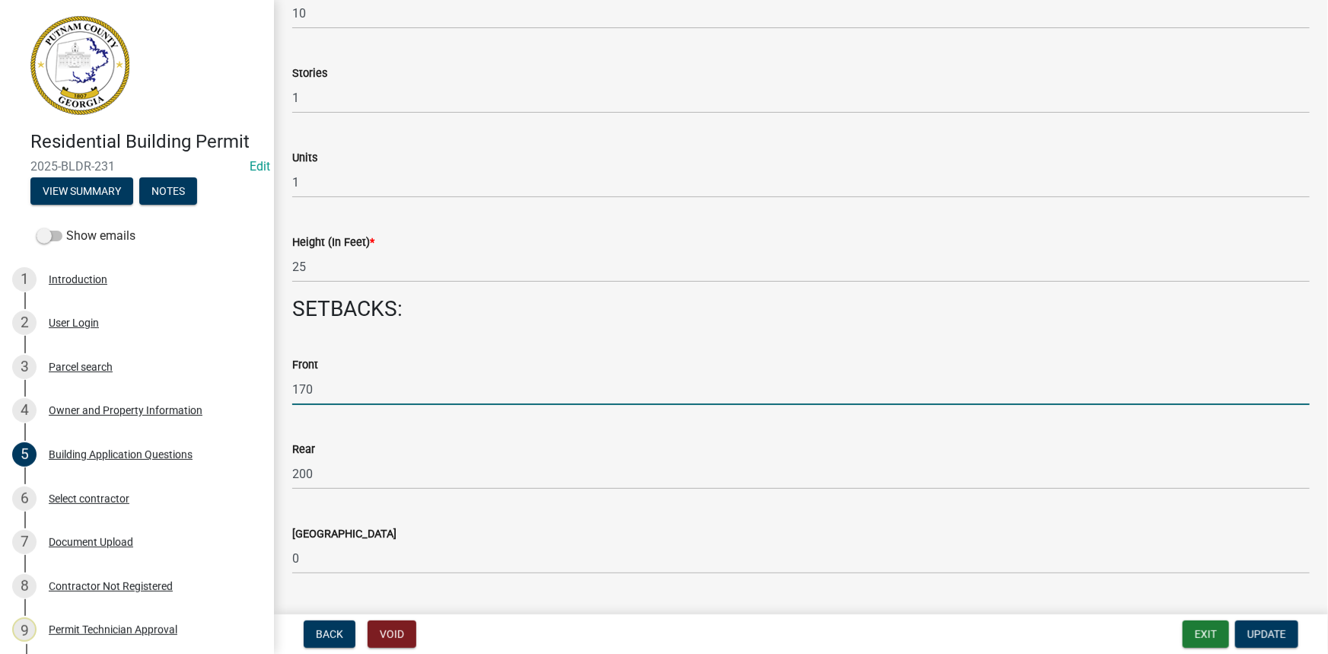
drag, startPoint x: 363, startPoint y: 388, endPoint x: 331, endPoint y: 389, distance: 32.0
click at [331, 389] on input "170" at bounding box center [800, 389] width 1017 height 31
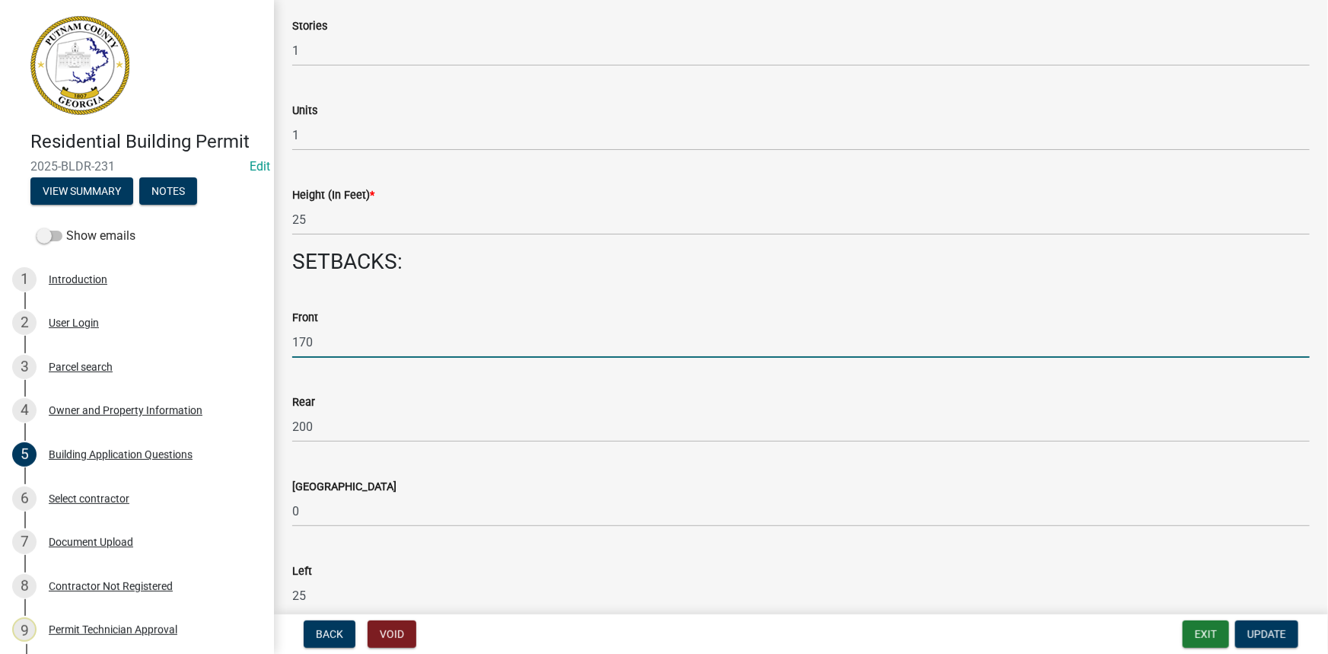
scroll to position [1590, 0]
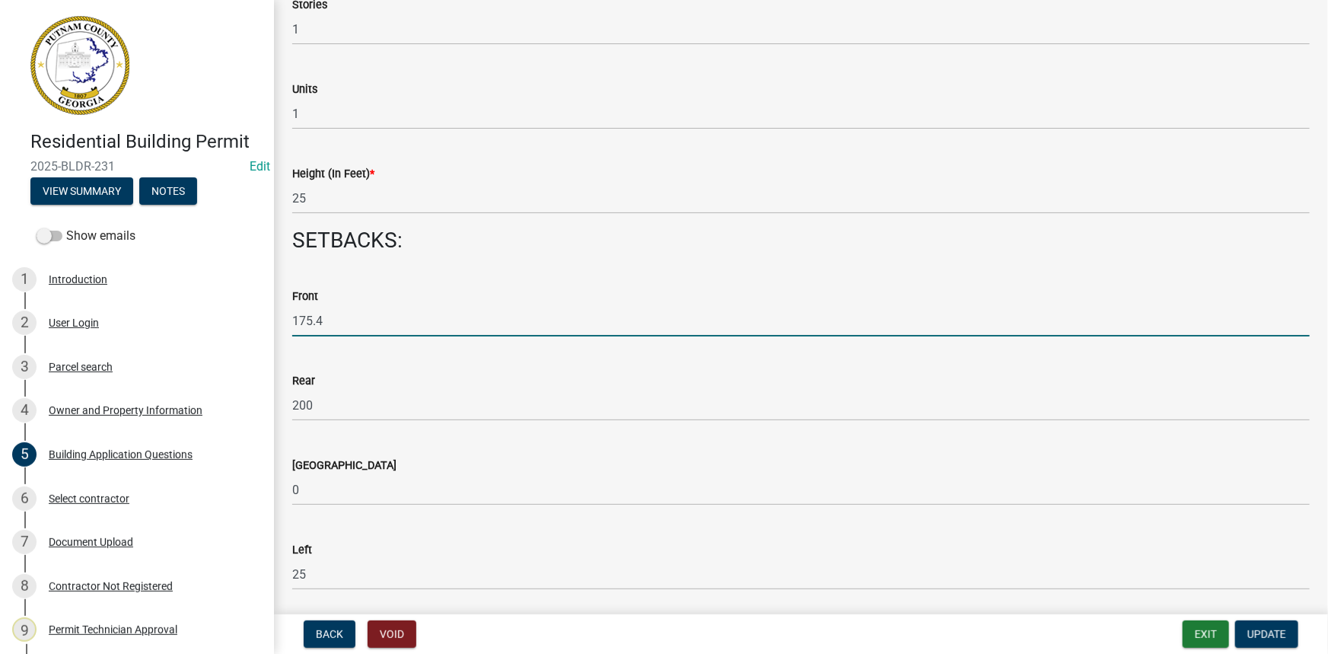
type input "175.4"
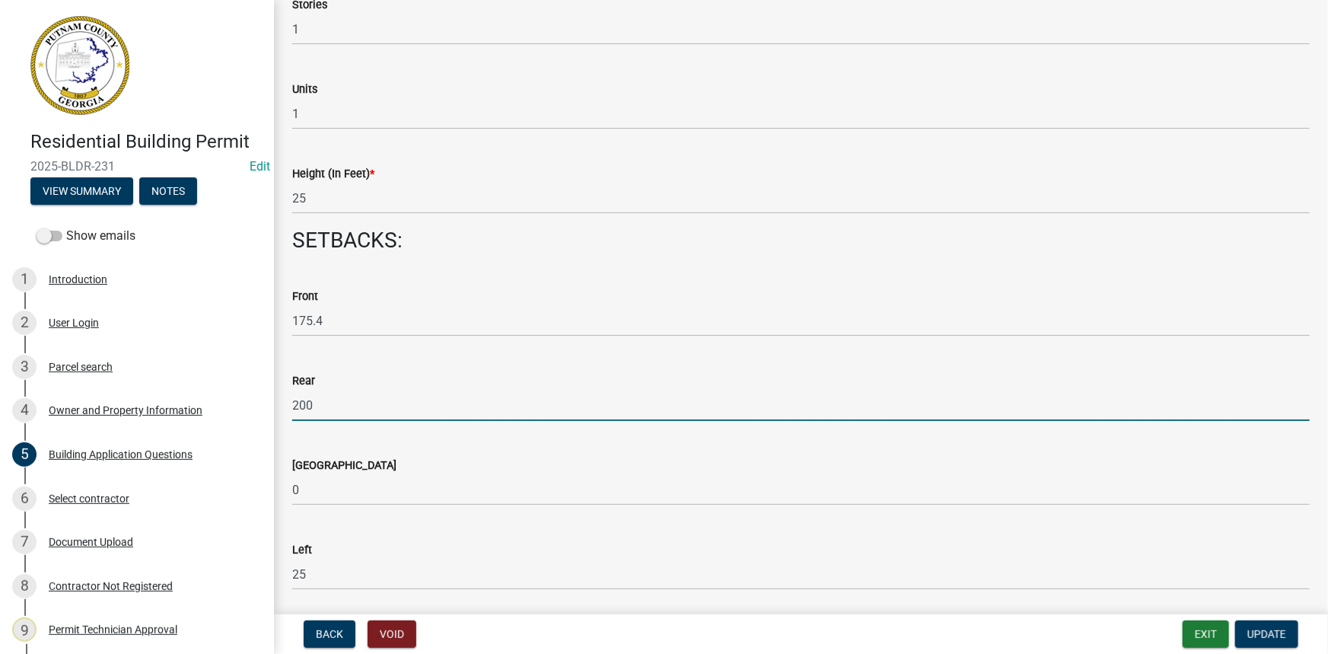
drag, startPoint x: 316, startPoint y: 403, endPoint x: 276, endPoint y: 406, distance: 39.7
type input "90.16"
click at [1266, 641] on button "Update" at bounding box center [1266, 633] width 63 height 27
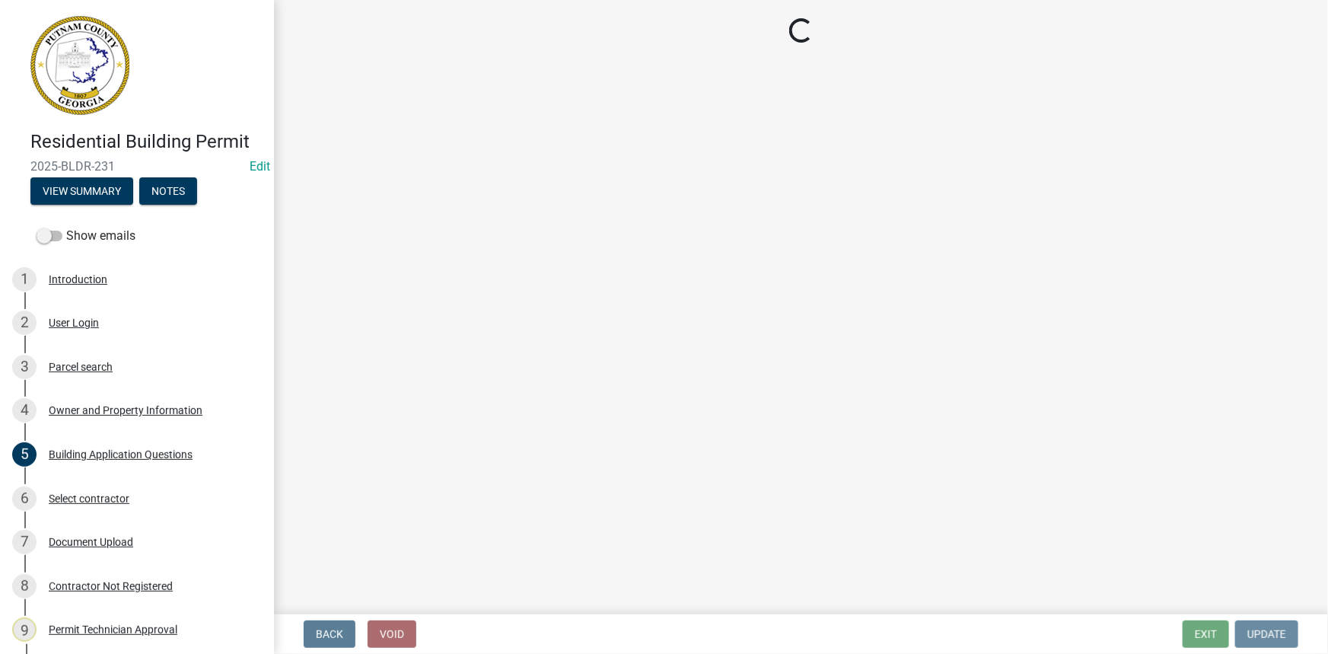
scroll to position [0, 0]
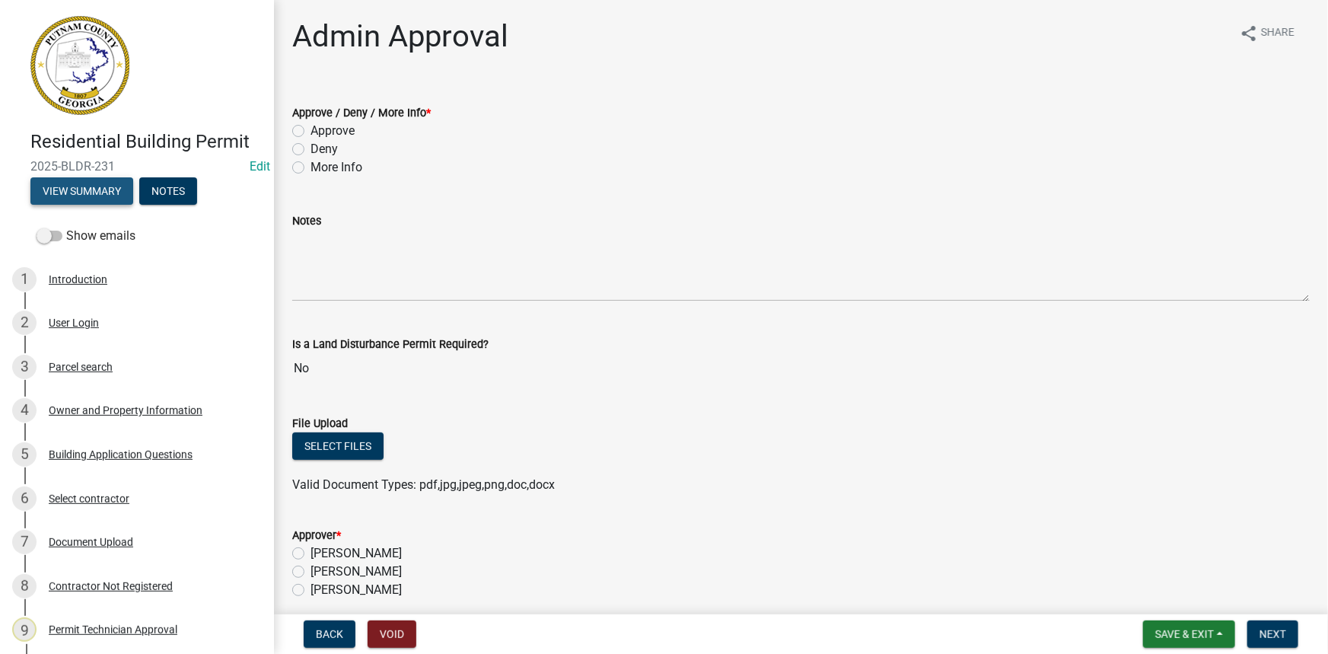
click at [129, 187] on button "View Summary" at bounding box center [81, 190] width 103 height 27
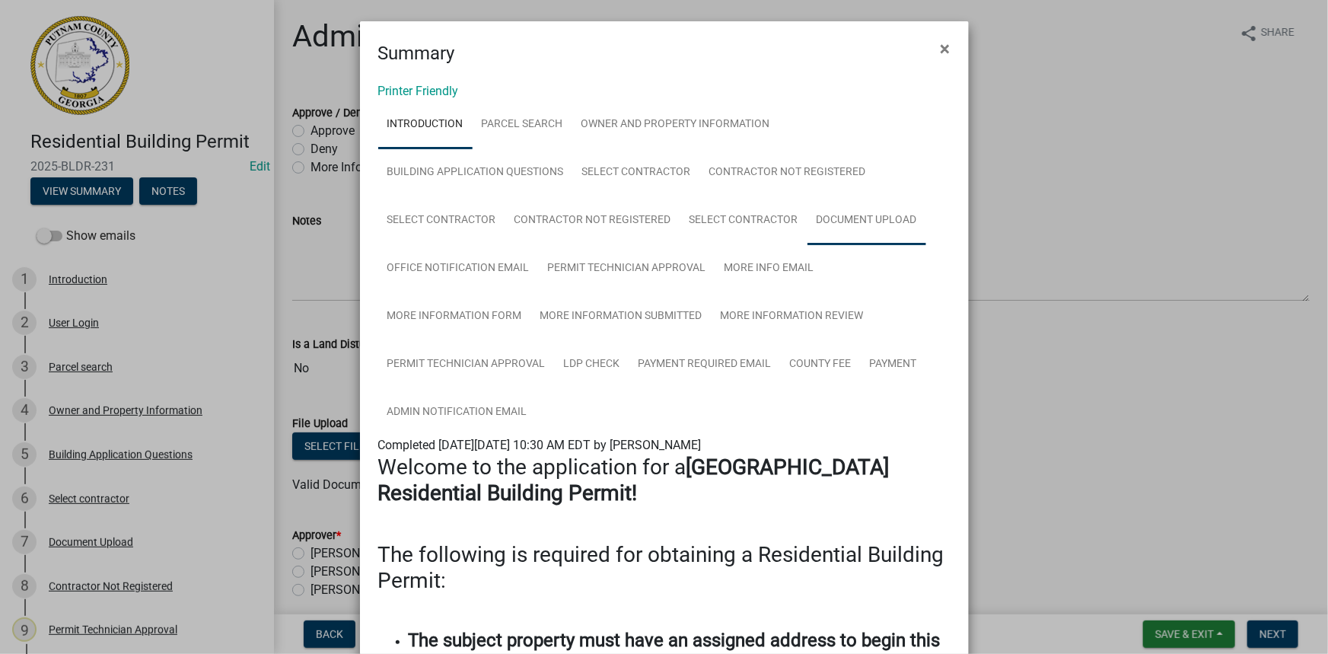
click at [827, 219] on link "Document Upload" at bounding box center [866, 220] width 119 height 49
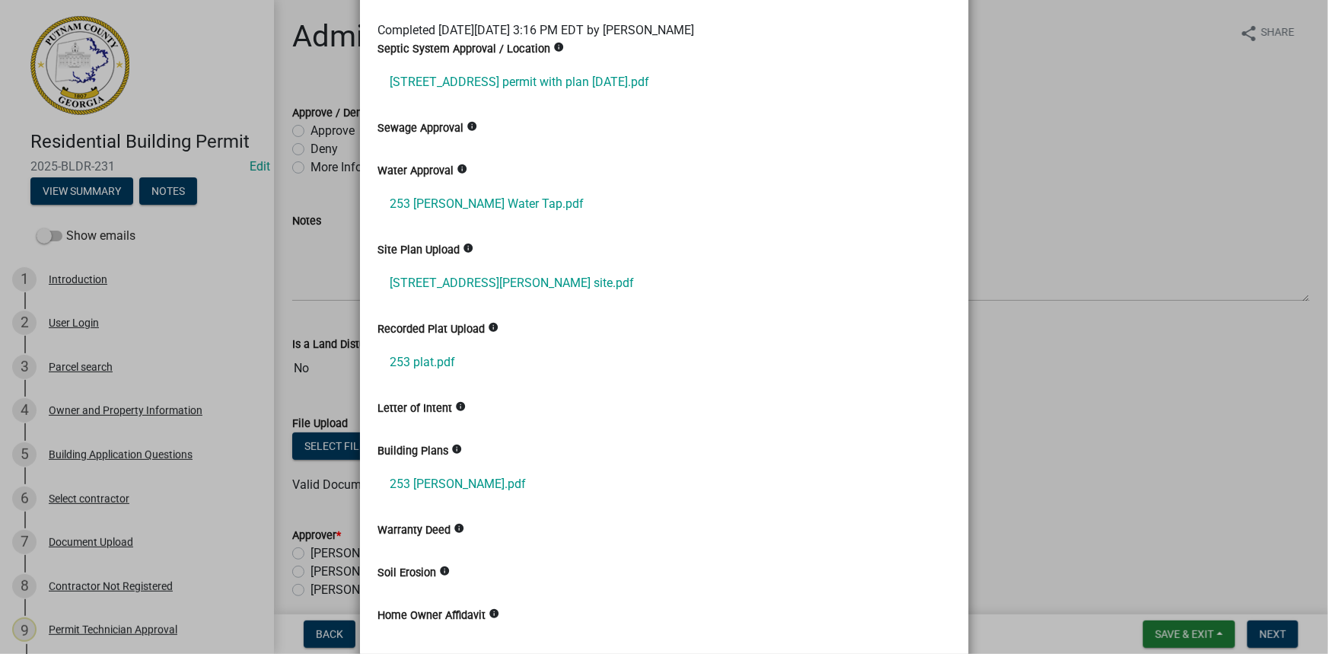
scroll to position [484, 0]
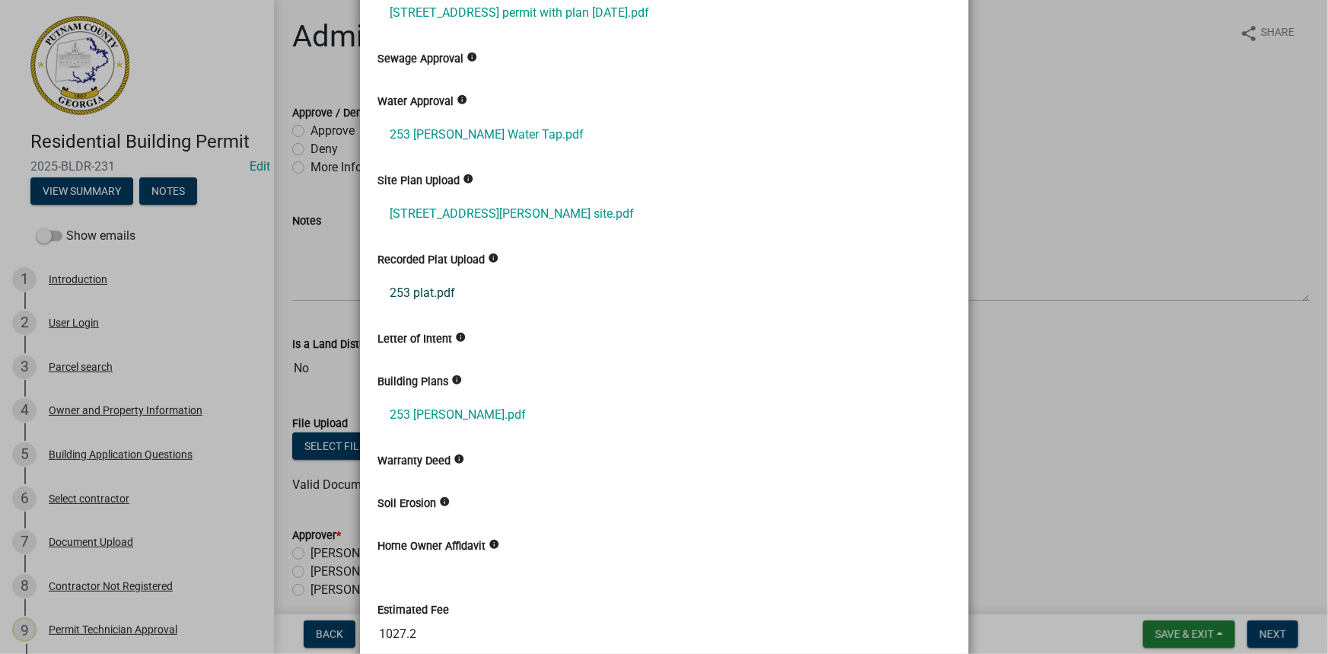
click at [411, 294] on link "253 plat.pdf" at bounding box center [664, 293] width 572 height 37
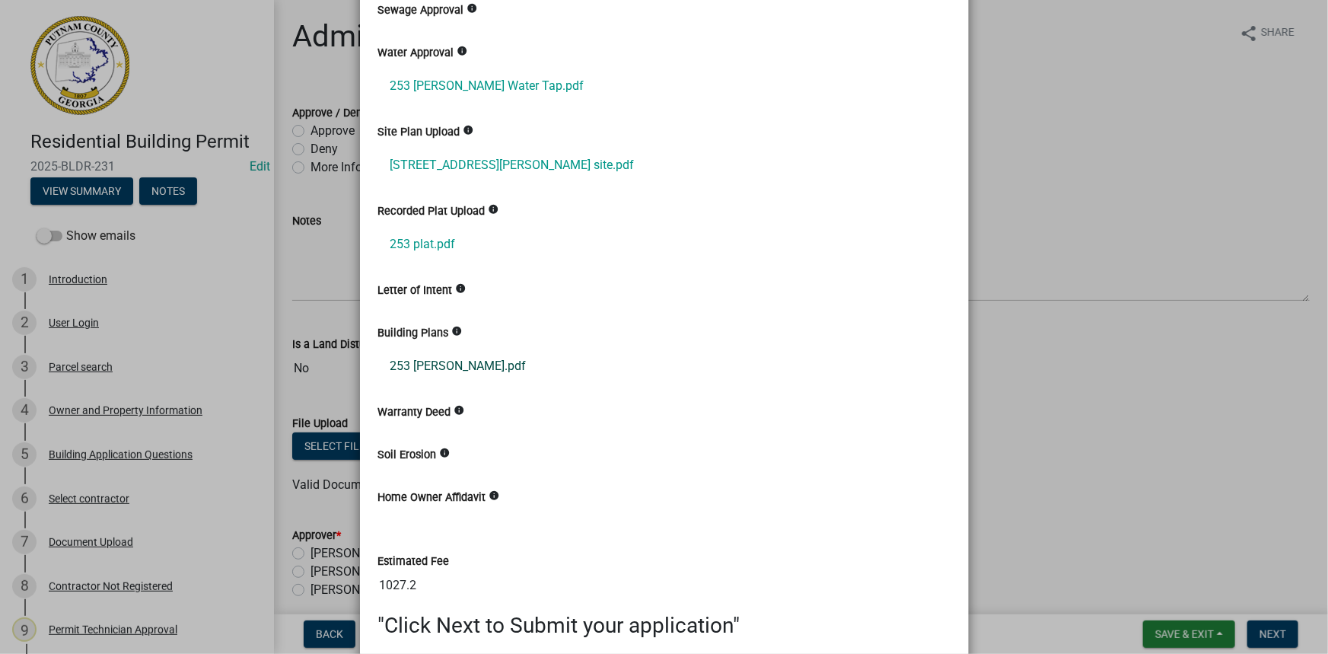
scroll to position [622, 0]
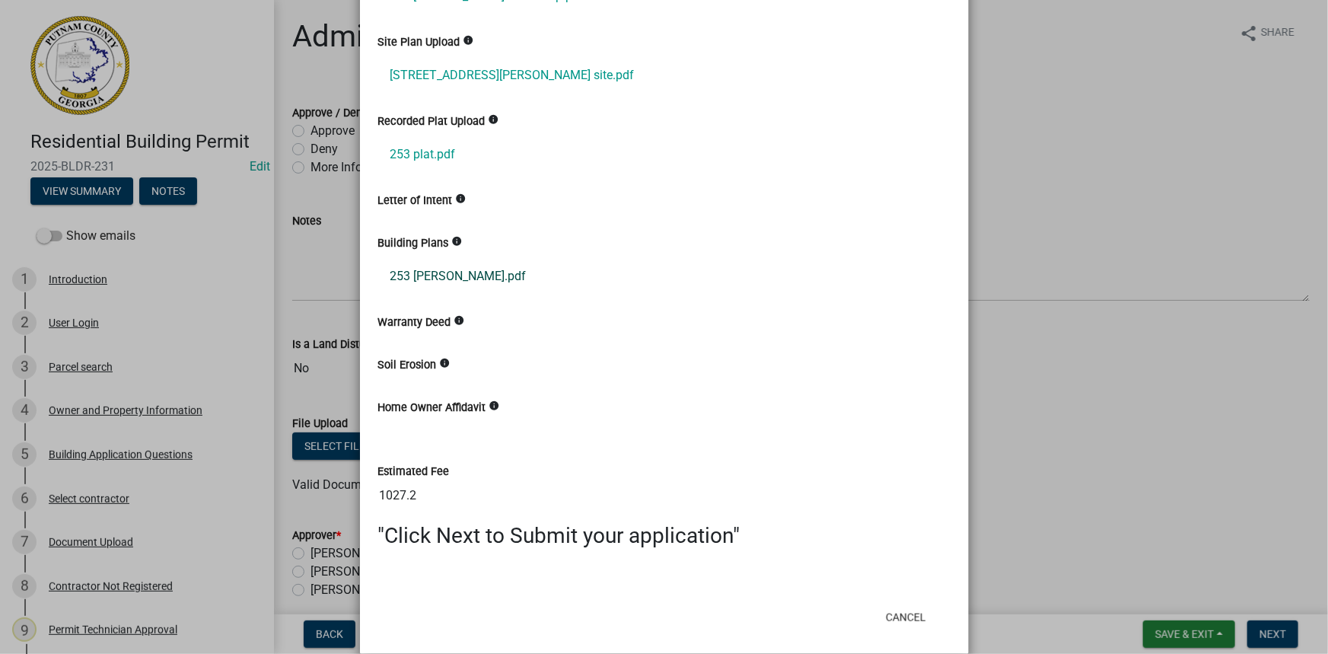
click at [431, 271] on link "253 Spivey.pdf" at bounding box center [664, 276] width 572 height 37
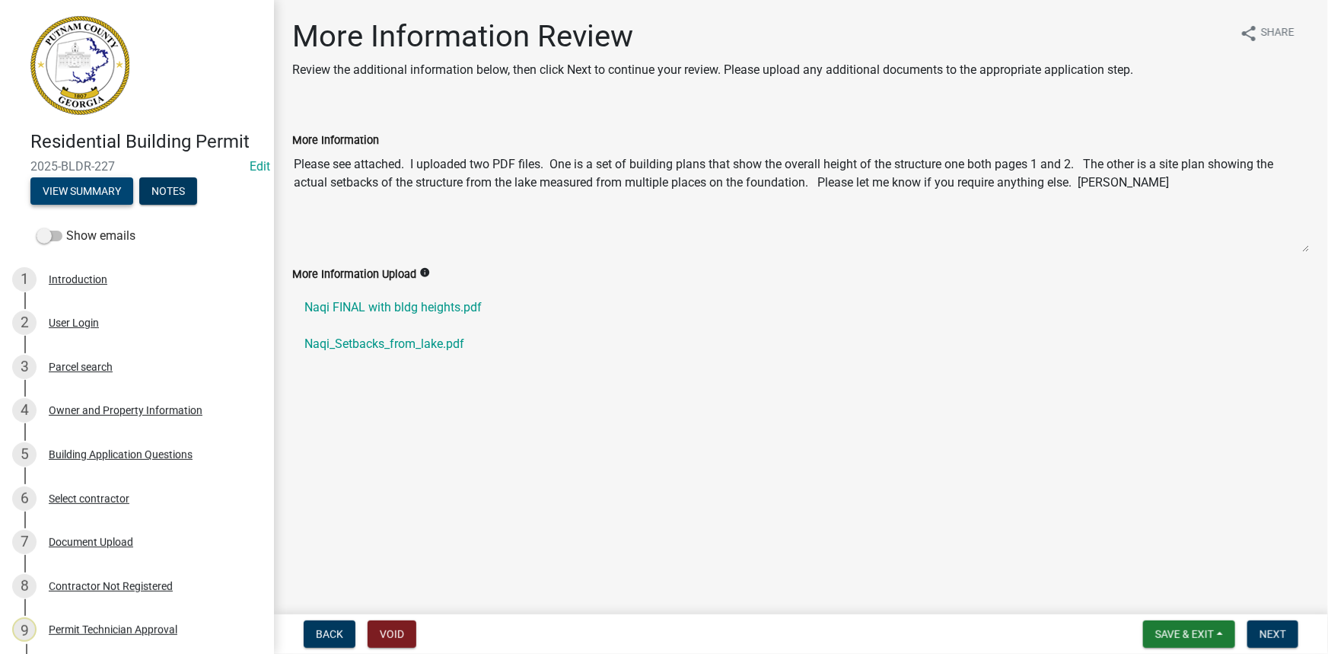
click at [123, 193] on button "View Summary" at bounding box center [81, 190] width 103 height 27
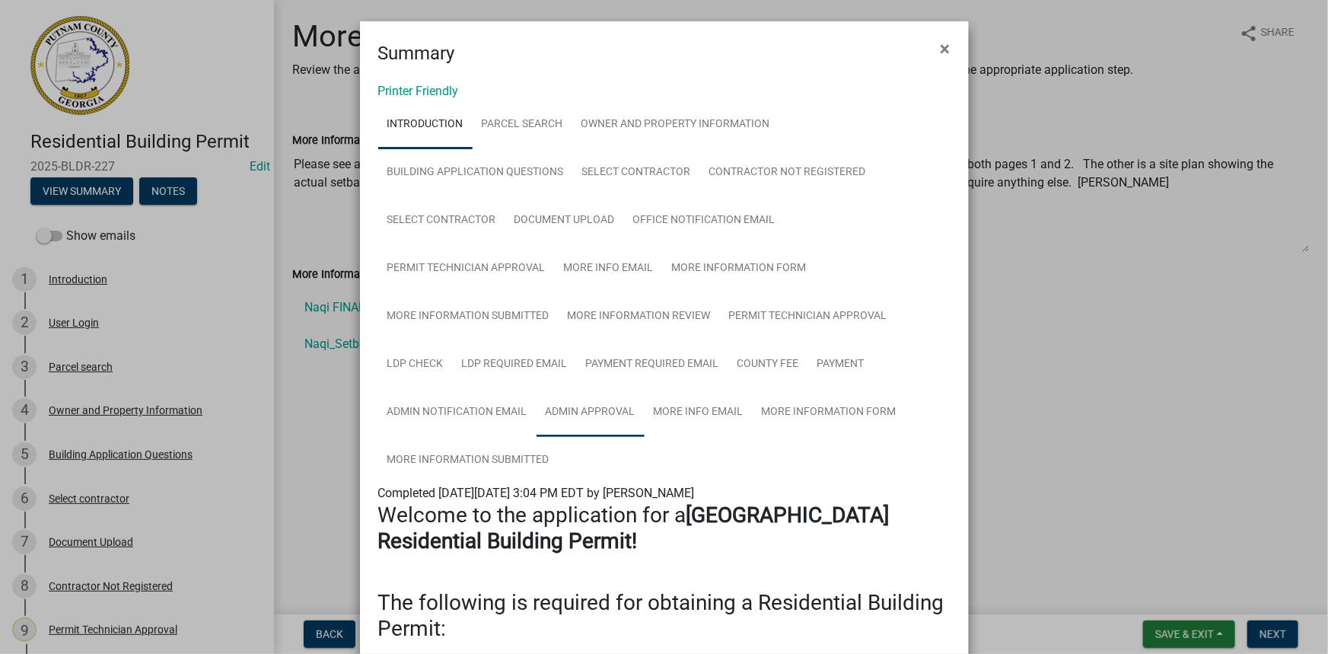
click at [586, 406] on link "Admin Approval" at bounding box center [590, 412] width 108 height 49
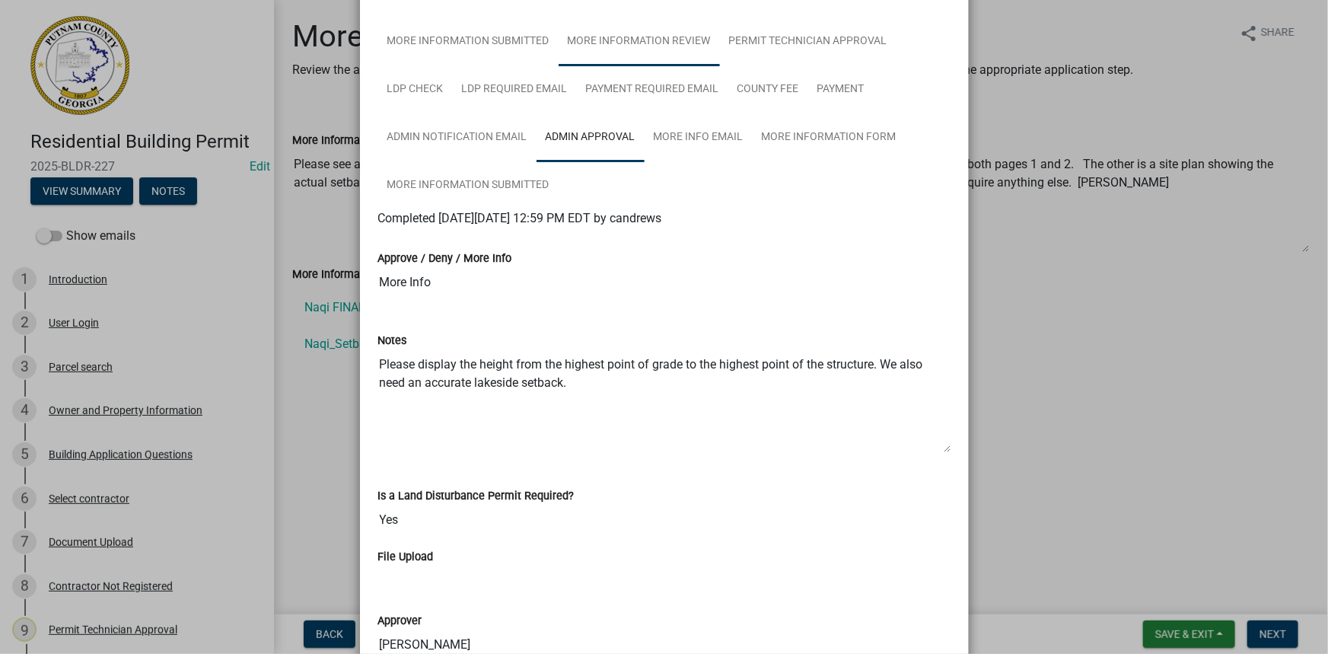
scroll to position [276, 0]
click at [320, 389] on ngb-modal-window "Summary × Printer Friendly Introduction Parcel search Owner and Property Inform…" at bounding box center [664, 327] width 1328 height 654
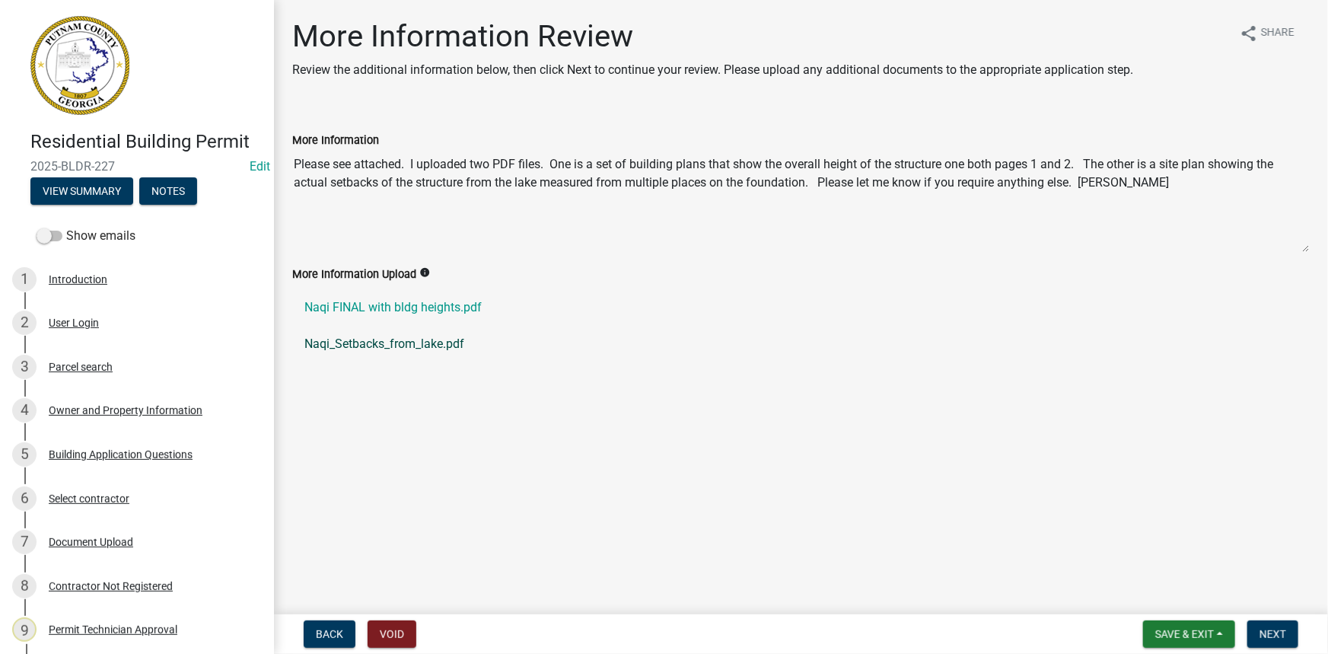
click at [355, 350] on link "Naqi_Setbacks_from_lake.pdf" at bounding box center [800, 344] width 1017 height 37
click at [427, 342] on link "Naqi_Setbacks_from_lake.pdf" at bounding box center [800, 344] width 1017 height 37
click at [78, 447] on div "5 Building Application Questions" at bounding box center [130, 454] width 237 height 24
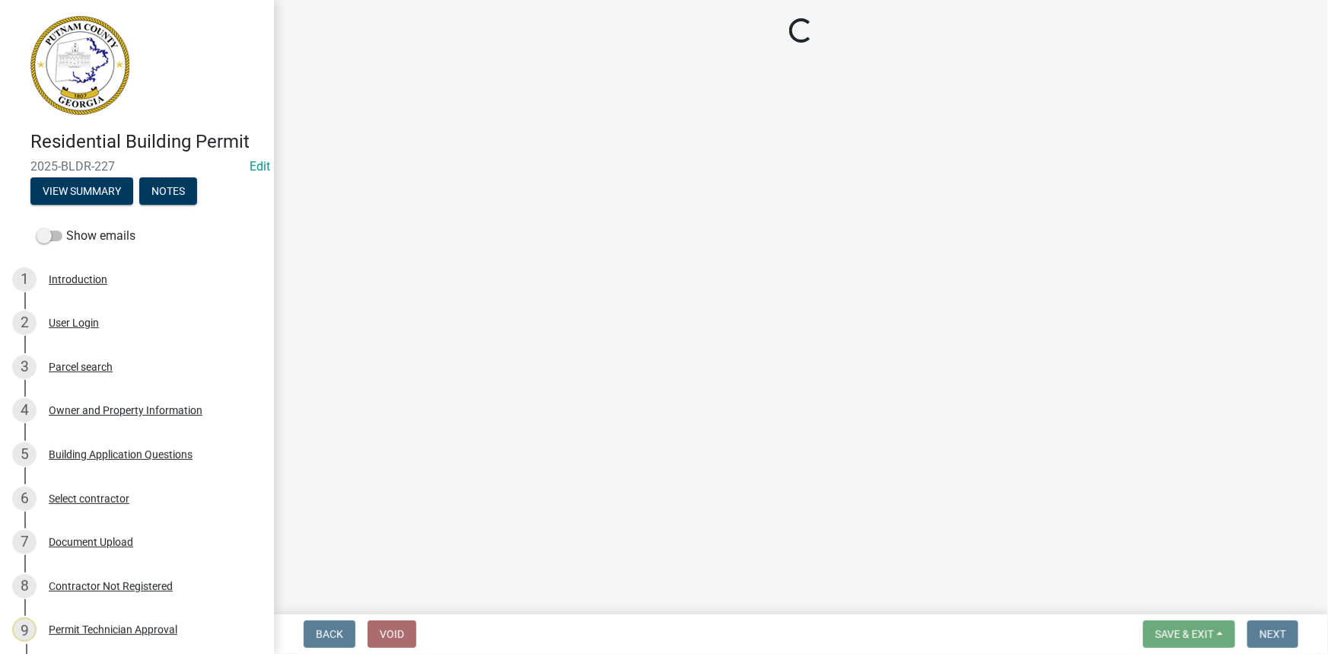
select select "ebf62bd9-0e77-42f1-a2f1-6aca02a789de"
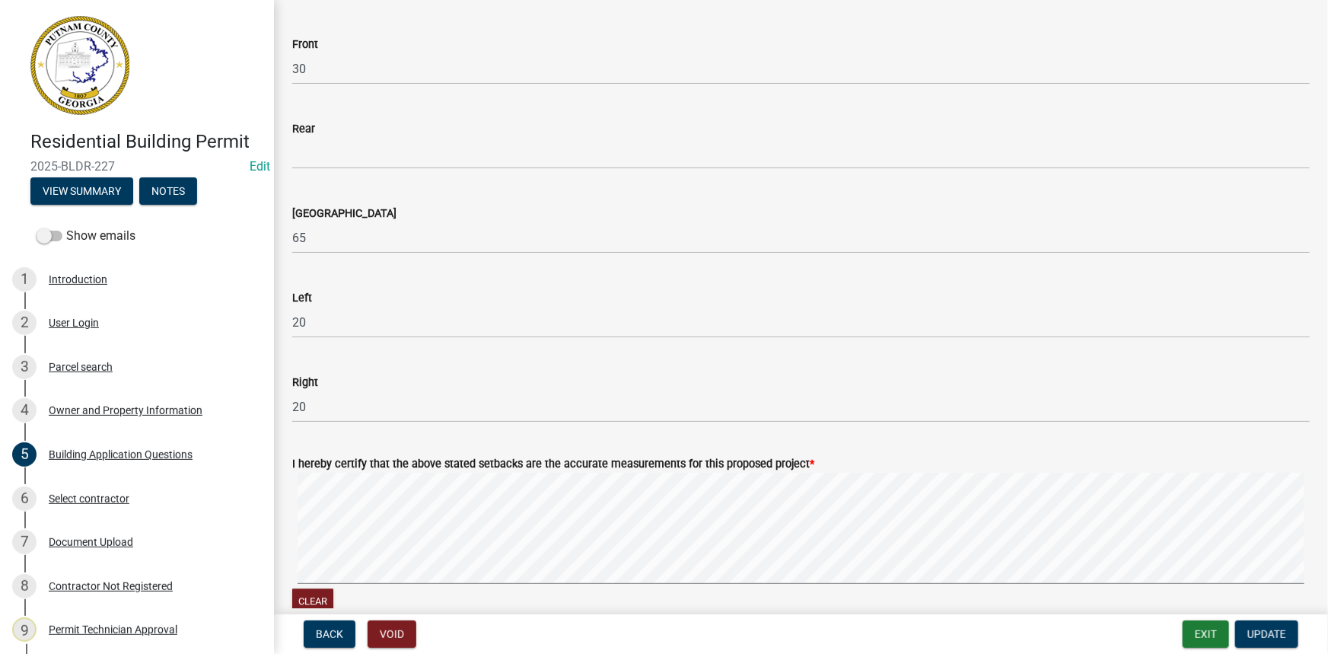
scroll to position [1867, 0]
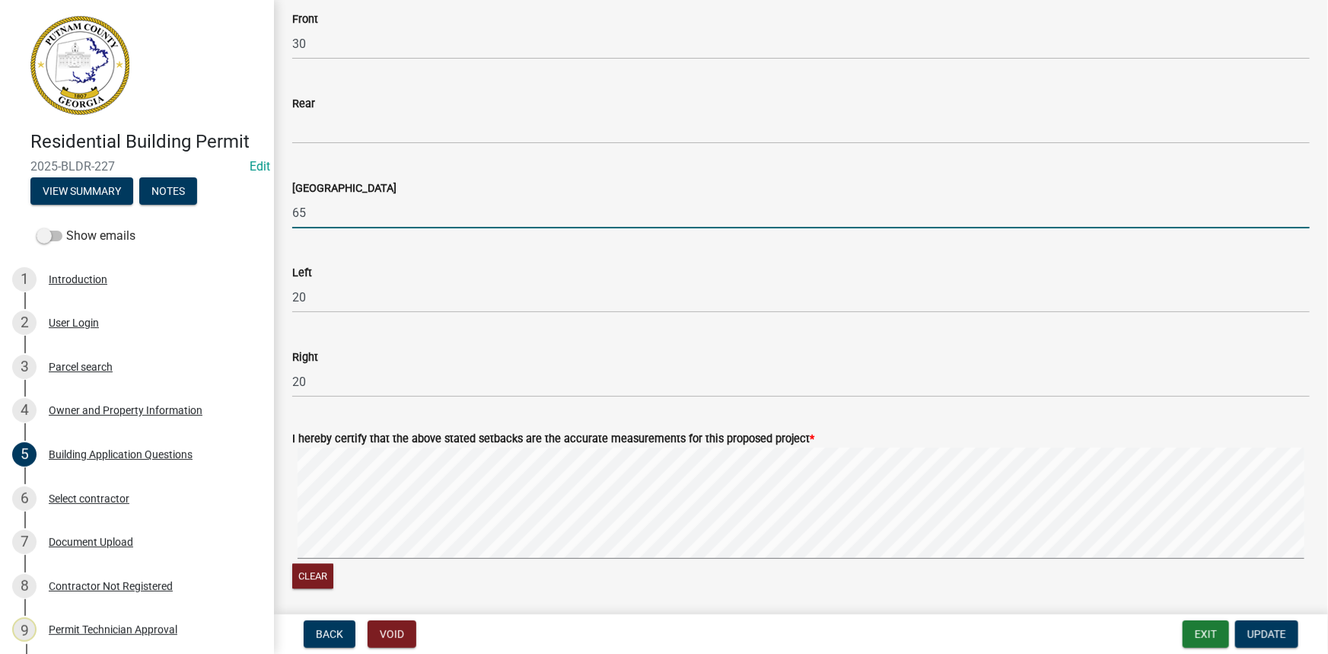
drag, startPoint x: 334, startPoint y: 214, endPoint x: 277, endPoint y: 218, distance: 57.2
type input "82"
click at [1288, 629] on button "Update" at bounding box center [1266, 633] width 63 height 27
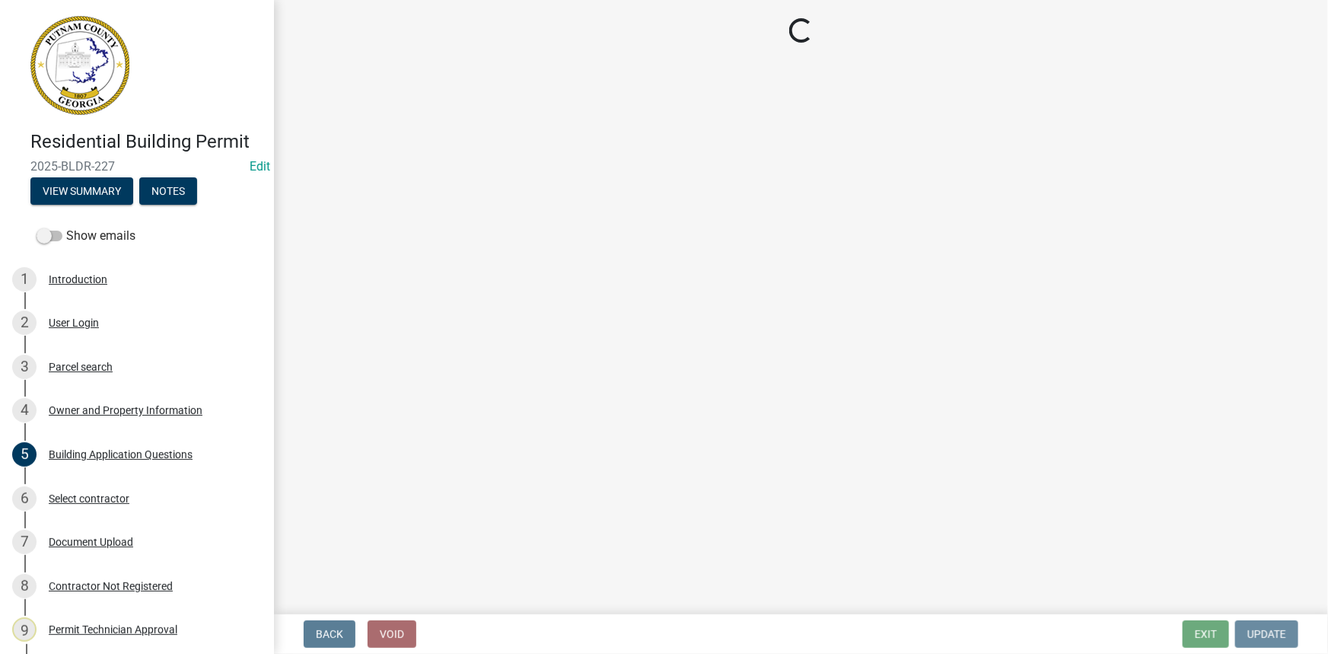
scroll to position [0, 0]
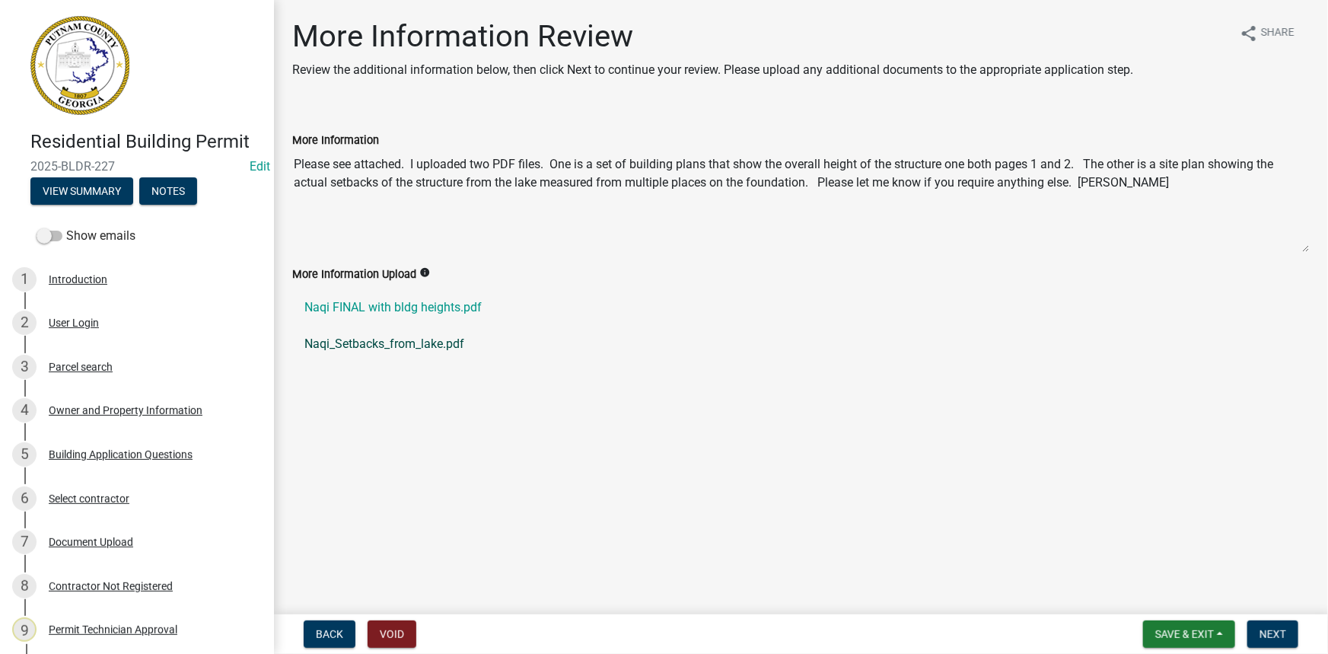
click at [443, 348] on link "Naqi_Setbacks_from_lake.pdf" at bounding box center [800, 344] width 1017 height 37
click at [352, 308] on link "Naqi FINAL with bldg heights.pdf" at bounding box center [800, 307] width 1017 height 37
click at [100, 549] on div "7 Document Upload" at bounding box center [130, 542] width 237 height 24
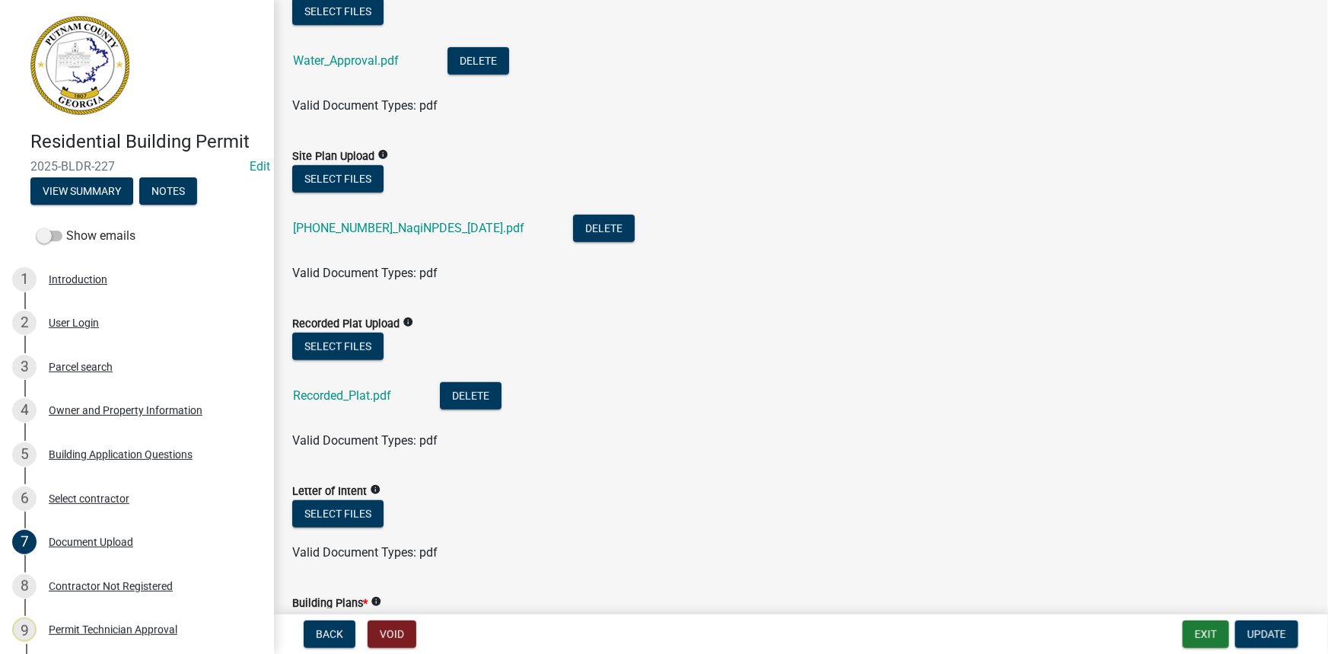
scroll to position [484, 0]
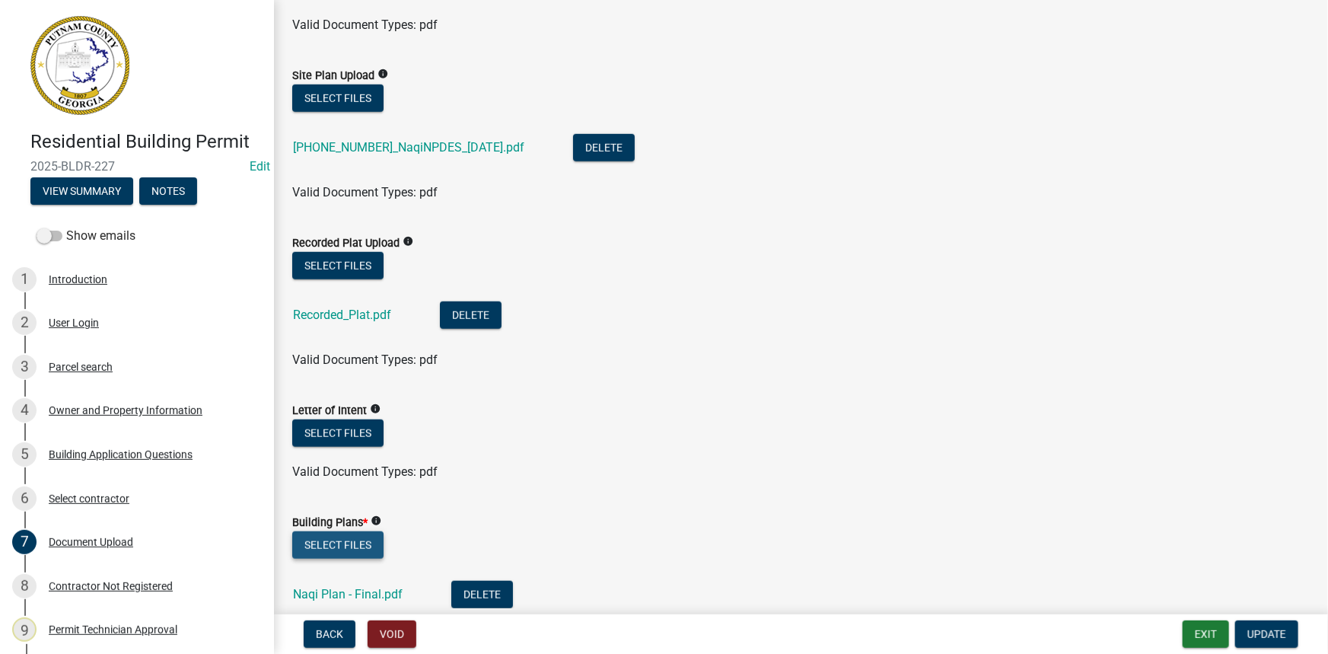
click at [330, 552] on button "Select files" at bounding box center [337, 544] width 91 height 27
click at [358, 104] on button "Select files" at bounding box center [337, 97] width 91 height 27
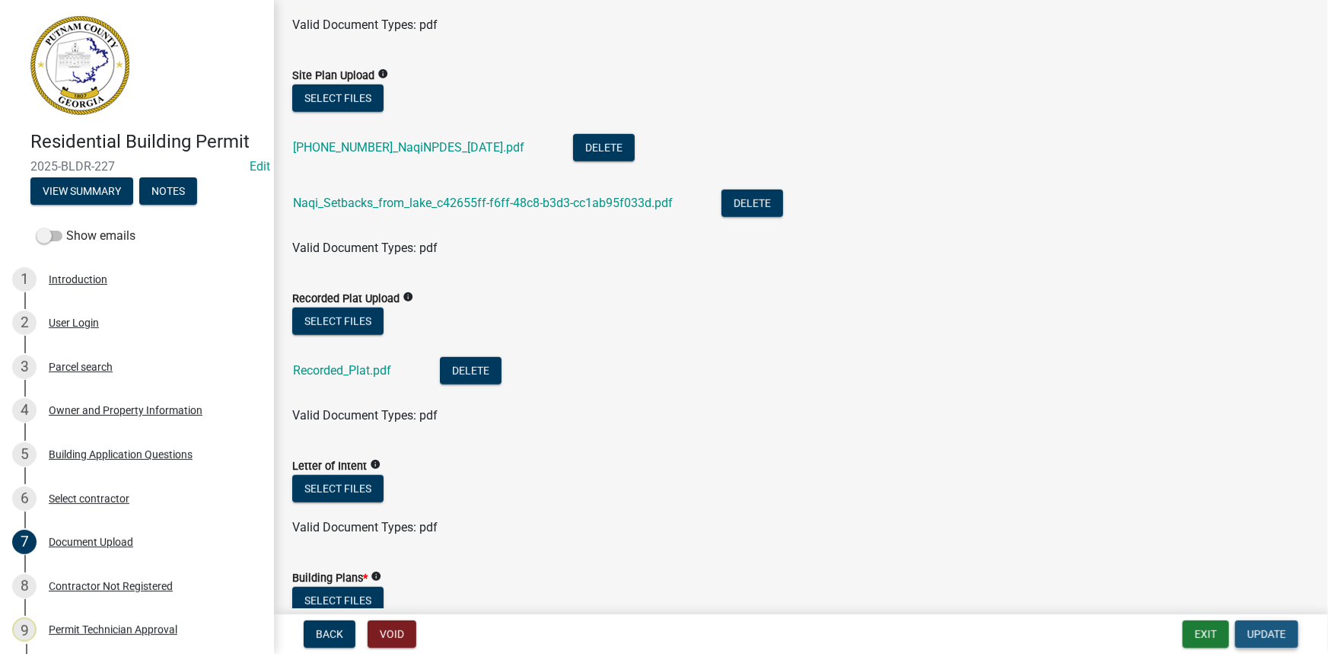
click at [1287, 632] on button "Update" at bounding box center [1266, 633] width 63 height 27
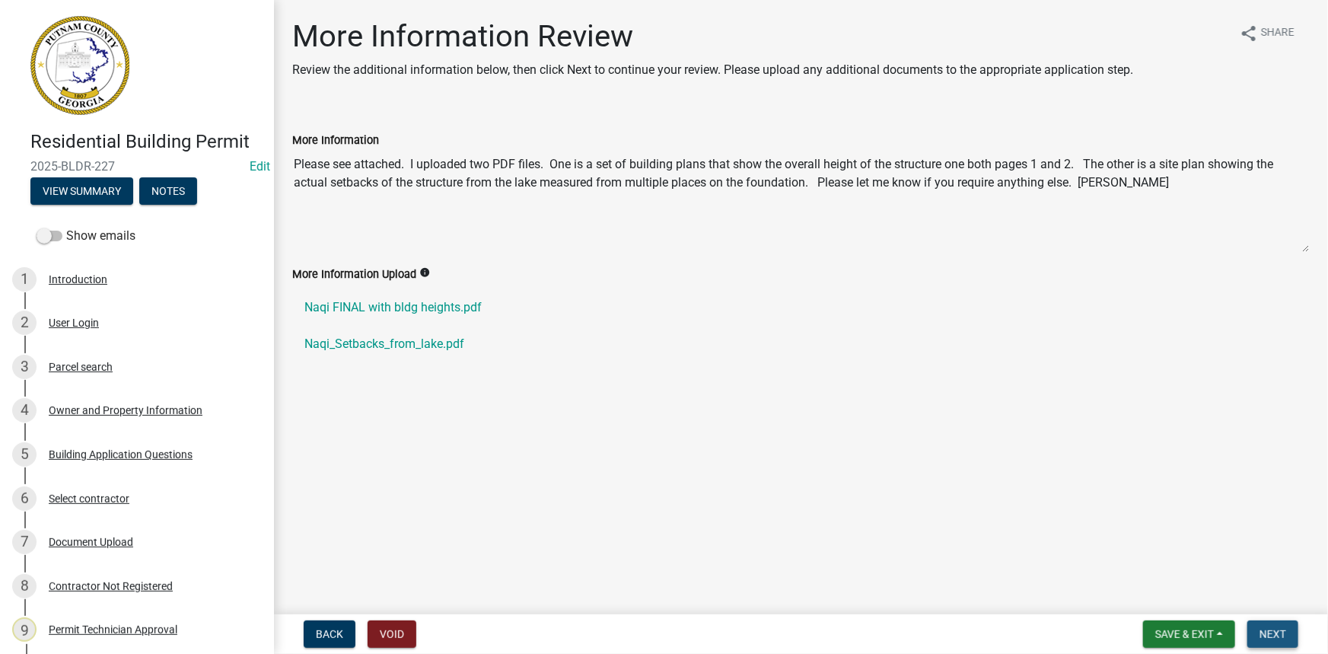
click at [1286, 631] on button "Next" at bounding box center [1272, 633] width 51 height 27
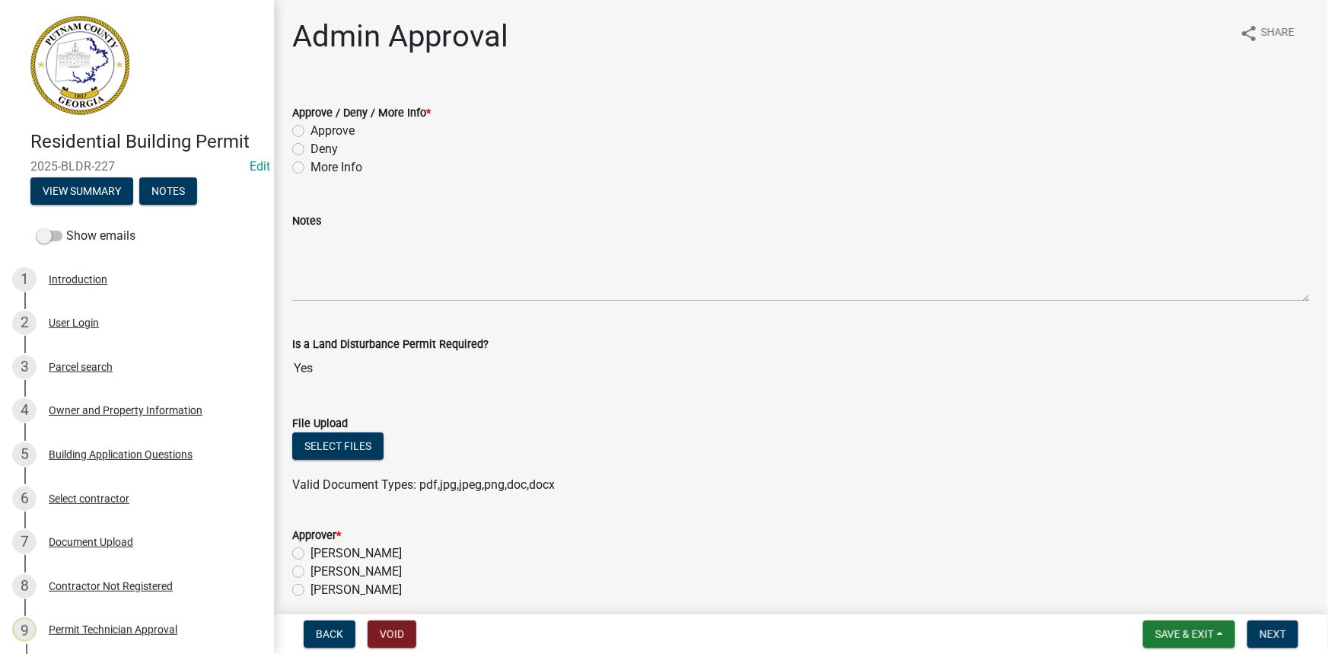
click at [335, 127] on label "Approve" at bounding box center [332, 131] width 44 height 18
click at [320, 127] on input "Approve" at bounding box center [315, 127] width 10 height 10
radio input "true"
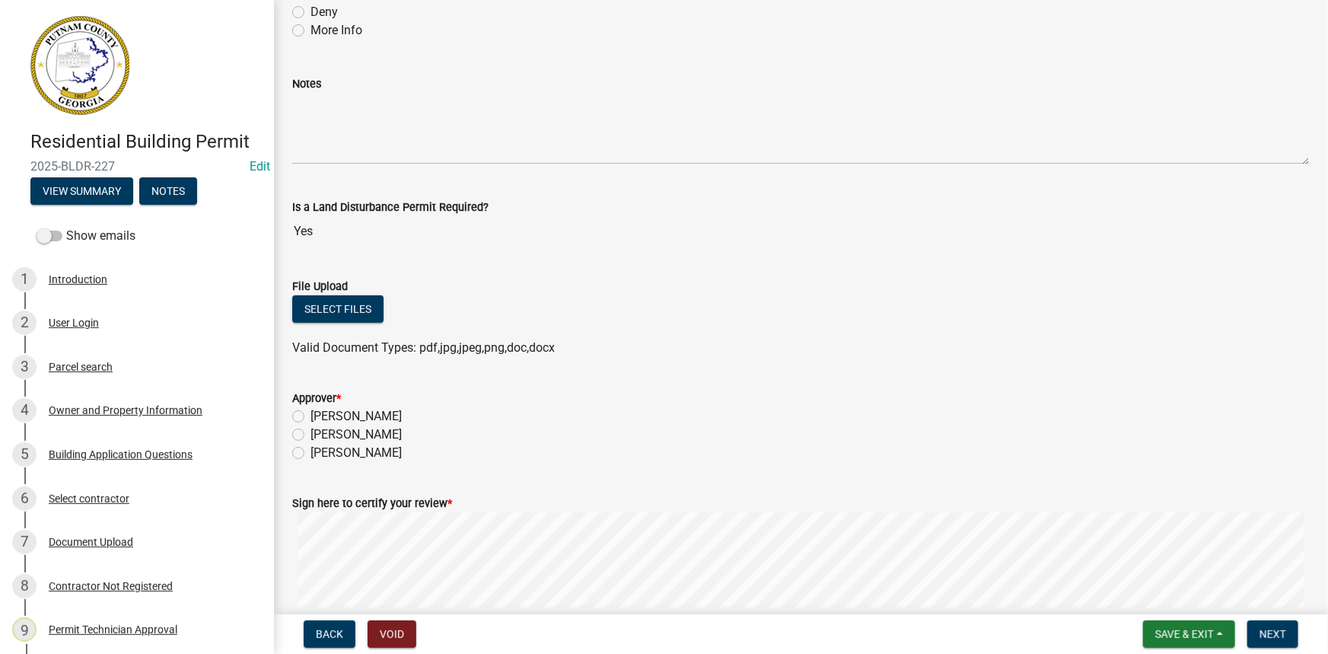
scroll to position [138, 0]
click at [385, 435] on label "[PERSON_NAME]" at bounding box center [355, 434] width 91 height 18
click at [320, 434] on input "[PERSON_NAME]" at bounding box center [315, 430] width 10 height 10
radio input "true"
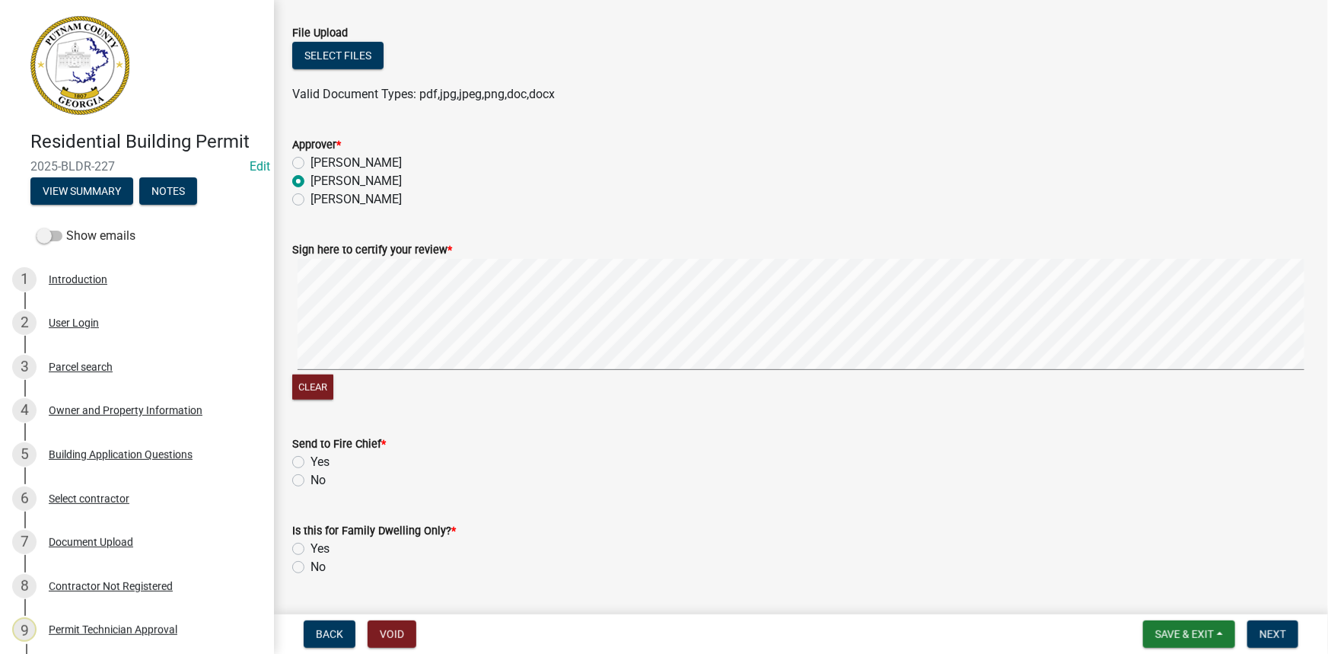
scroll to position [415, 0]
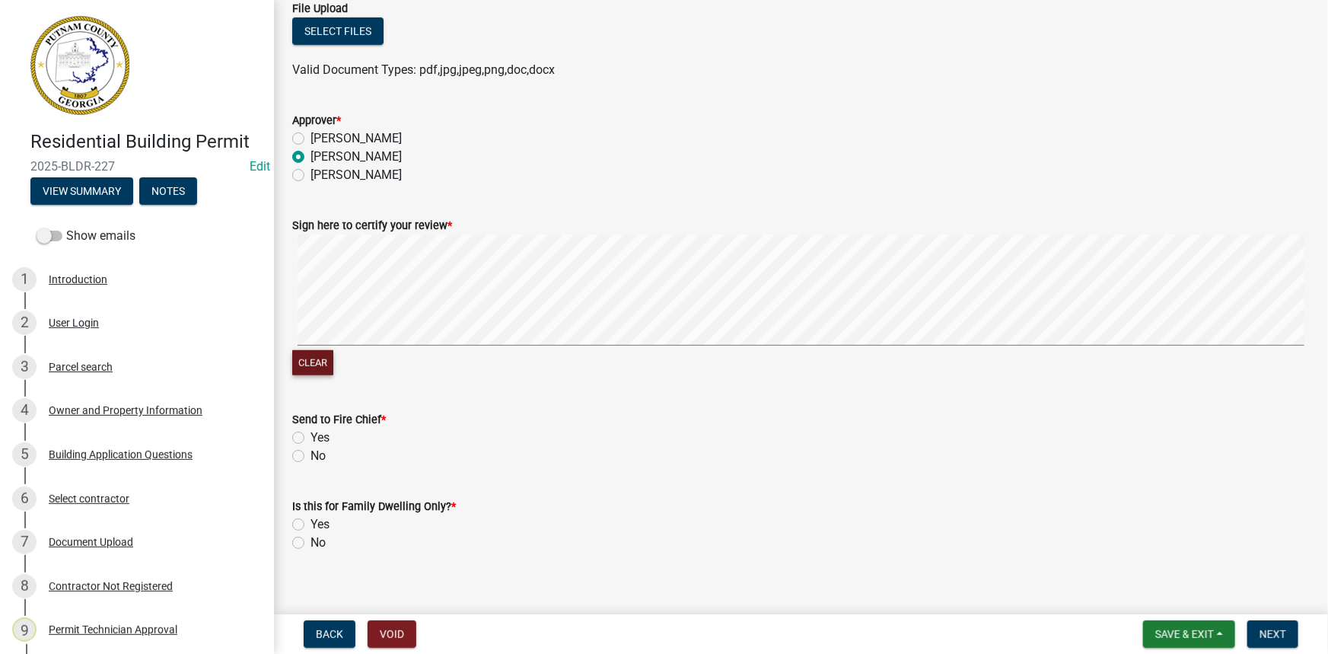
click at [323, 363] on button "Clear" at bounding box center [312, 362] width 41 height 25
click at [316, 457] on label "No" at bounding box center [317, 456] width 15 height 18
click at [316, 457] on input "No" at bounding box center [315, 452] width 10 height 10
radio input "true"
click at [310, 543] on label "No" at bounding box center [317, 542] width 15 height 18
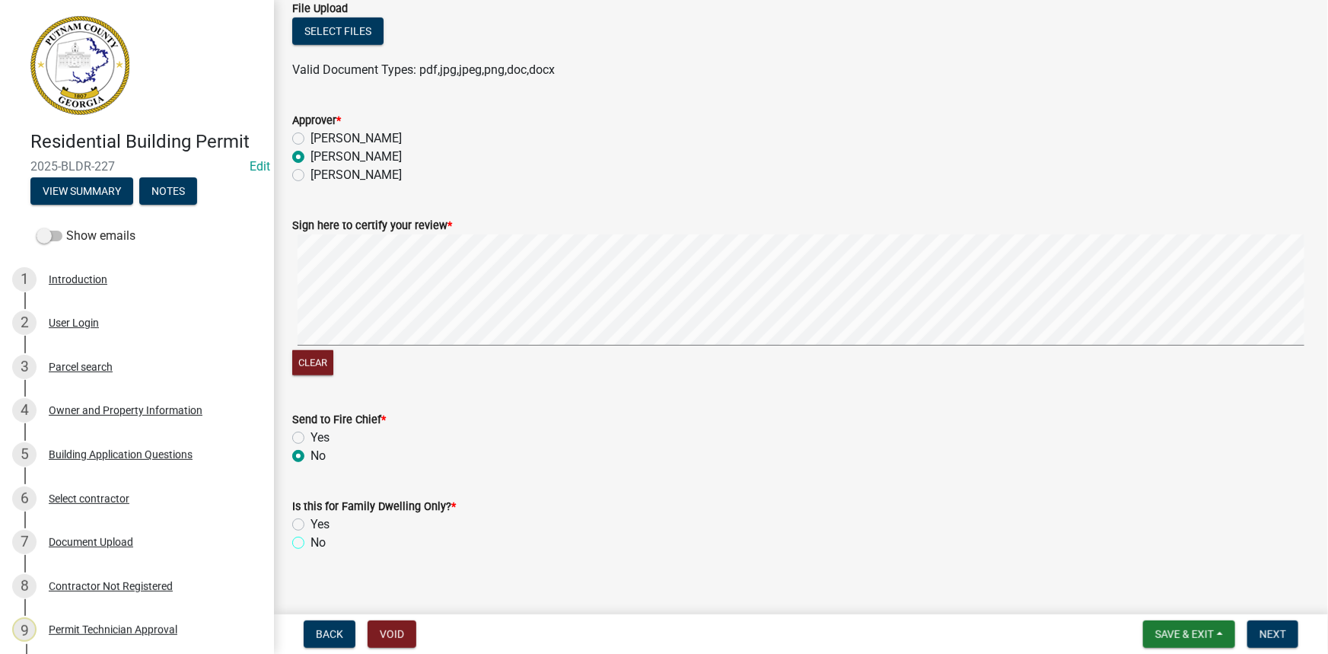
click at [310, 543] on input "No" at bounding box center [315, 538] width 10 height 10
radio input "true"
click at [1278, 629] on span "Next" at bounding box center [1272, 634] width 27 height 12
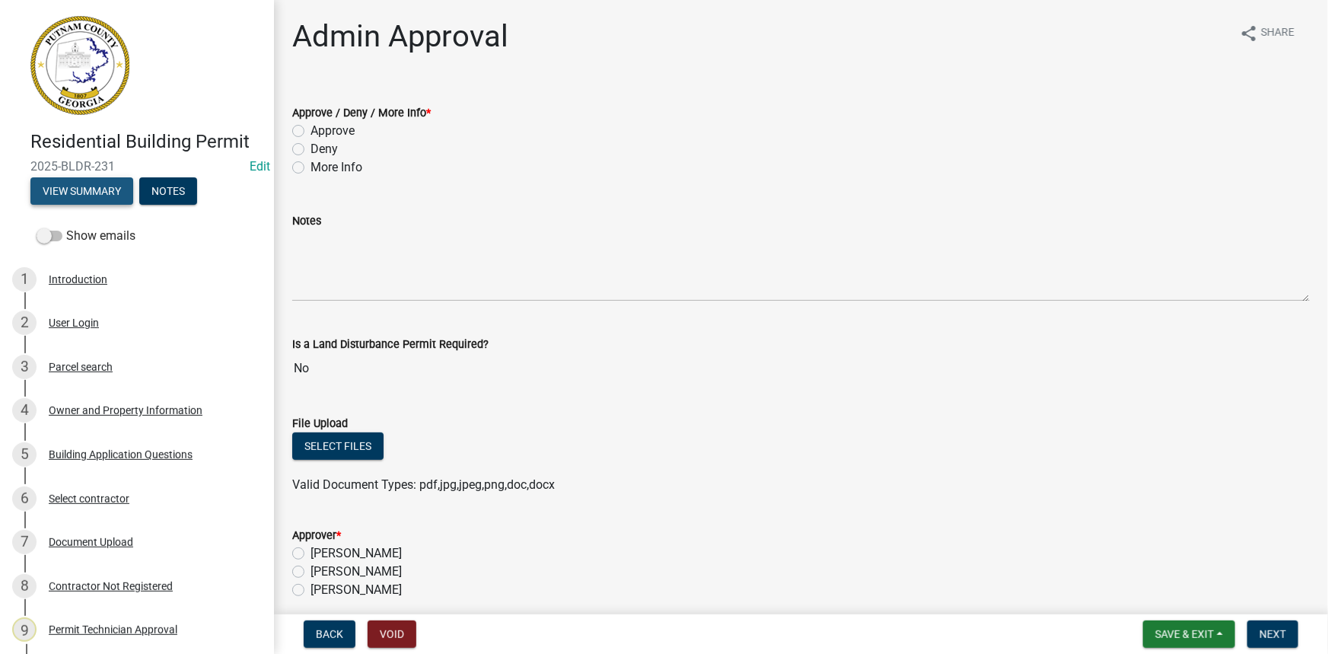
click at [114, 190] on button "View Summary" at bounding box center [81, 190] width 103 height 27
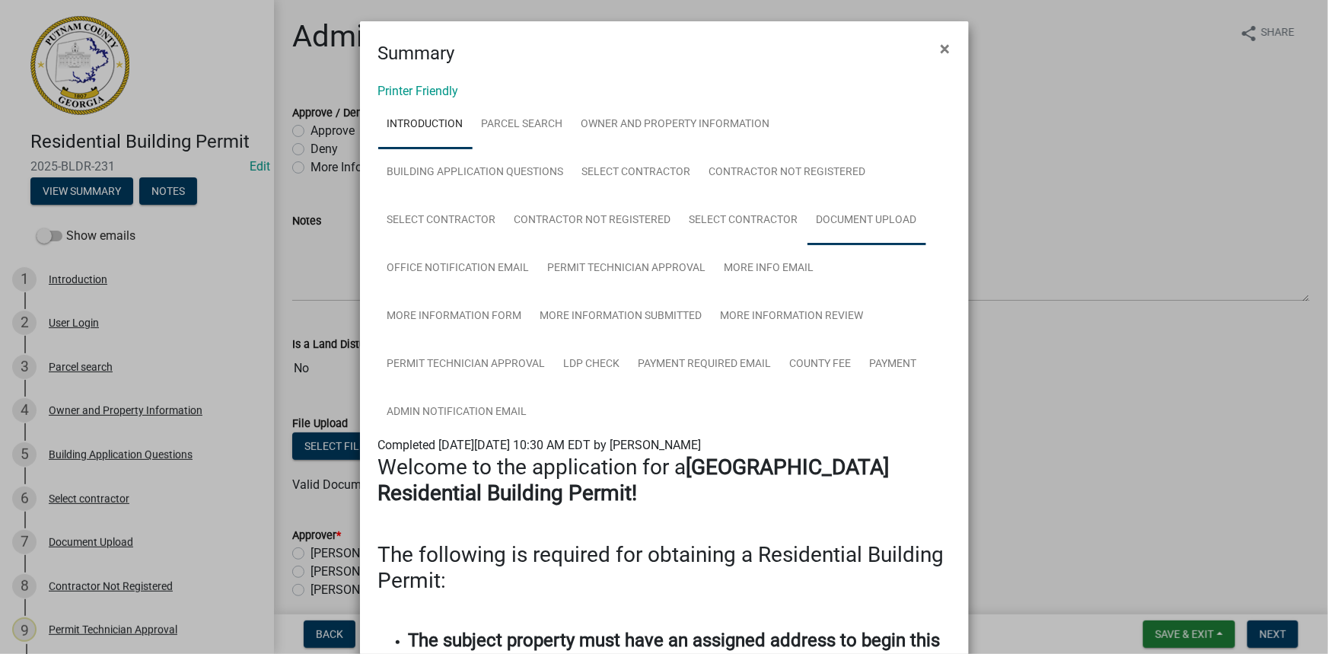
click at [807, 211] on link "Document Upload" at bounding box center [866, 220] width 119 height 49
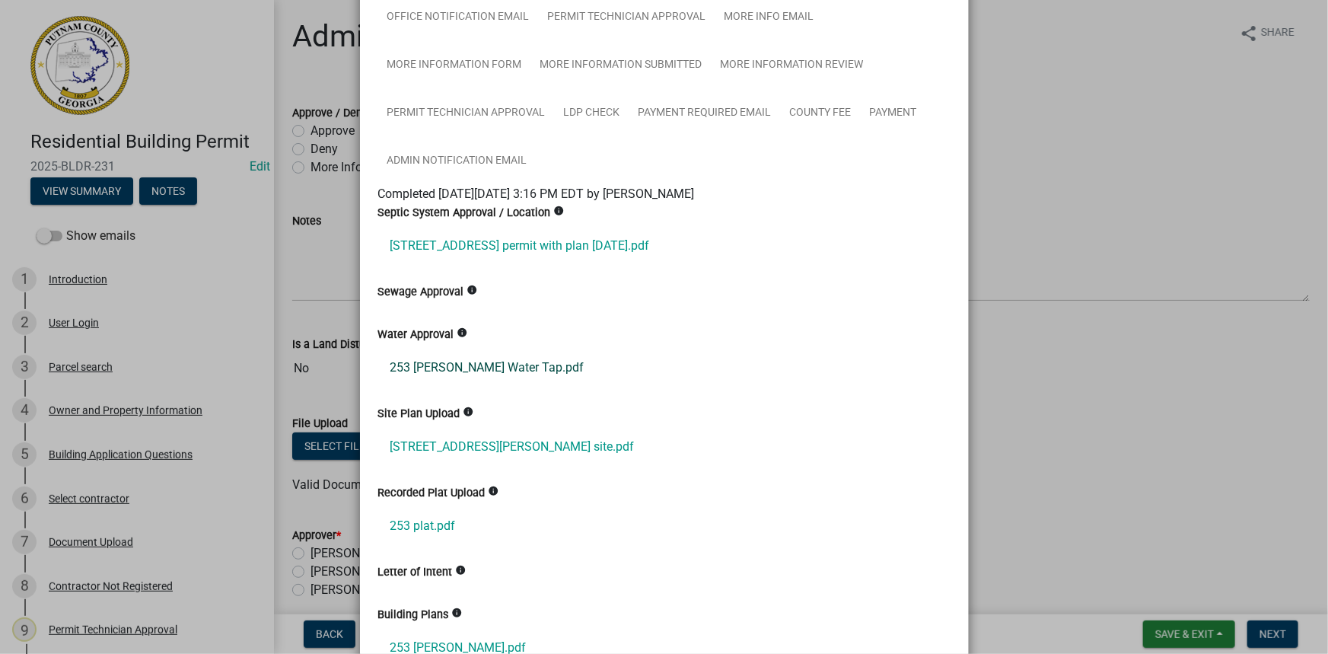
scroll to position [345, 0]
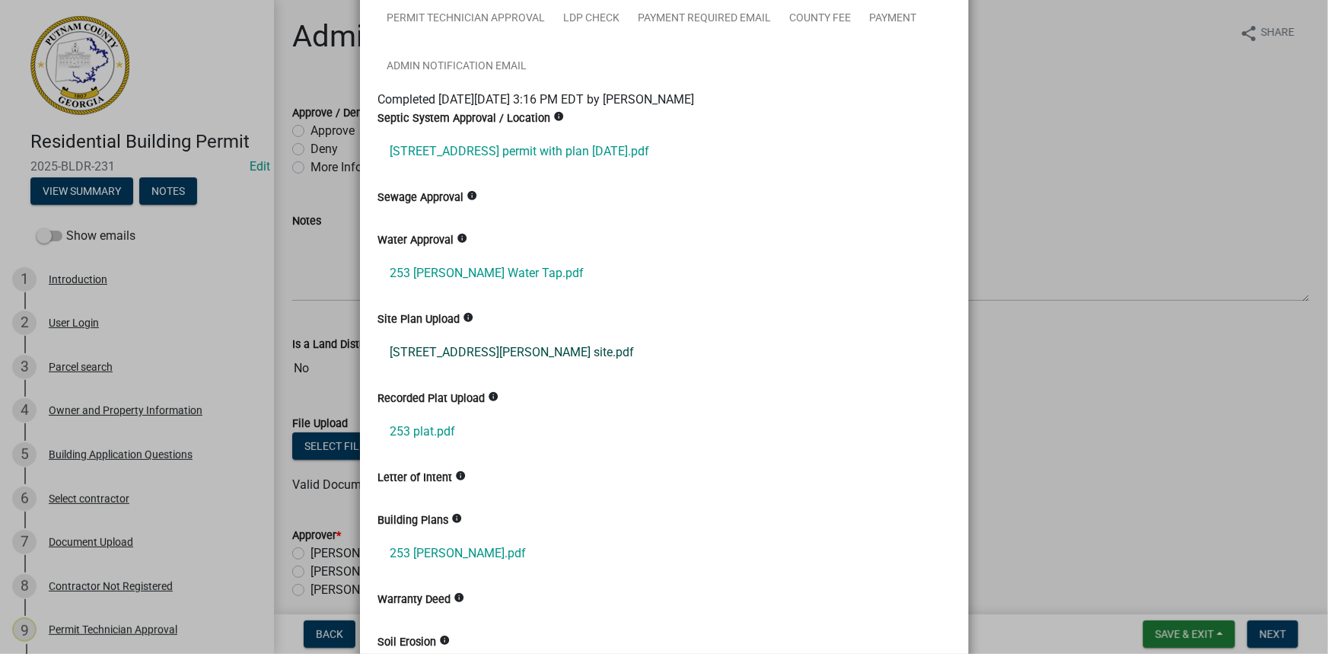
click at [452, 346] on link "[STREET_ADDRESS][PERSON_NAME] site.pdf" at bounding box center [664, 352] width 572 height 37
click at [448, 429] on link "253 plat.pdf" at bounding box center [664, 431] width 572 height 37
drag, startPoint x: 1049, startPoint y: 341, endPoint x: 672, endPoint y: 240, distance: 390.5
click at [1050, 342] on ngb-modal-window "Summary × Printer Friendly Introduction Parcel search Owner and Property Inform…" at bounding box center [664, 327] width 1328 height 654
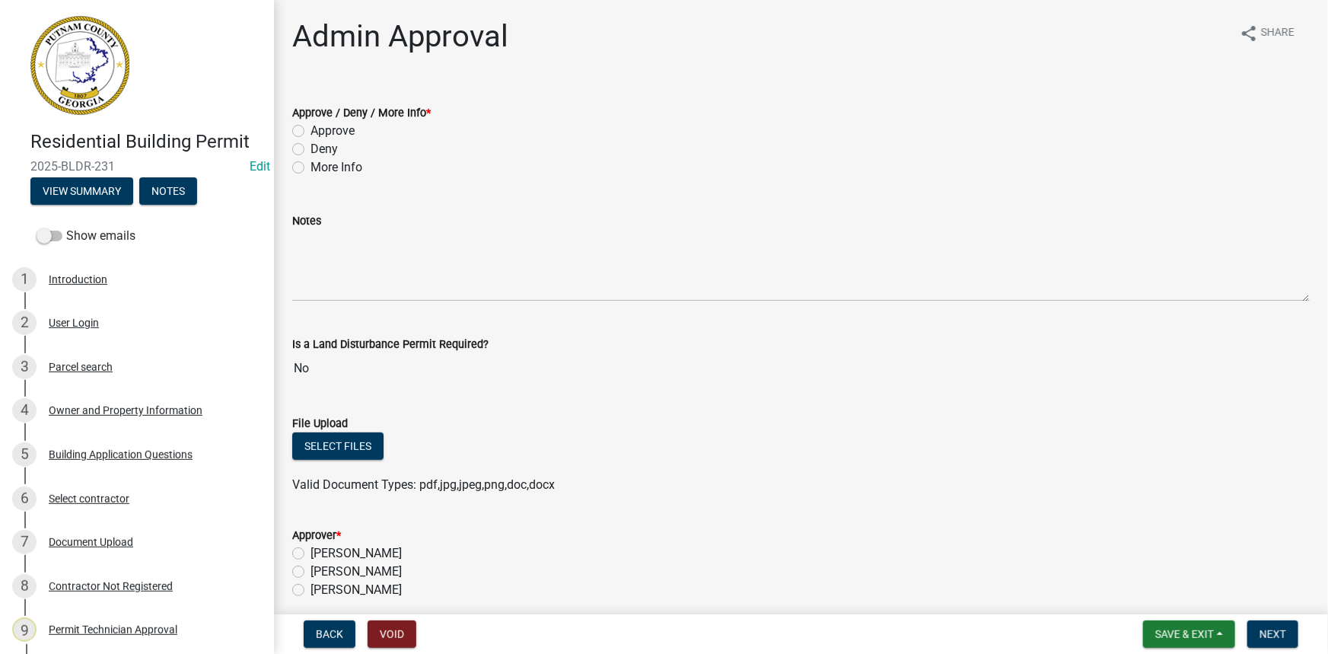
click at [339, 123] on label "Approve" at bounding box center [332, 131] width 44 height 18
click at [320, 123] on input "Approve" at bounding box center [315, 127] width 10 height 10
radio input "true"
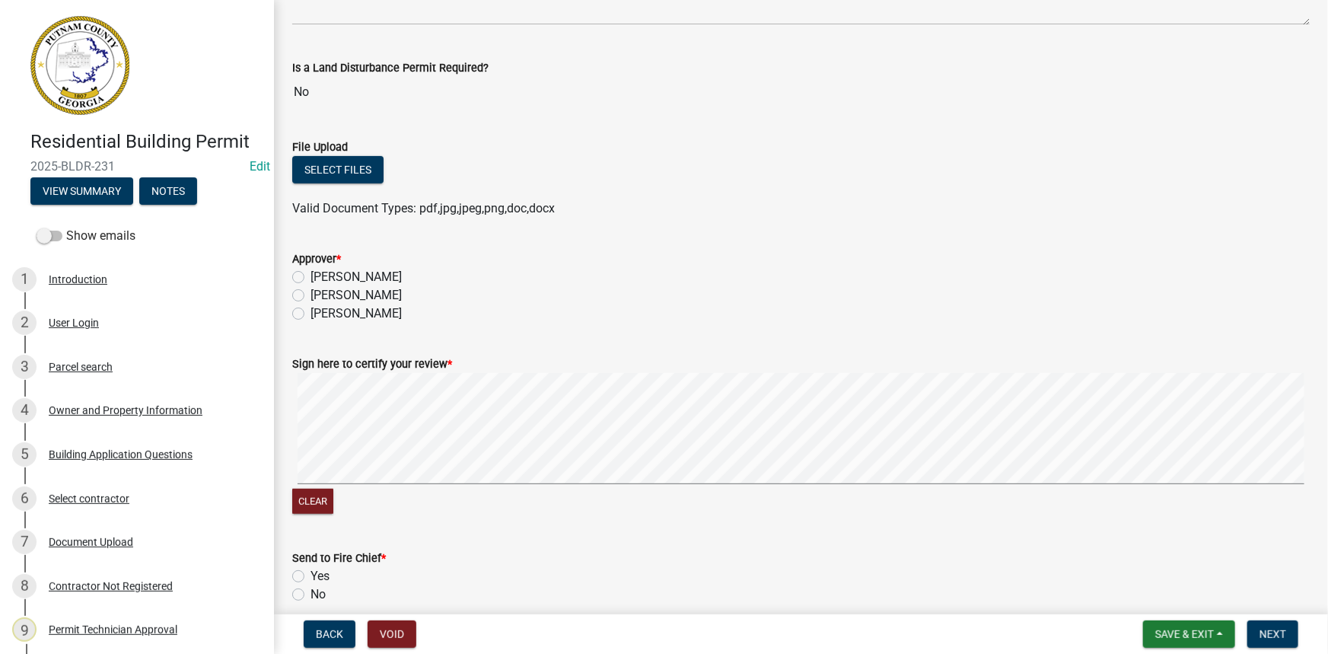
click at [380, 294] on label "[PERSON_NAME]" at bounding box center [355, 295] width 91 height 18
click at [320, 294] on input "[PERSON_NAME]" at bounding box center [315, 291] width 10 height 10
radio input "true"
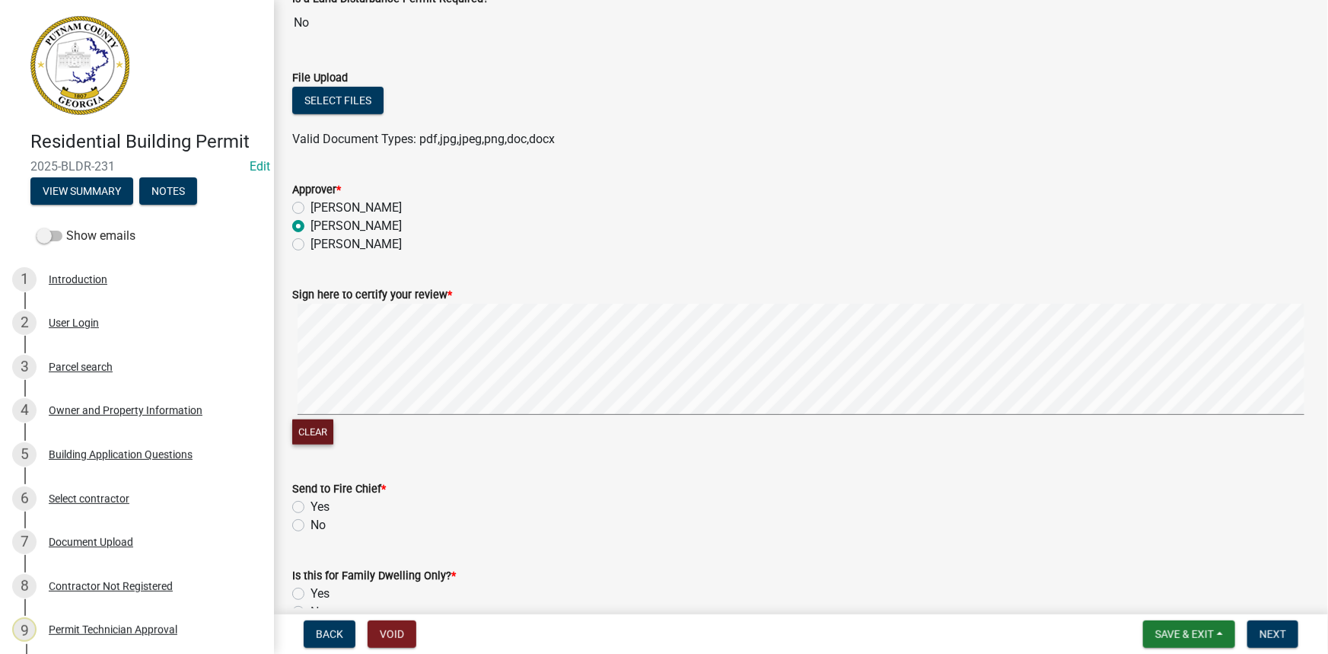
click at [313, 427] on button "Clear" at bounding box center [312, 431] width 41 height 25
click at [310, 521] on label "No" at bounding box center [317, 525] width 15 height 18
click at [310, 521] on input "No" at bounding box center [315, 521] width 10 height 10
radio input "true"
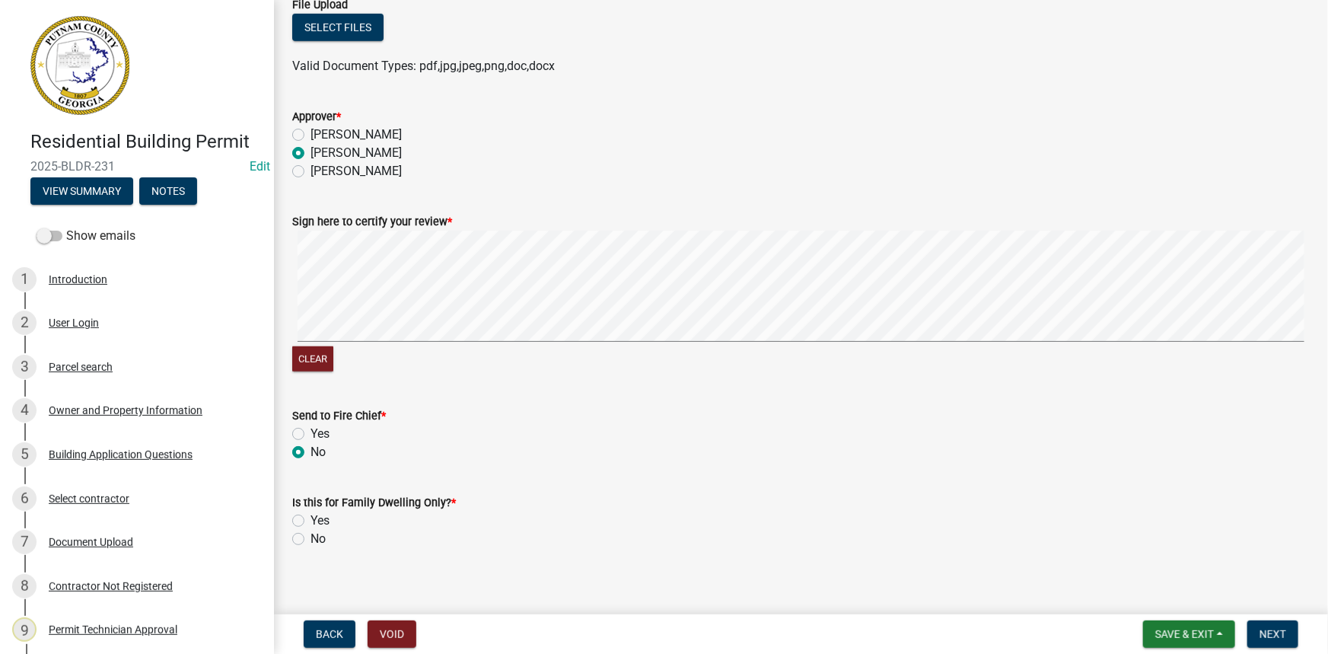
scroll to position [428, 0]
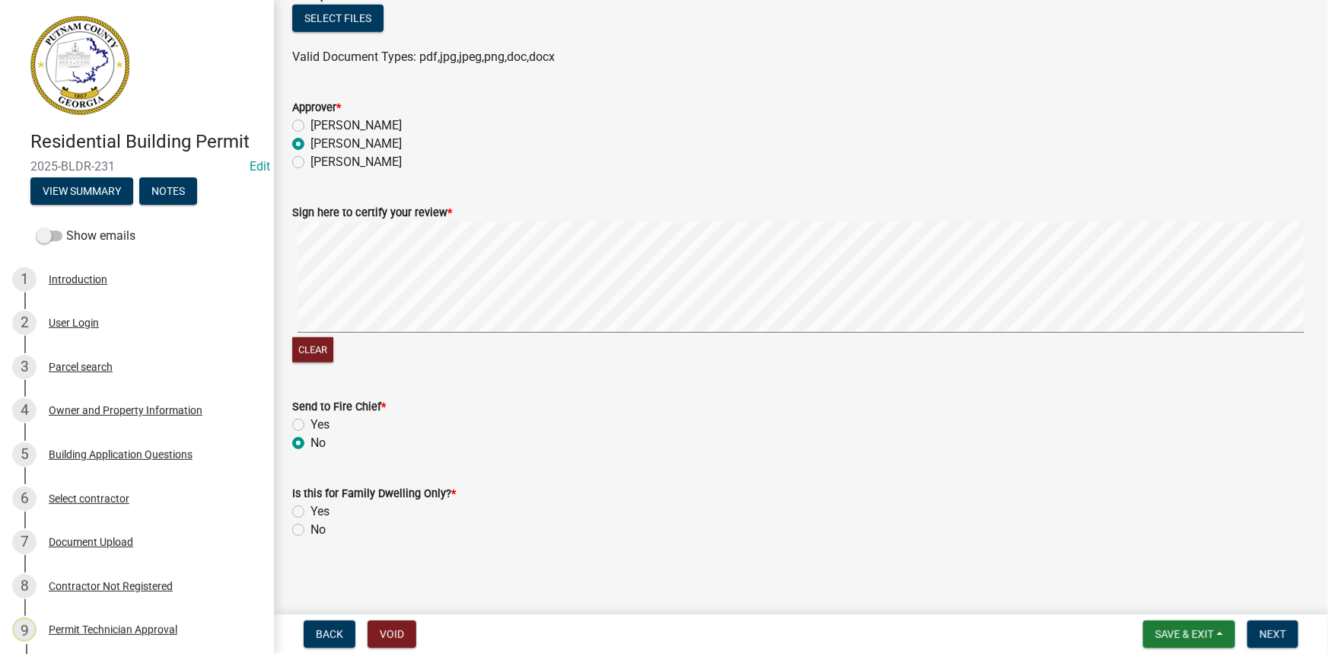
click at [310, 533] on label "No" at bounding box center [317, 529] width 15 height 18
click at [310, 530] on input "No" at bounding box center [315, 525] width 10 height 10
radio input "true"
click at [1285, 637] on span "Next" at bounding box center [1272, 634] width 27 height 12
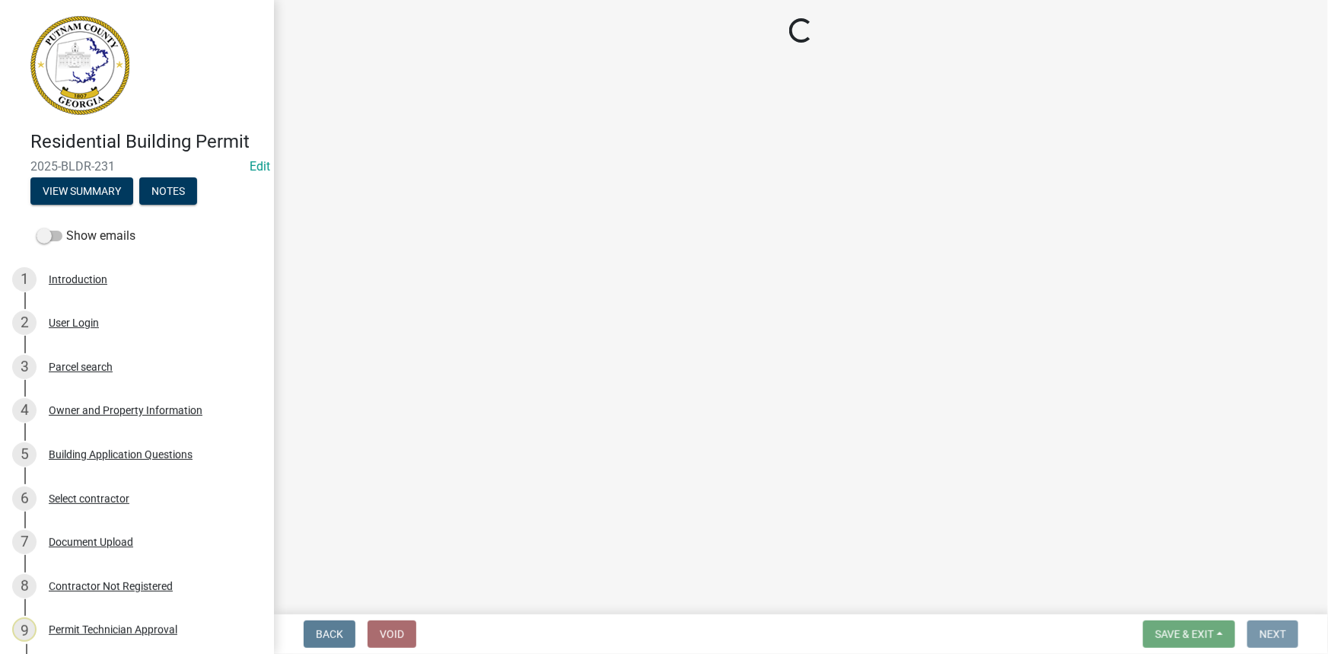
scroll to position [0, 0]
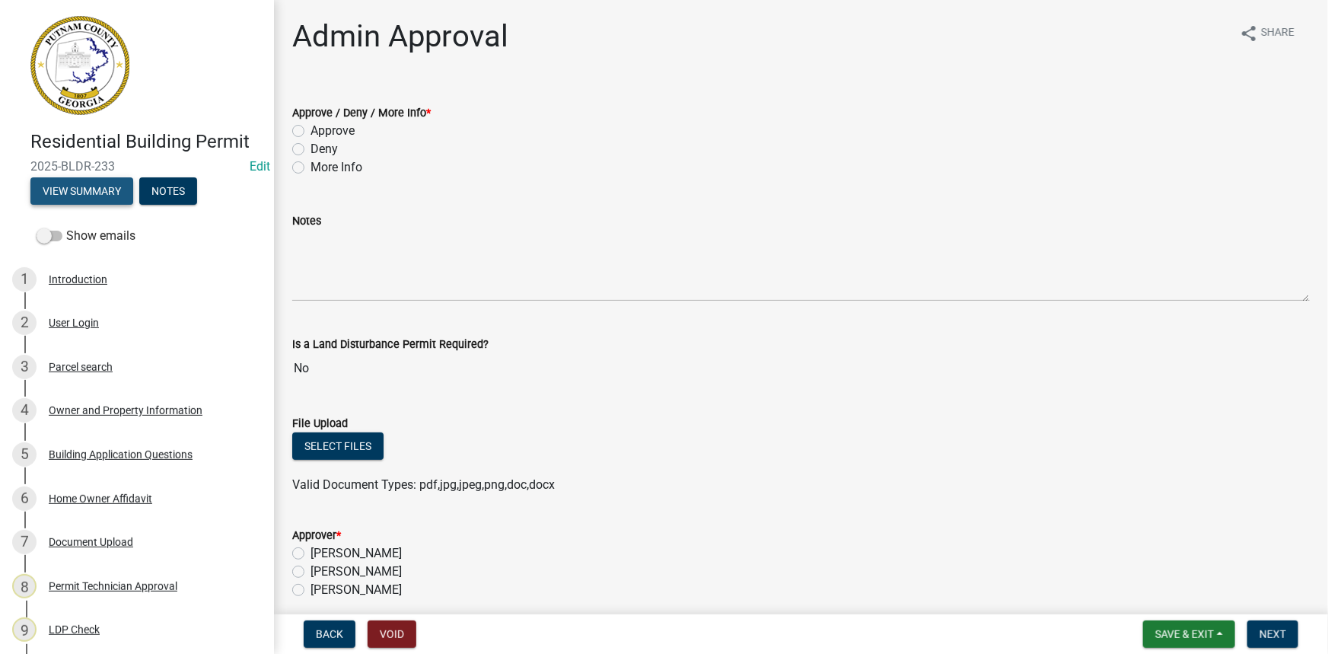
click at [93, 189] on button "View Summary" at bounding box center [81, 190] width 103 height 27
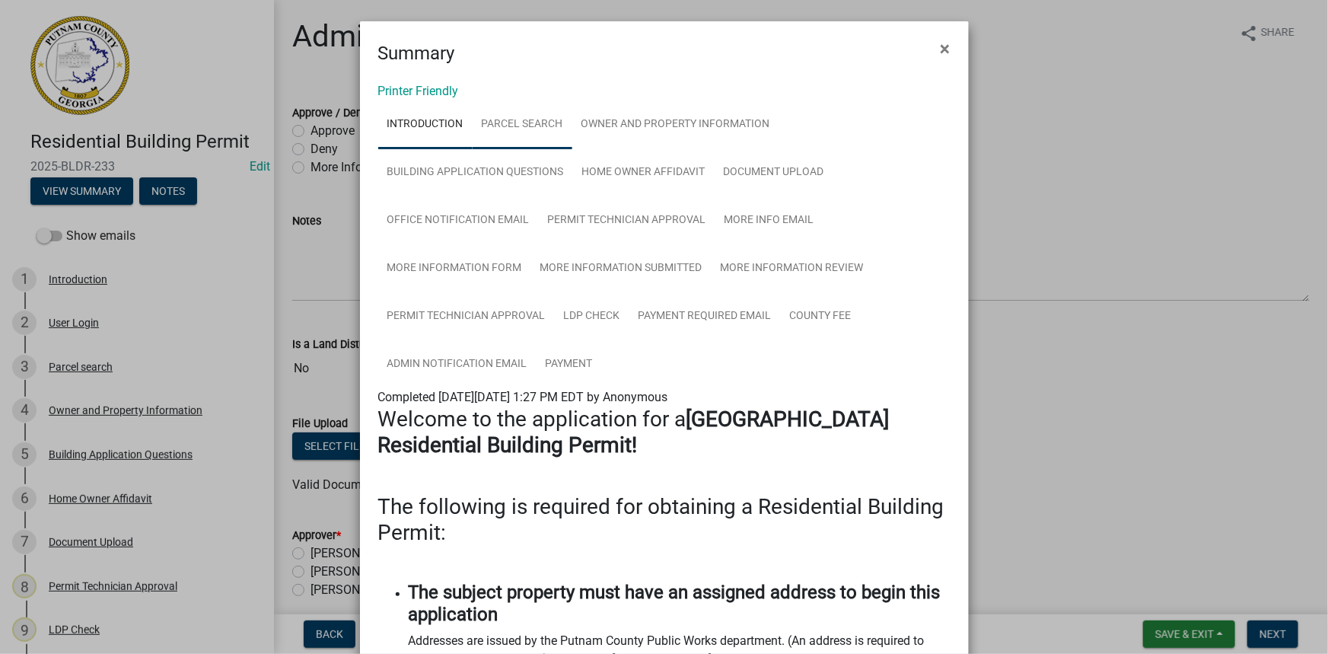
click at [525, 116] on link "Parcel search" at bounding box center [523, 124] width 100 height 49
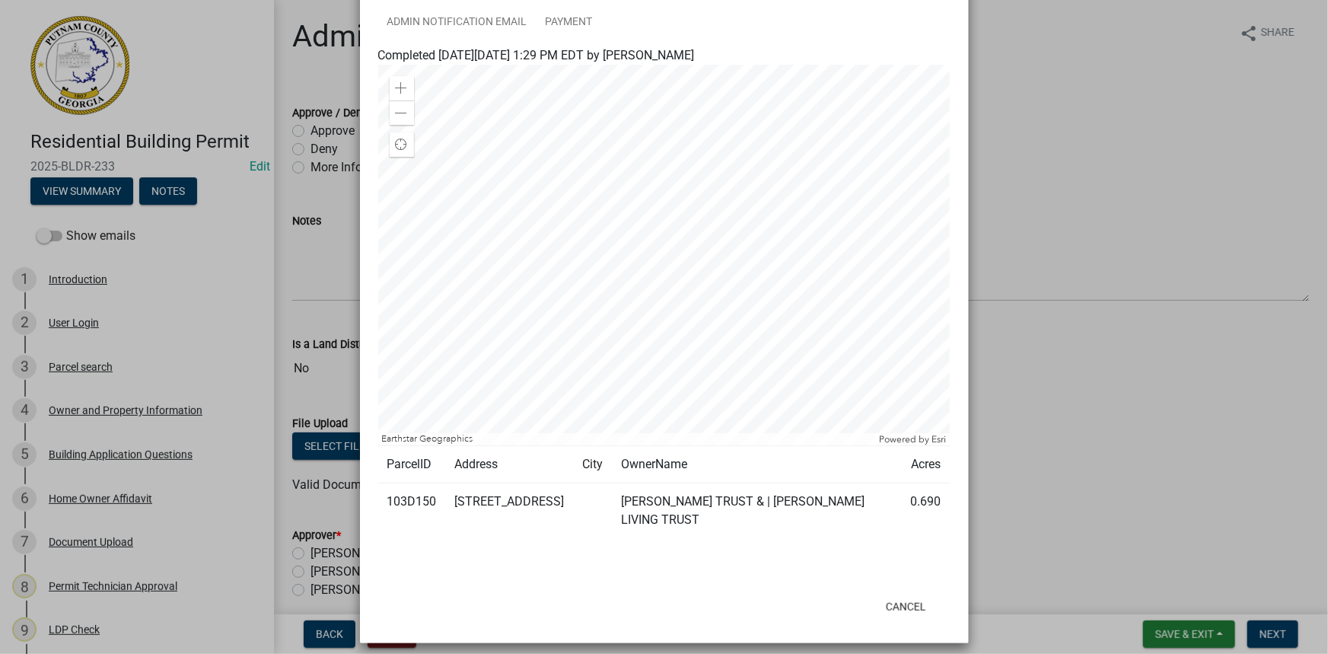
scroll to position [345, 0]
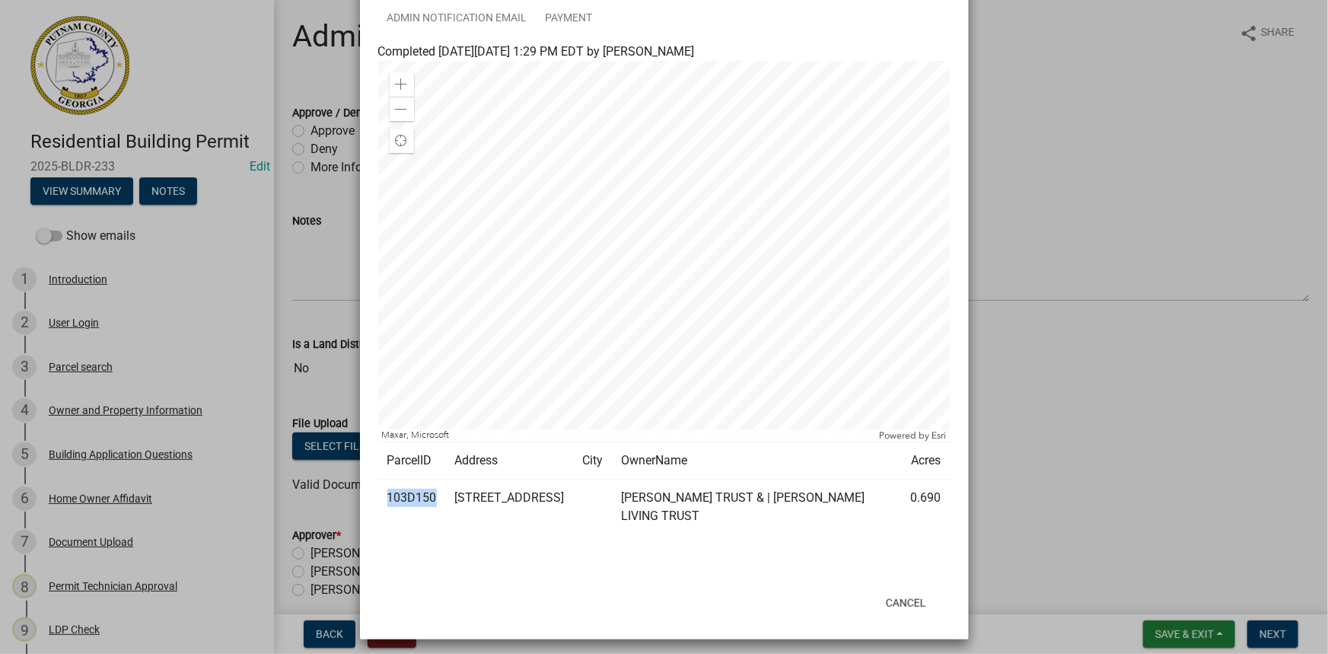
drag, startPoint x: 428, startPoint y: 492, endPoint x: 384, endPoint y: 495, distance: 43.4
click at [383, 495] on td "103D150" at bounding box center [412, 507] width 68 height 56
copy td "103D150"
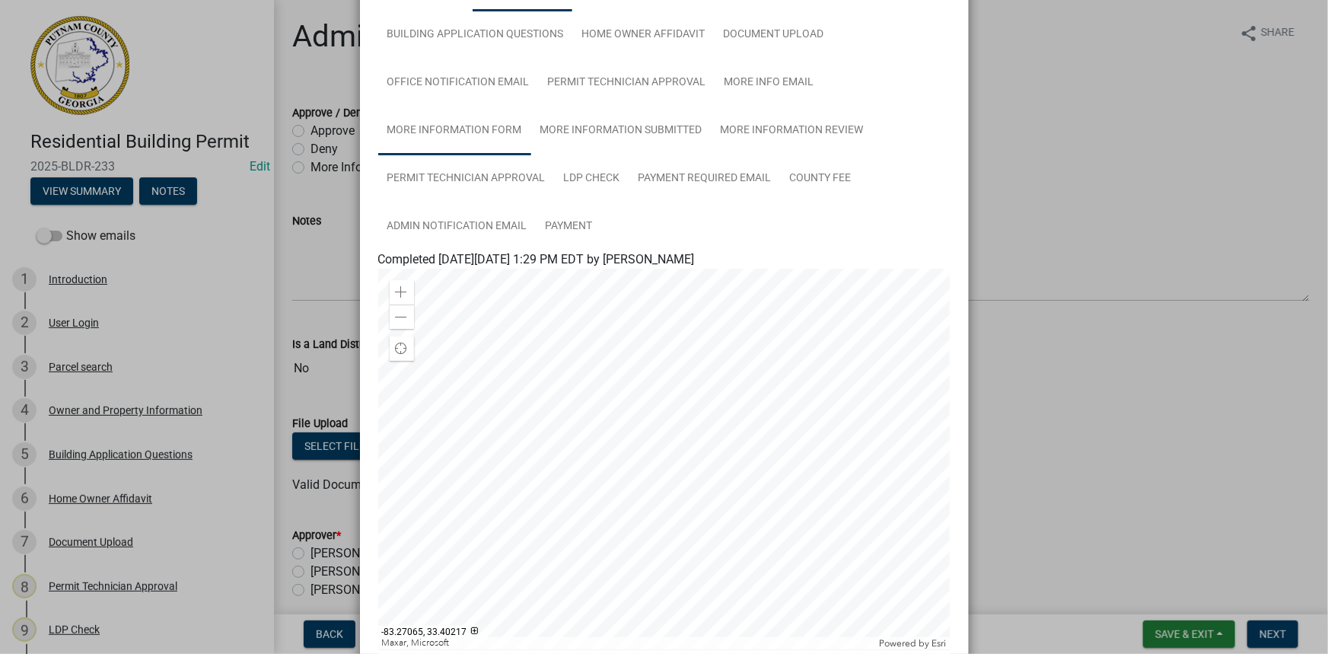
scroll to position [0, 0]
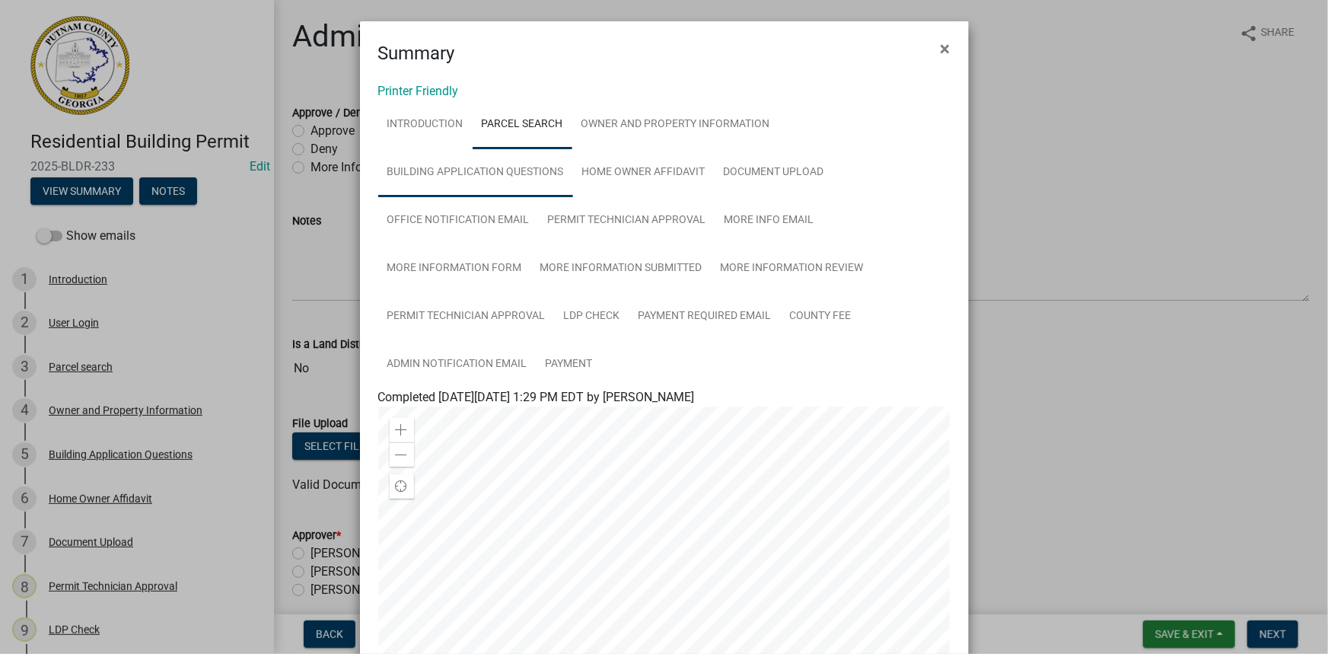
click at [460, 167] on link "Building Application Questions" at bounding box center [475, 172] width 195 height 49
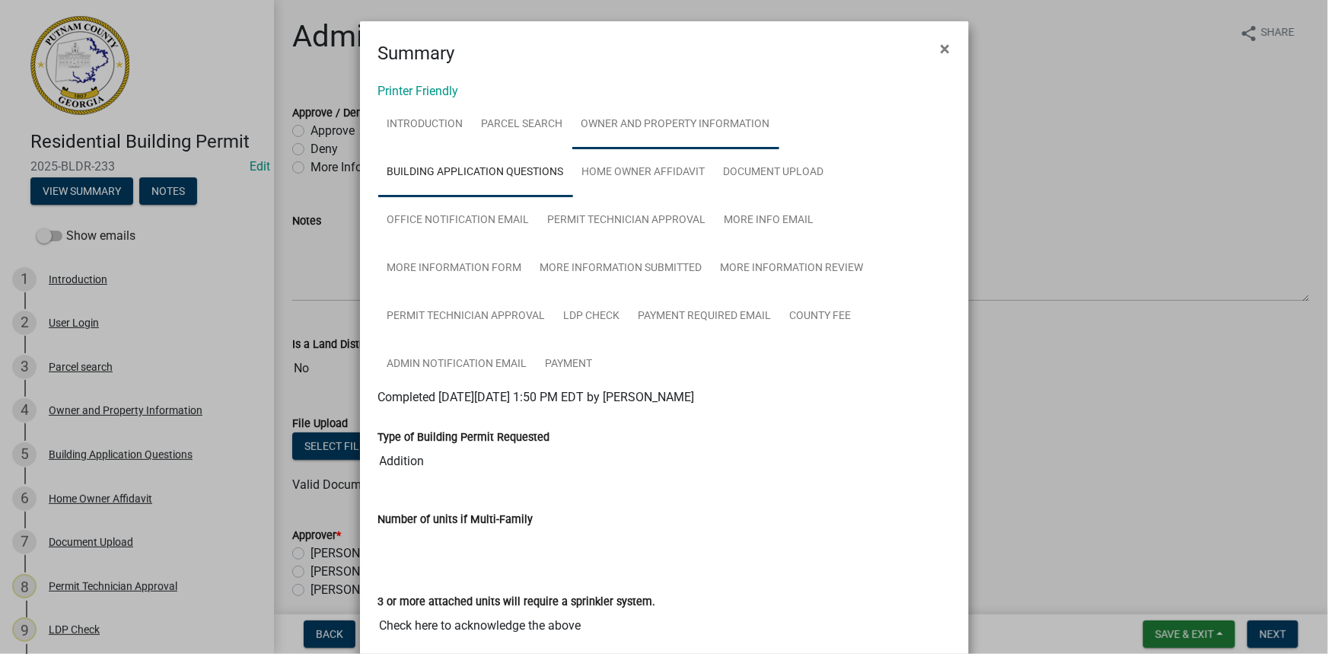
click at [637, 132] on link "Owner and Property Information" at bounding box center [675, 124] width 207 height 49
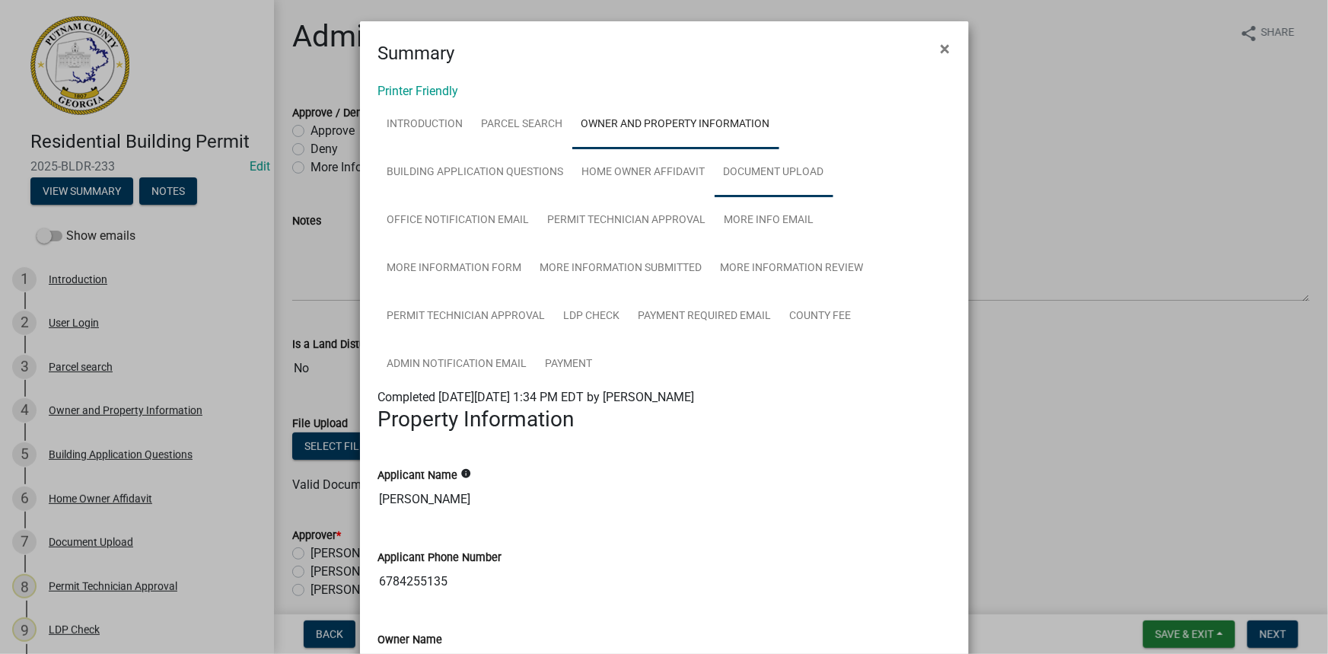
click at [765, 162] on link "Document Upload" at bounding box center [773, 172] width 119 height 49
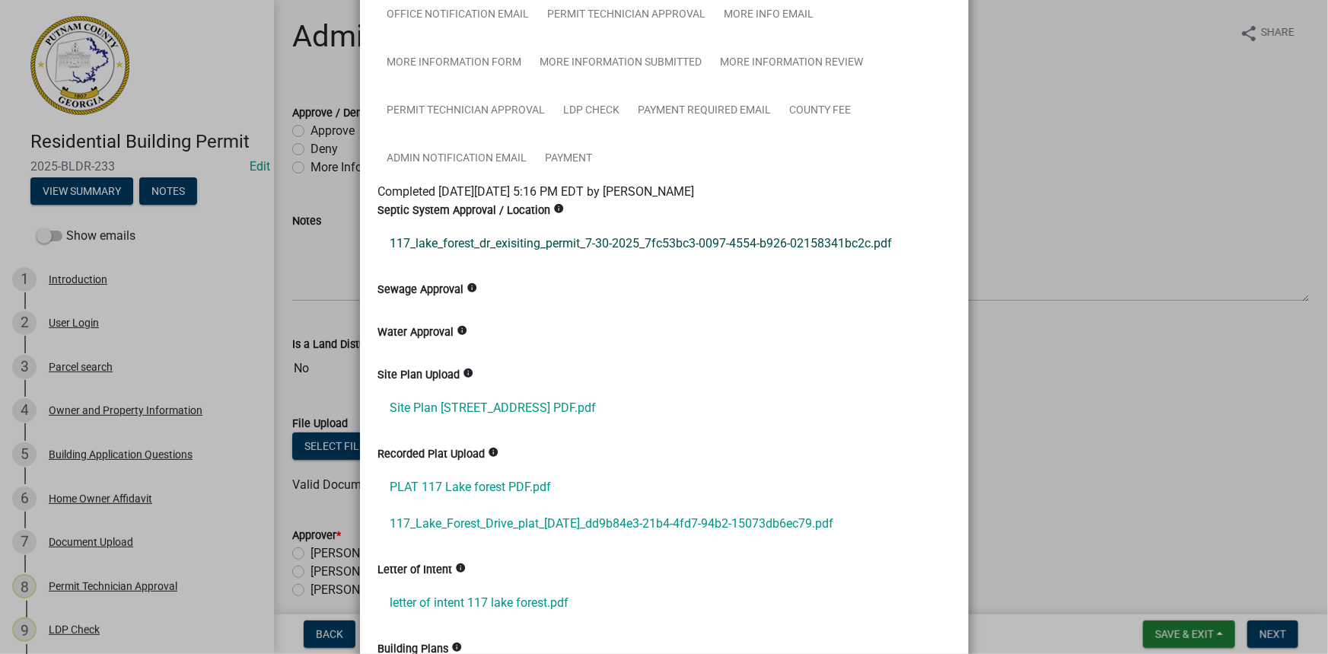
scroll to position [207, 0]
click at [622, 228] on link "117_lake_forest_dr_exisiting_permit_7-30-2025_7fc53bc3-0097-4554-b926-02158341b…" at bounding box center [664, 242] width 572 height 37
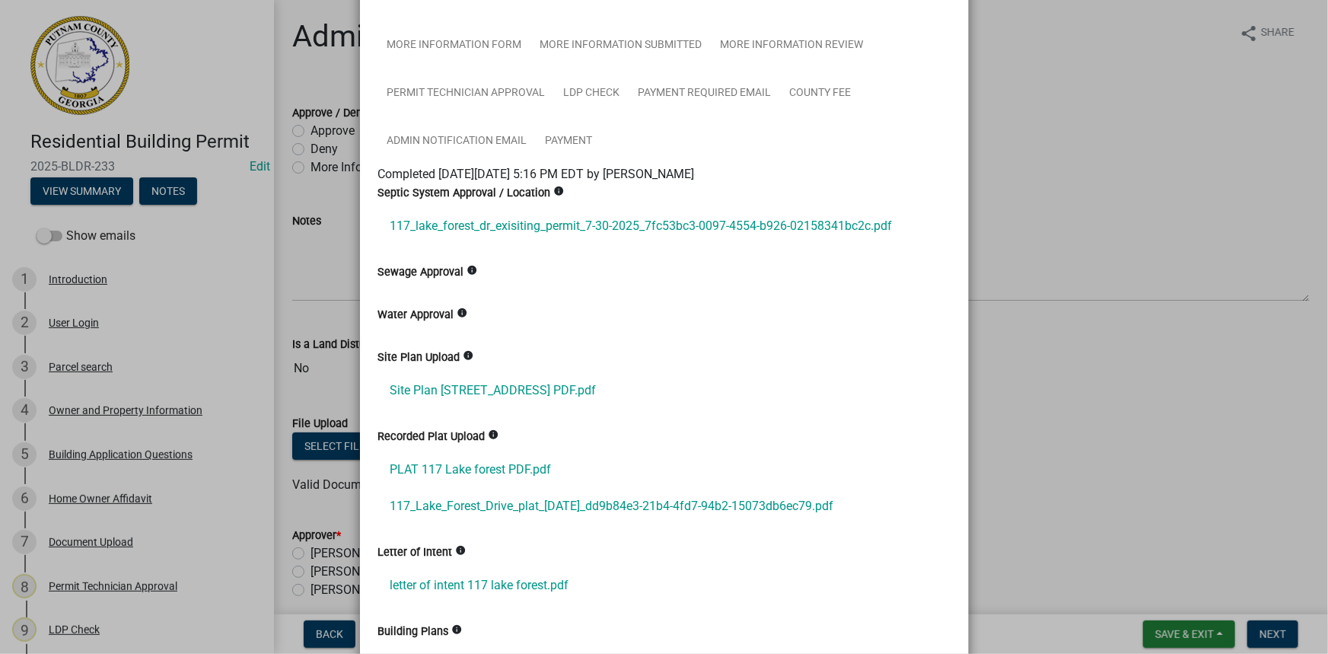
scroll to position [276, 0]
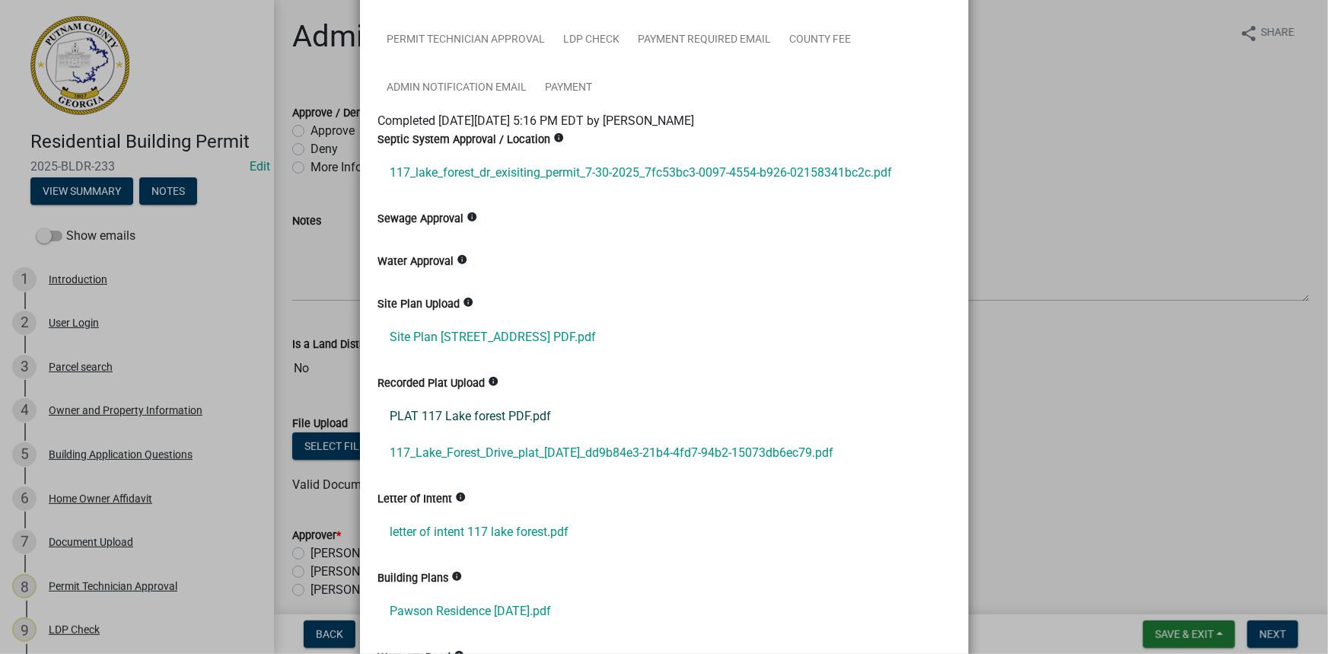
click at [510, 417] on link "PLAT 117 Lake forest PDF.pdf" at bounding box center [664, 416] width 572 height 37
click at [500, 453] on link "117_Lake_Forest_Drive_plat_7-31-2025_dd9b84e3-21b4-4fd7-94b2-15073db6ec79.pdf" at bounding box center [664, 452] width 572 height 37
click at [500, 527] on link "letter of intent 117 lake forest.pdf" at bounding box center [664, 532] width 572 height 37
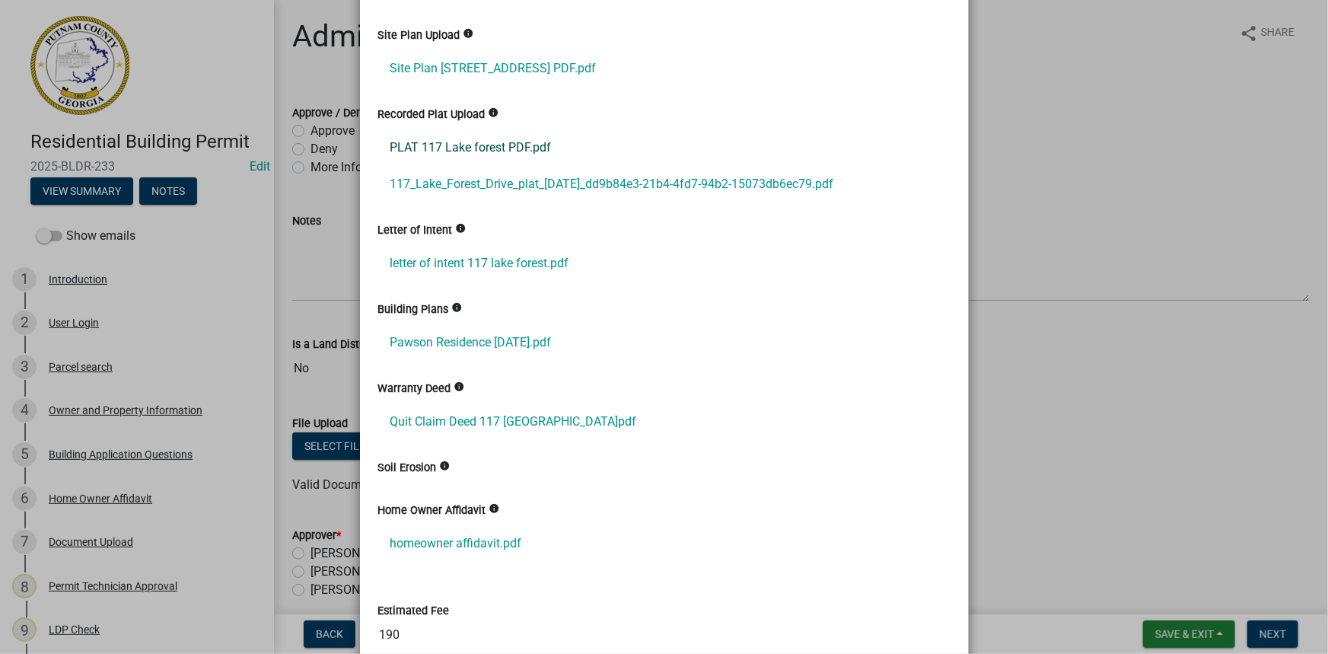
scroll to position [553, 0]
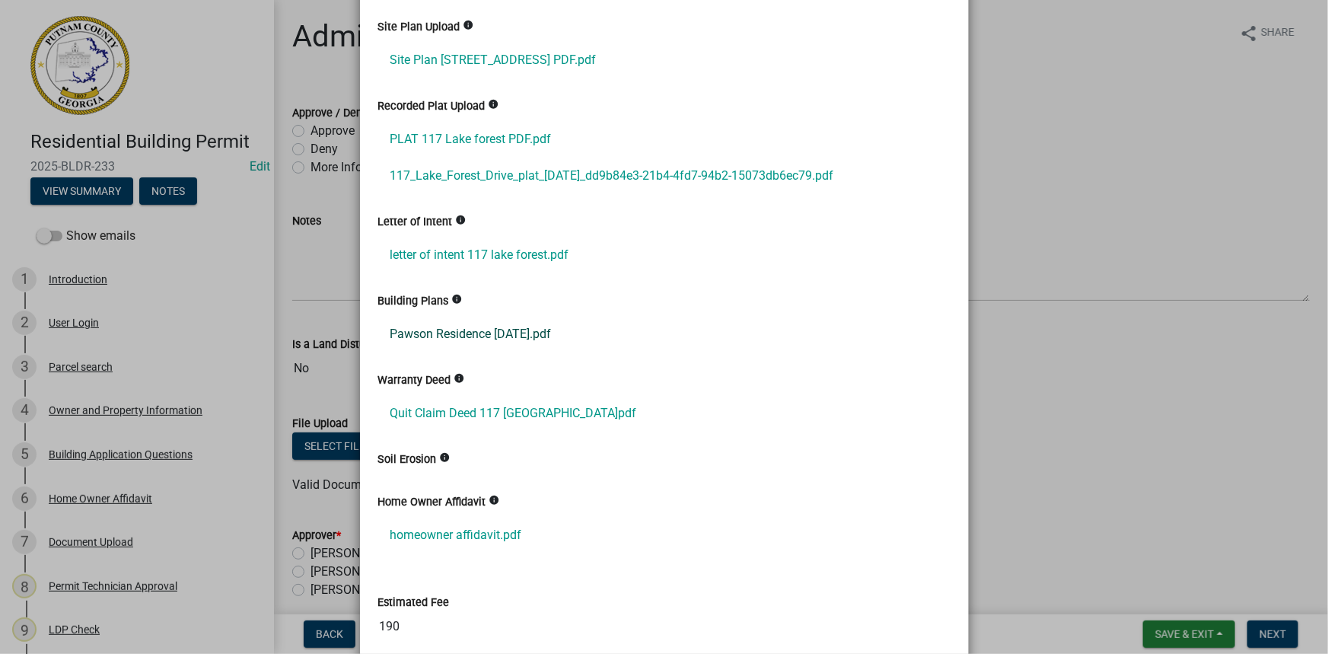
click at [476, 342] on link "Pawson Residence 15 July 2025.pdf" at bounding box center [664, 334] width 572 height 37
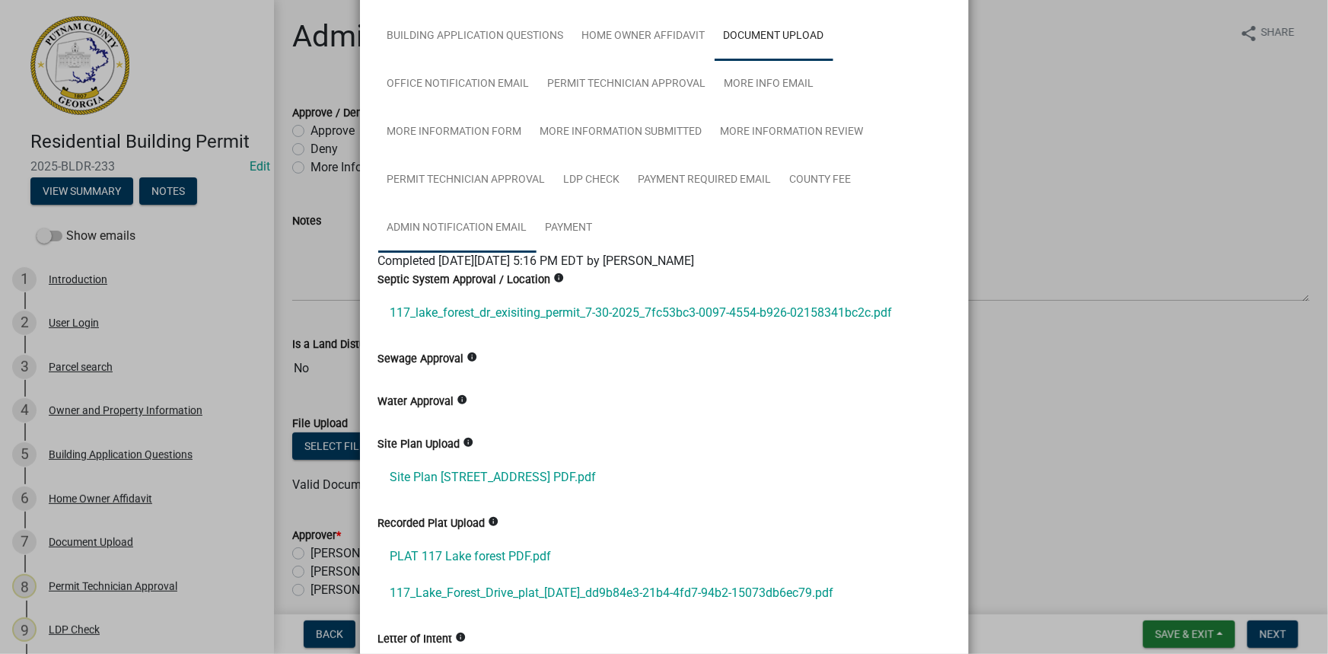
scroll to position [68, 0]
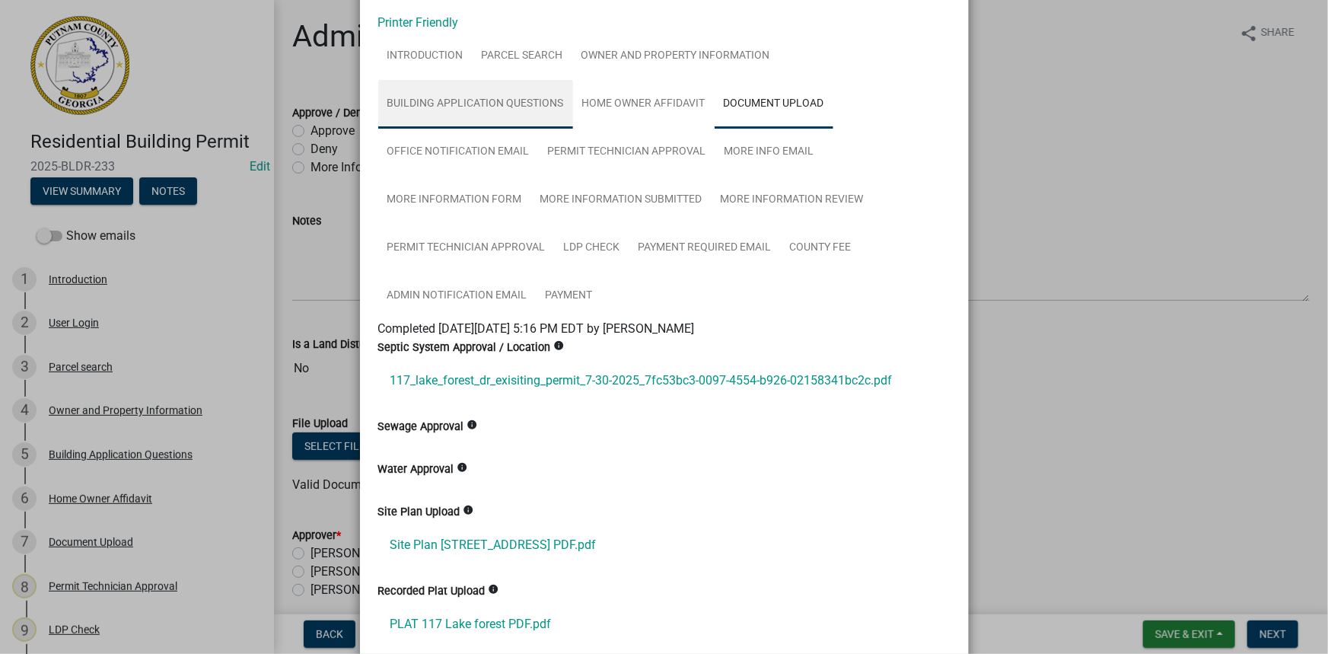
click at [456, 111] on link "Building Application Questions" at bounding box center [475, 104] width 195 height 49
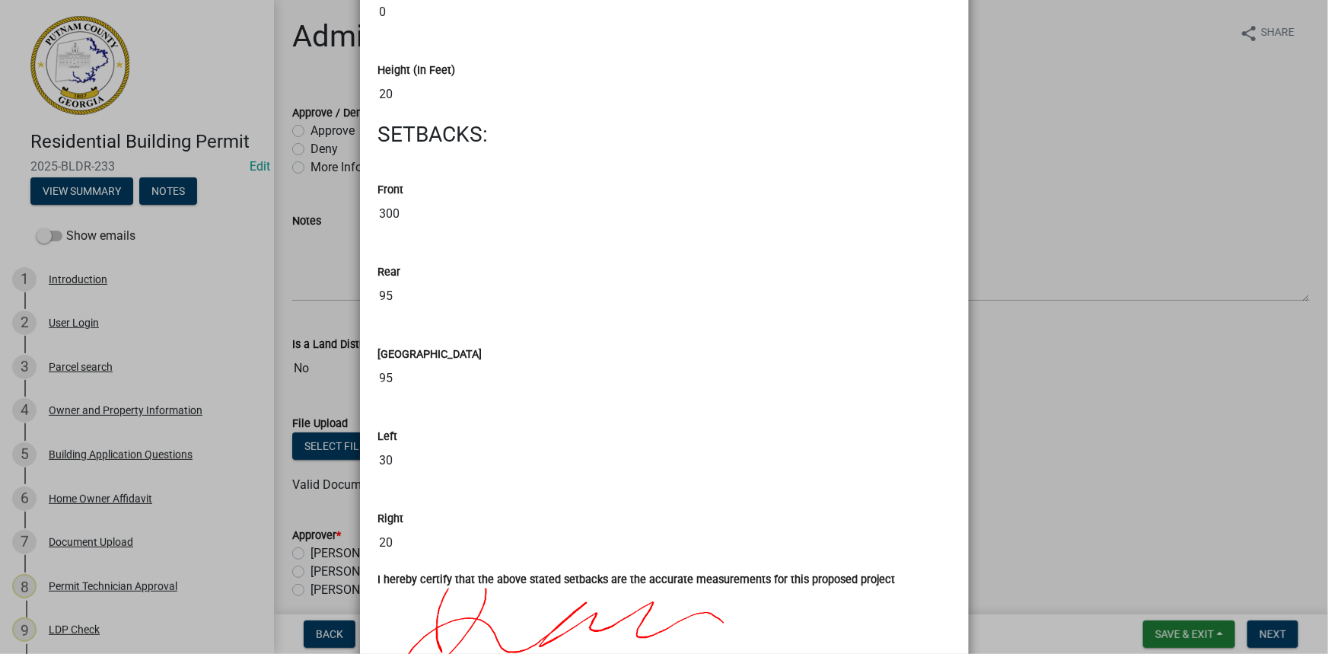
scroll to position [2075, 0]
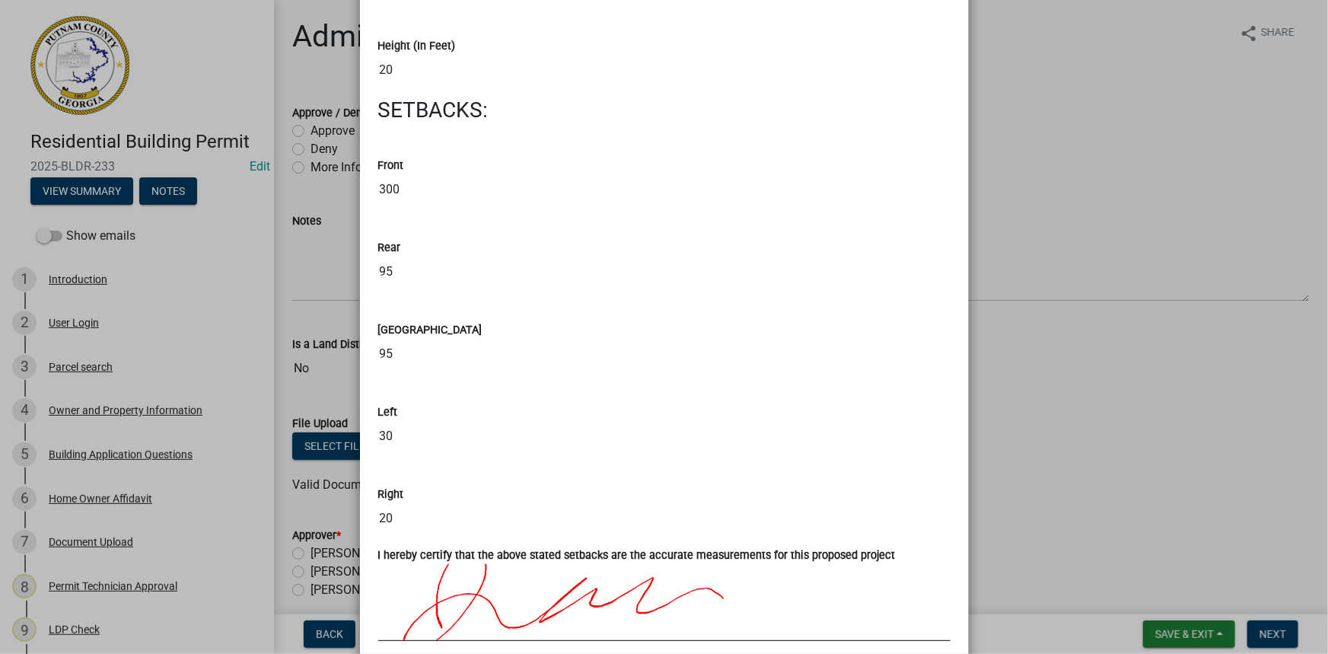
click at [1088, 375] on ngb-modal-window "Summary × Printer Friendly Introduction Parcel search Owner and Property Inform…" at bounding box center [664, 327] width 1328 height 654
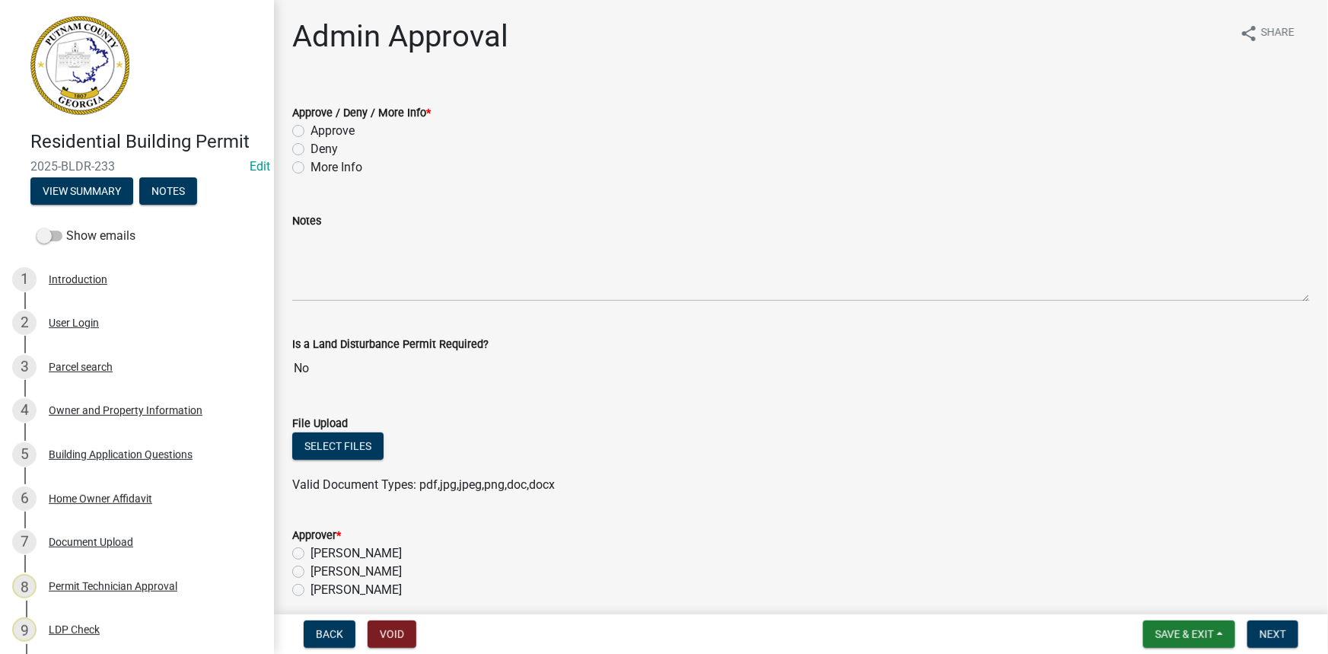
click at [349, 135] on label "Approve" at bounding box center [332, 131] width 44 height 18
click at [320, 132] on input "Approve" at bounding box center [315, 127] width 10 height 10
radio input "true"
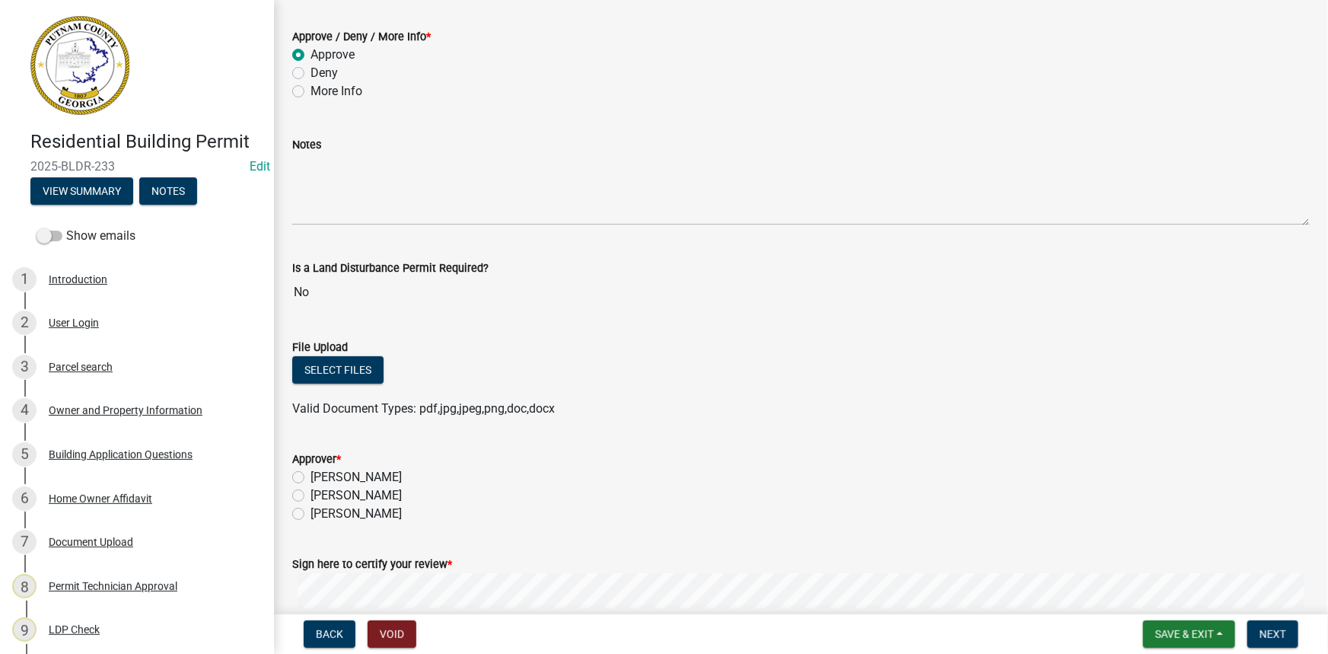
scroll to position [138, 0]
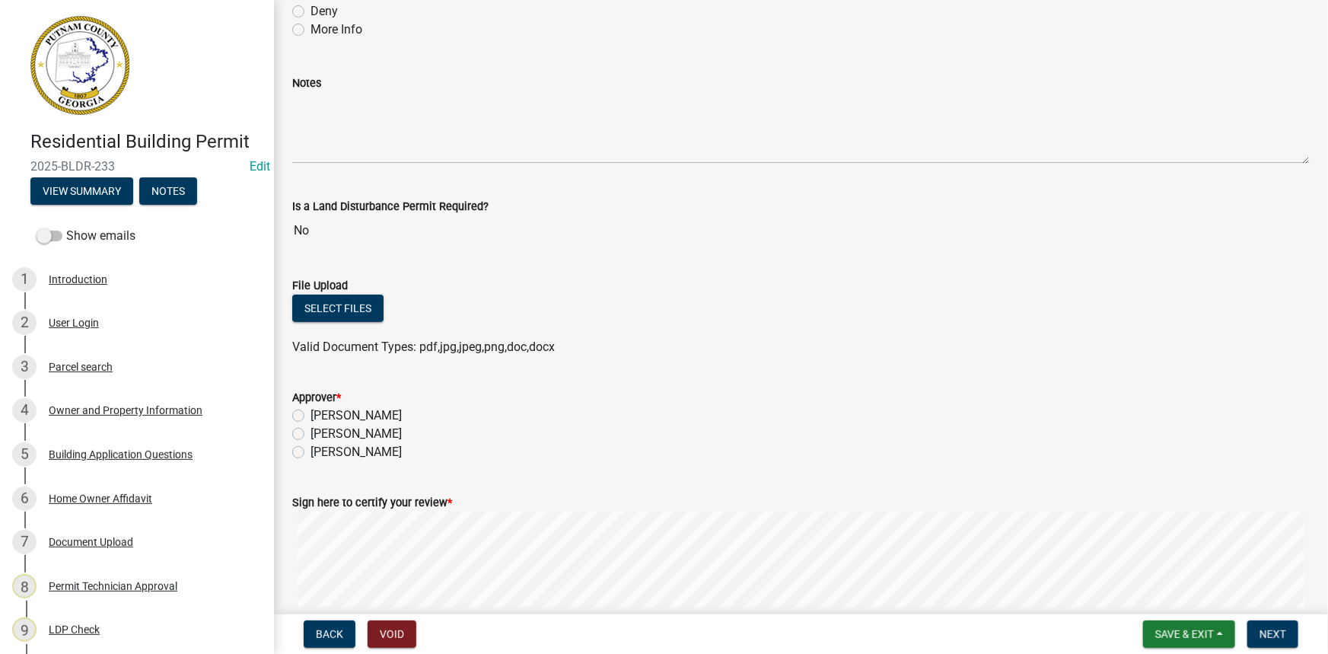
click at [378, 420] on label "Lisa Jackson" at bounding box center [355, 415] width 91 height 18
click at [320, 416] on input "Lisa Jackson" at bounding box center [315, 411] width 10 height 10
radio input "true"
click at [380, 429] on label "Courtney Andrews" at bounding box center [355, 434] width 91 height 18
click at [320, 429] on input "Courtney Andrews" at bounding box center [315, 430] width 10 height 10
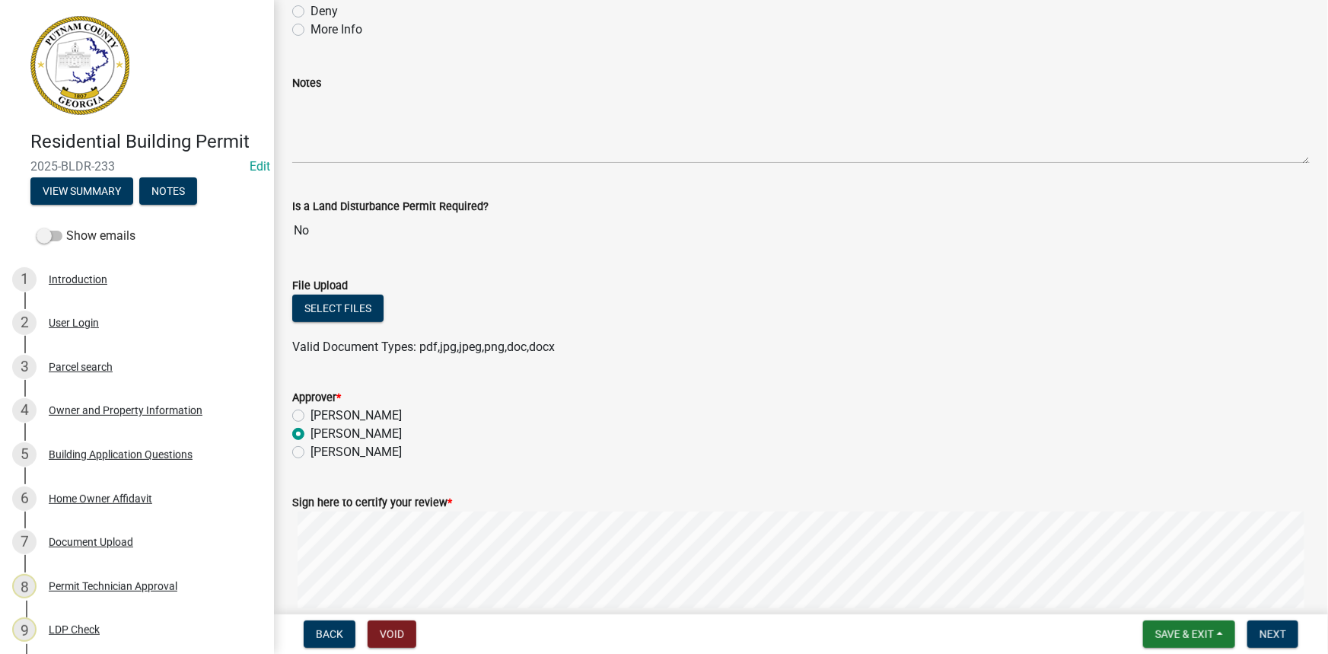
radio input "true"
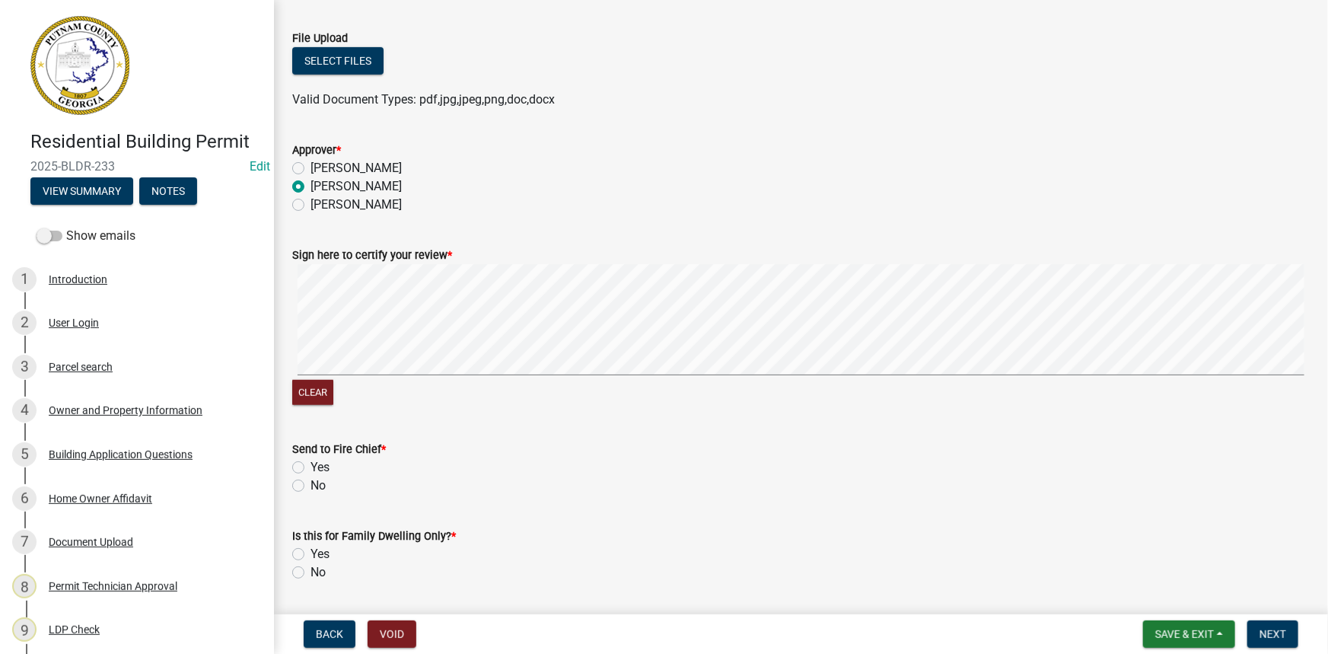
scroll to position [415, 0]
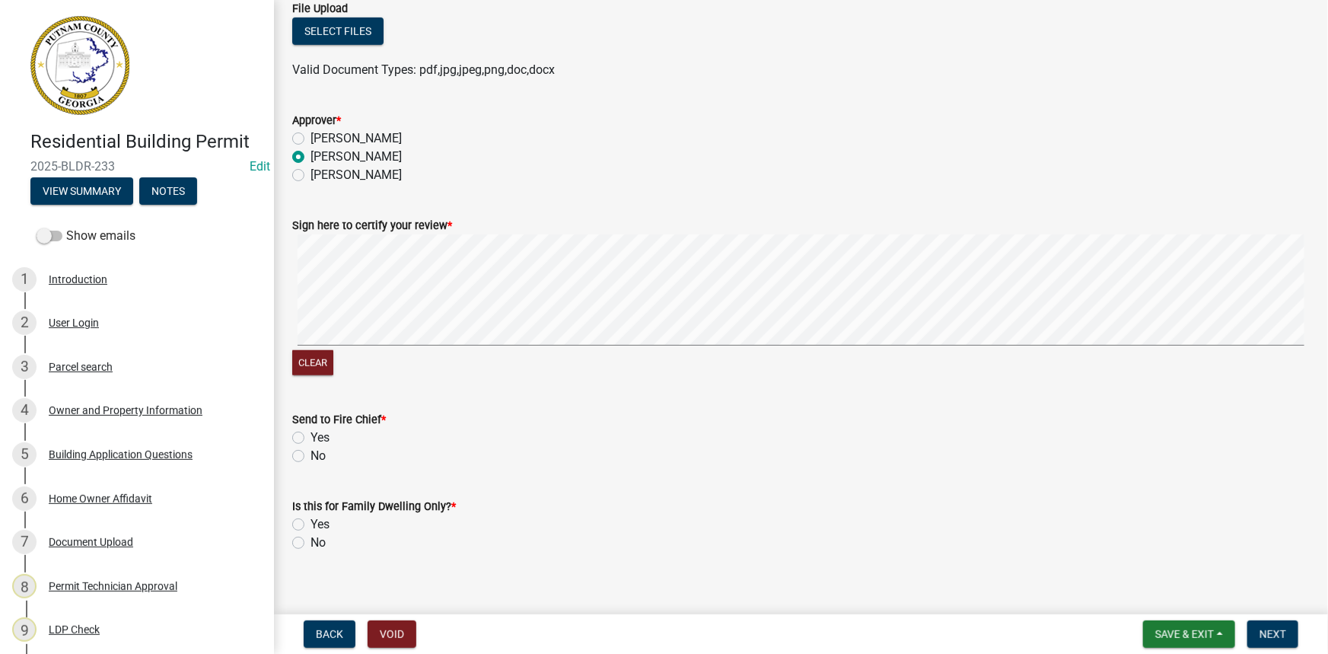
click at [320, 450] on label "No" at bounding box center [317, 456] width 15 height 18
click at [320, 450] on input "No" at bounding box center [315, 452] width 10 height 10
radio input "true"
click at [320, 547] on label "No" at bounding box center [317, 542] width 15 height 18
click at [320, 543] on input "No" at bounding box center [315, 538] width 10 height 10
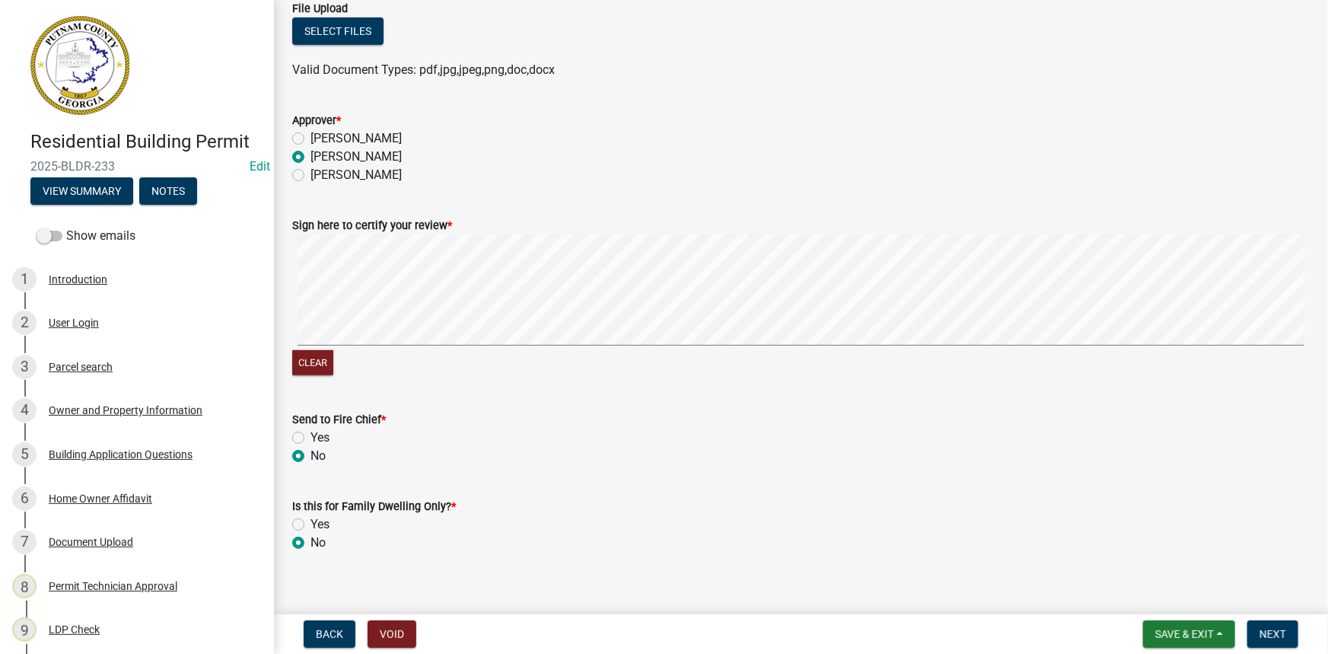
radio input "true"
click at [1270, 643] on button "Next" at bounding box center [1272, 633] width 51 height 27
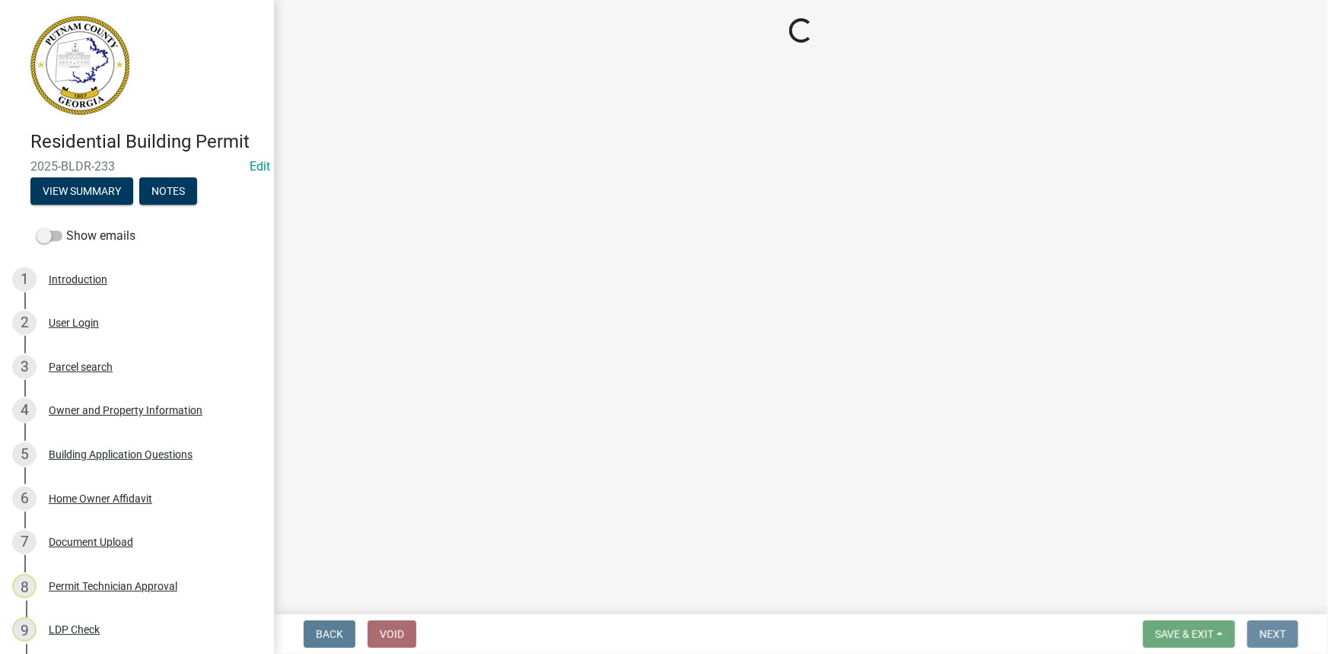
scroll to position [0, 0]
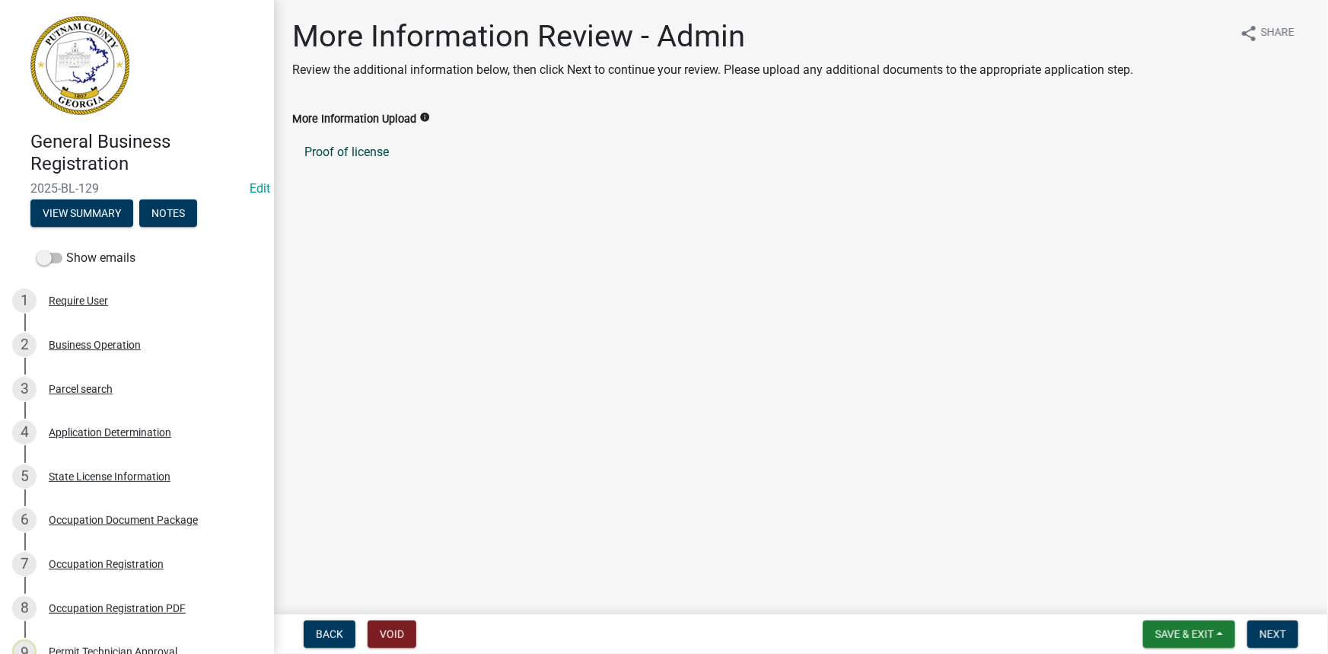
click at [364, 159] on link "Proof of license" at bounding box center [800, 152] width 1017 height 37
click at [1261, 622] on button "Next" at bounding box center [1272, 633] width 51 height 27
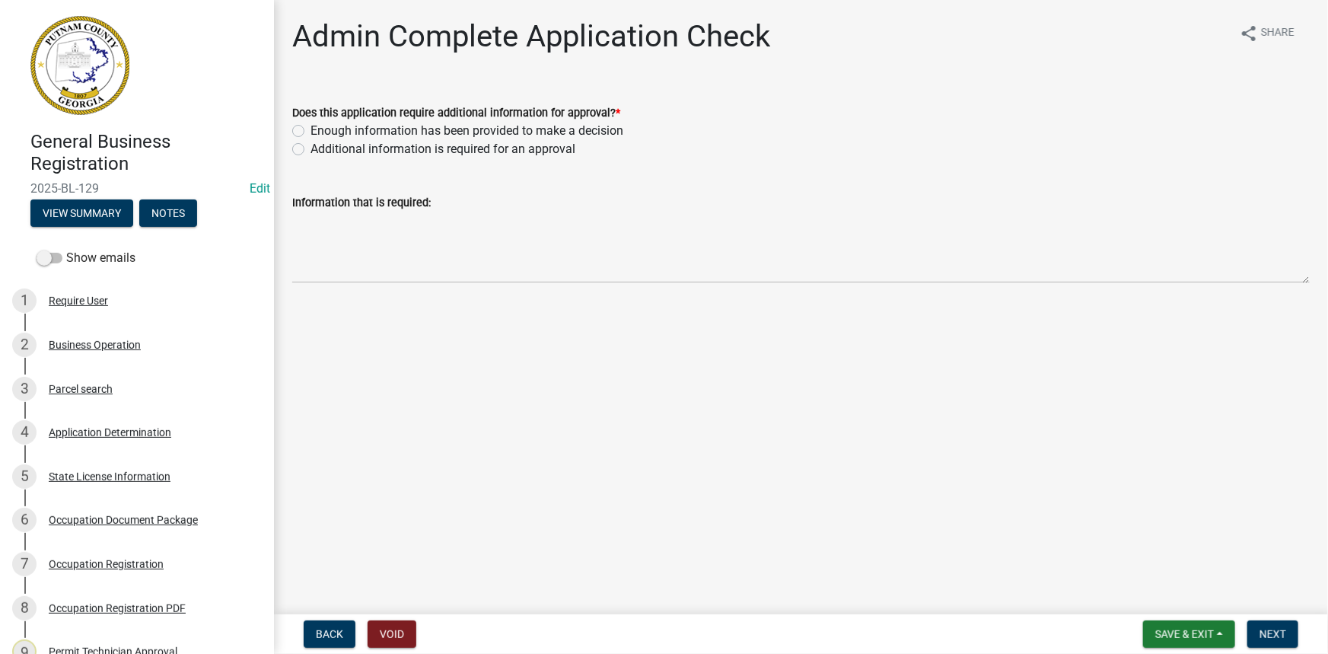
click at [428, 151] on label "Additional information is required for an approval" at bounding box center [442, 149] width 265 height 18
click at [320, 150] on input "Additional information is required for an approval" at bounding box center [315, 145] width 10 height 10
radio input "true"
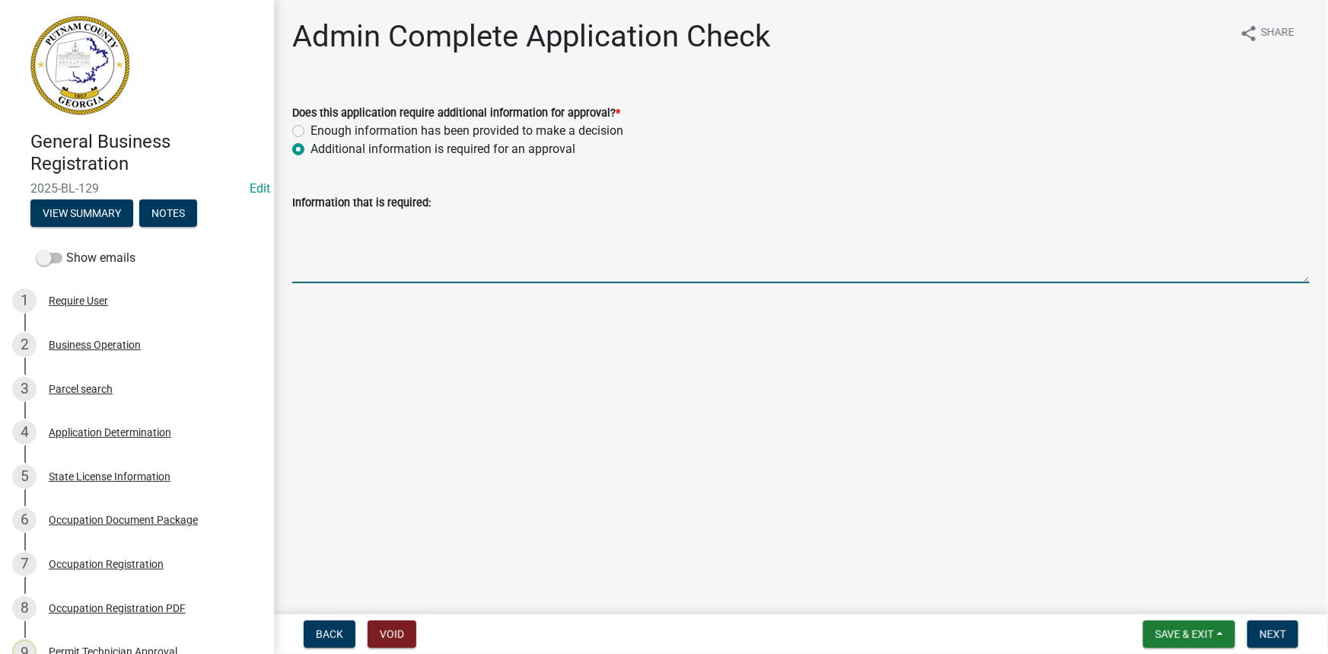
click at [432, 243] on textarea "Information that is required:" at bounding box center [800, 248] width 1017 height 72
type textarea "The proof of license file will not open"
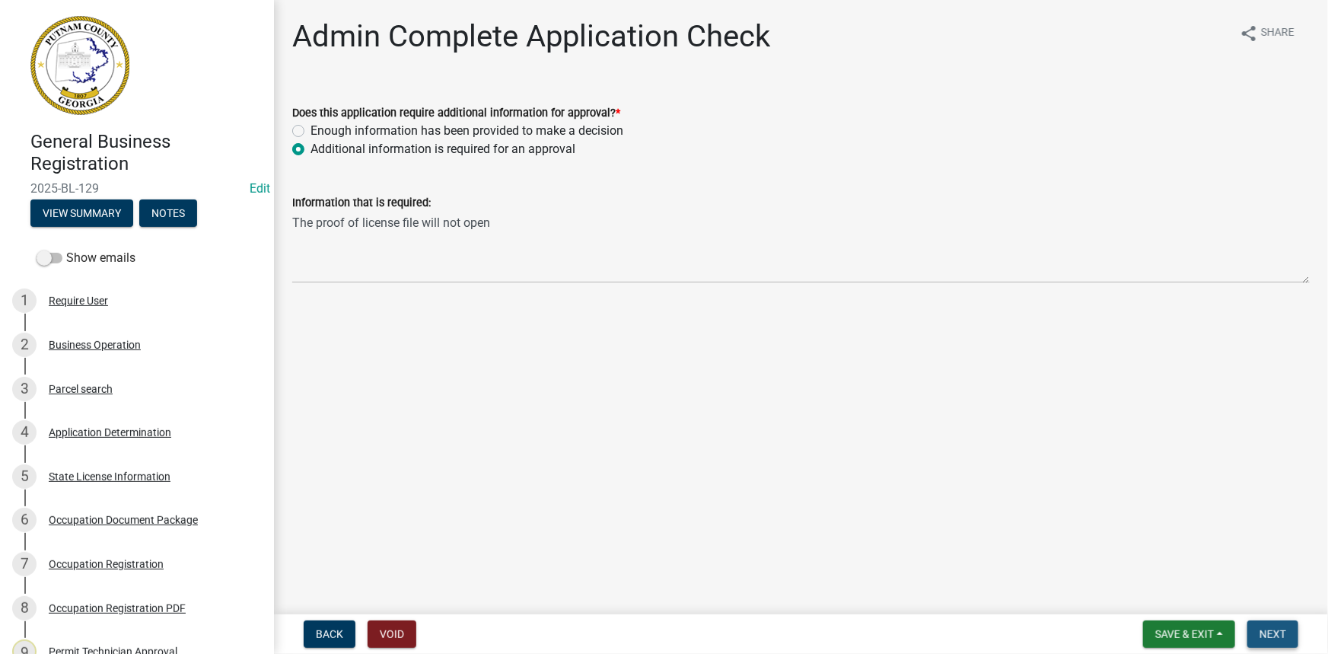
click at [1270, 635] on span "Next" at bounding box center [1272, 634] width 27 height 12
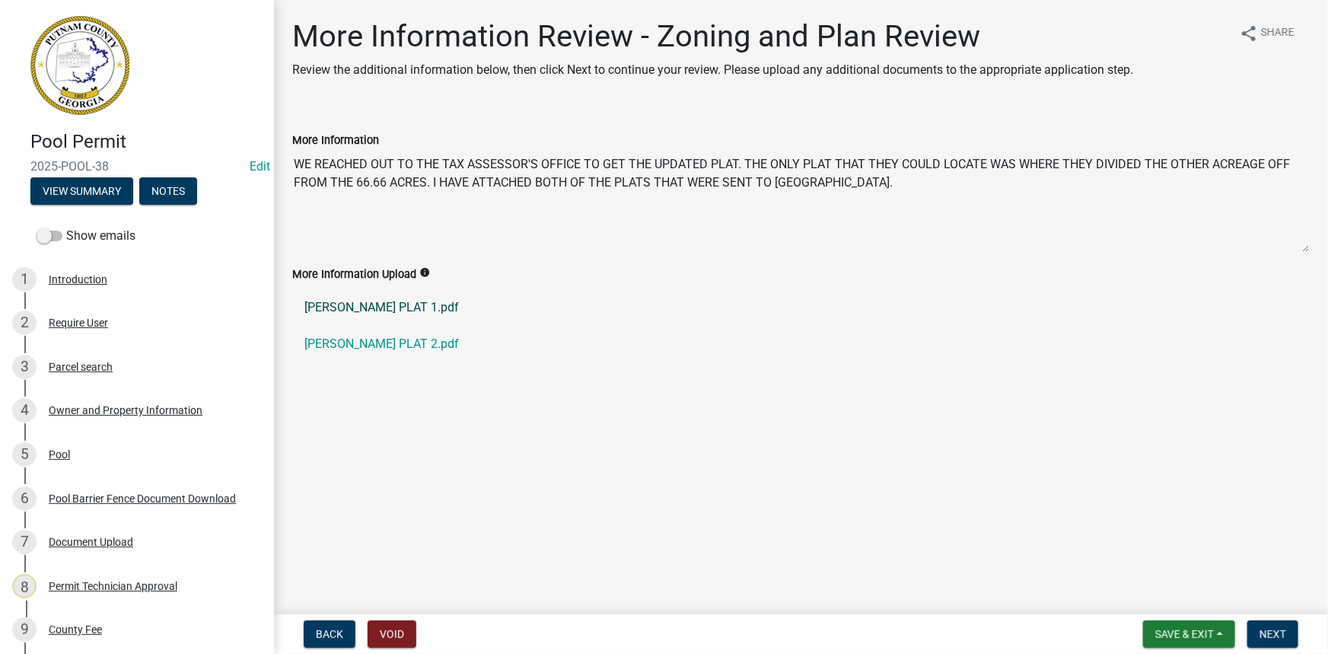
click at [398, 305] on link "[PERSON_NAME] PLAT 1.pdf" at bounding box center [800, 307] width 1017 height 37
click at [396, 340] on link "[PERSON_NAME] PLAT 2.pdf" at bounding box center [800, 344] width 1017 height 37
